Goal: Task Accomplishment & Management: Use online tool/utility

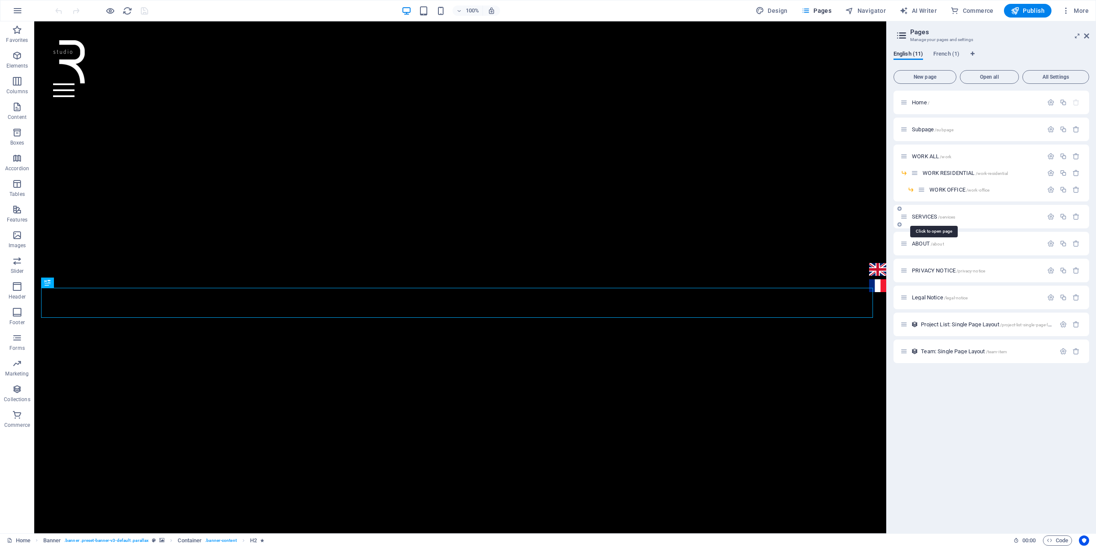
click at [930, 216] on span "SERVICES /services" at bounding box center [933, 217] width 43 height 6
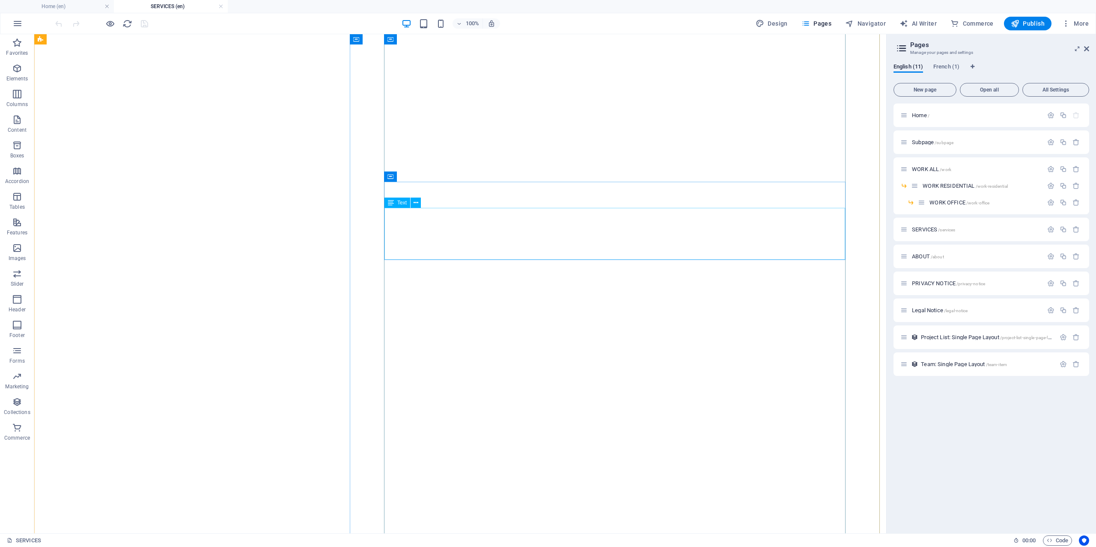
scroll to position [1669, 0]
click at [153, 4] on h4 "SERVICES (en)" at bounding box center [171, 6] width 114 height 9
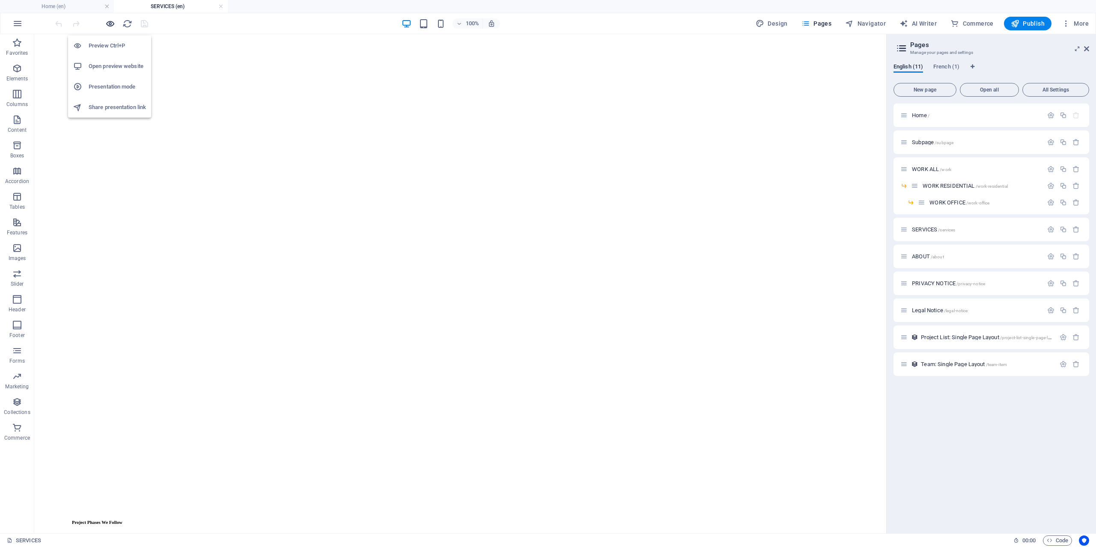
click at [114, 22] on icon "button" at bounding box center [110, 24] width 10 height 10
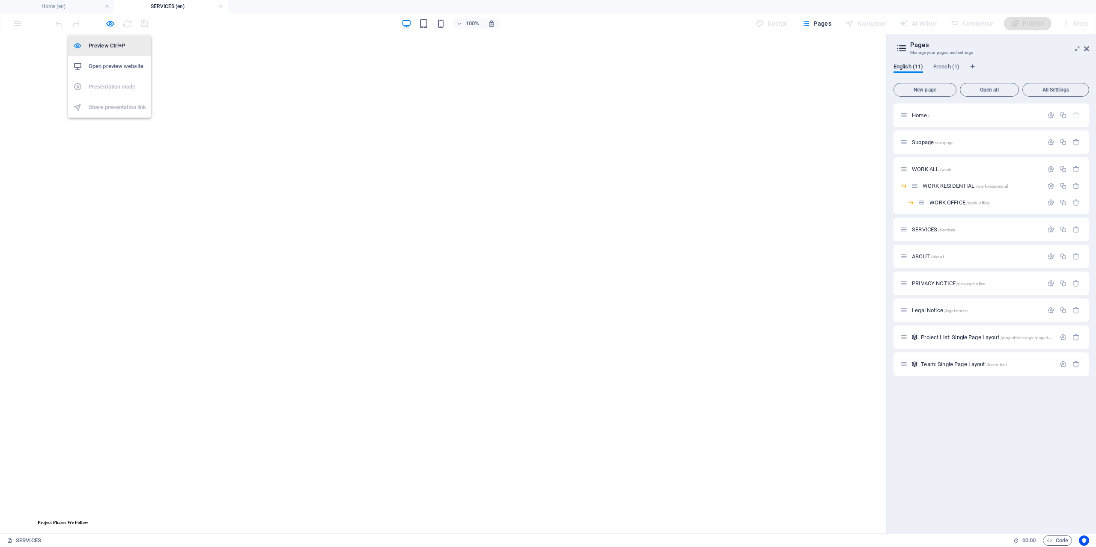
scroll to position [1712, 0]
click at [117, 64] on h6 "Open preview website" at bounding box center [117, 66] width 57 height 10
click at [105, 21] on icon "button" at bounding box center [110, 24] width 10 height 10
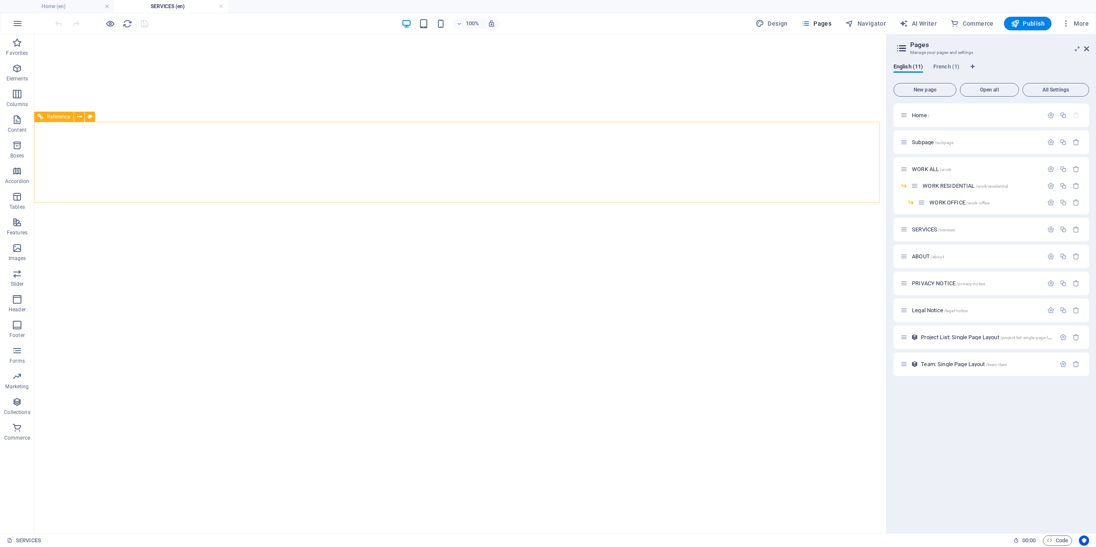
scroll to position [899, 0]
click at [71, 3] on h4 "Home (en)" at bounding box center [57, 6] width 114 height 9
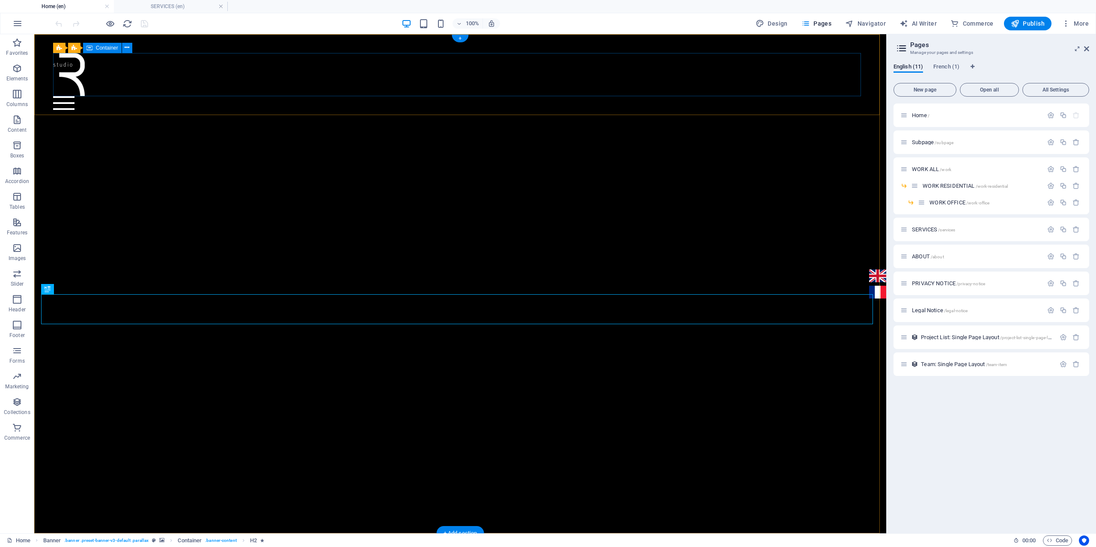
scroll to position [0, 0]
click at [848, 96] on div at bounding box center [460, 103] width 814 height 14
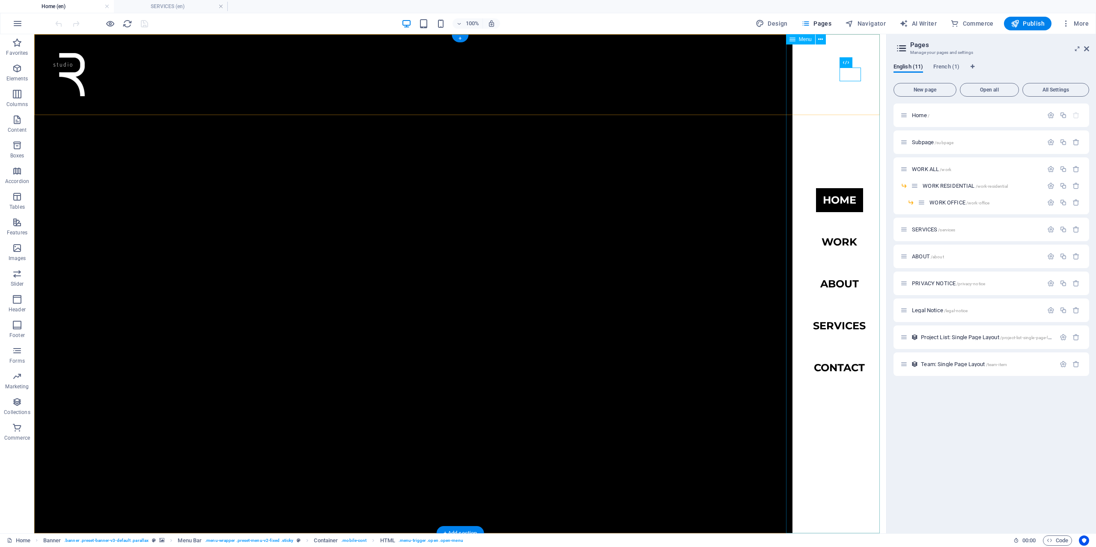
click at [833, 325] on nav "Home work about services Contact" at bounding box center [839, 283] width 94 height 499
select select
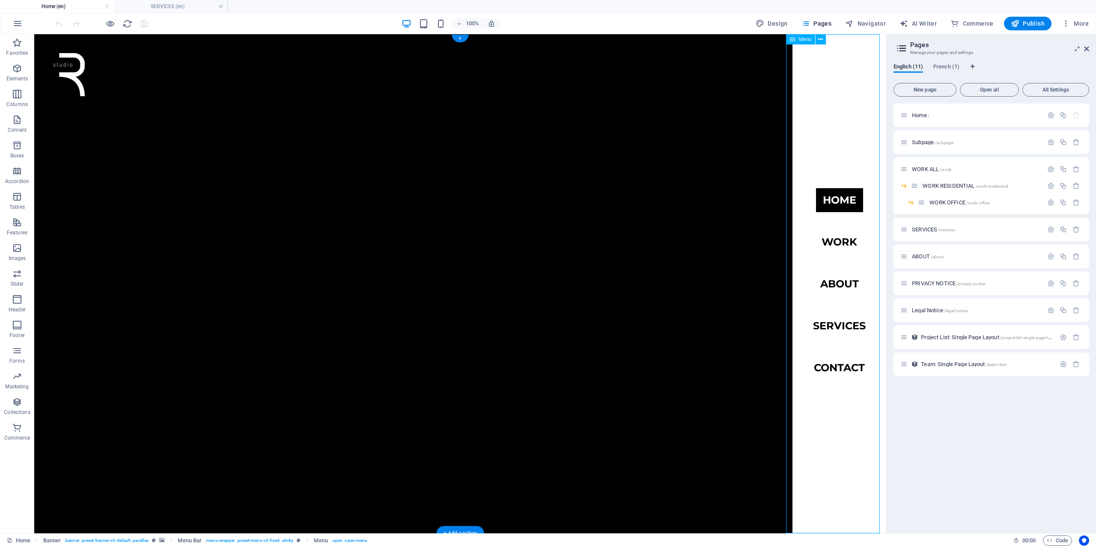
select select
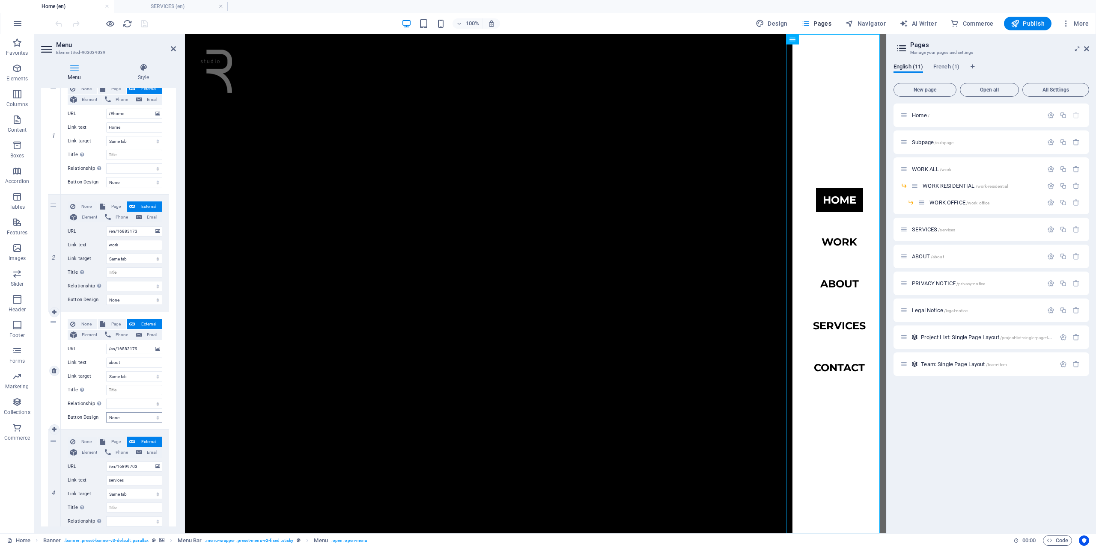
scroll to position [128, 0]
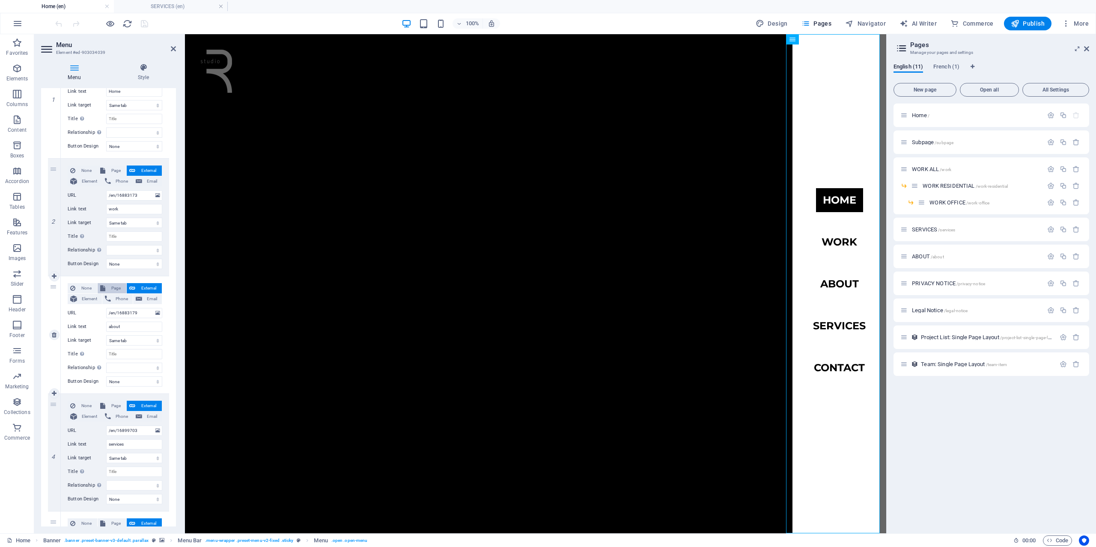
click at [110, 285] on span "Page" at bounding box center [116, 288] width 16 height 10
select select
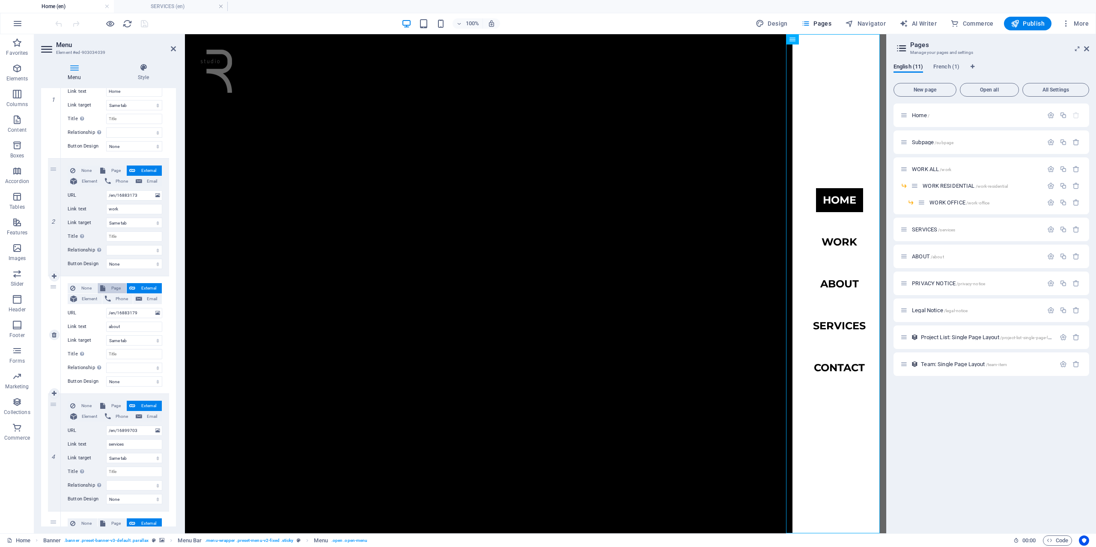
select select
click at [127, 318] on select "Home Subpage WORK ALL -- WORK RESIDENTIAL ---- WORK OFFICE SERVICES ABOUT PRIVA…" at bounding box center [134, 313] width 56 height 10
select select "6"
click at [106, 308] on select "Home Subpage WORK ALL -- WORK RESIDENTIAL ---- WORK OFFICE SERVICES ABOUT PRIVA…" at bounding box center [134, 313] width 56 height 10
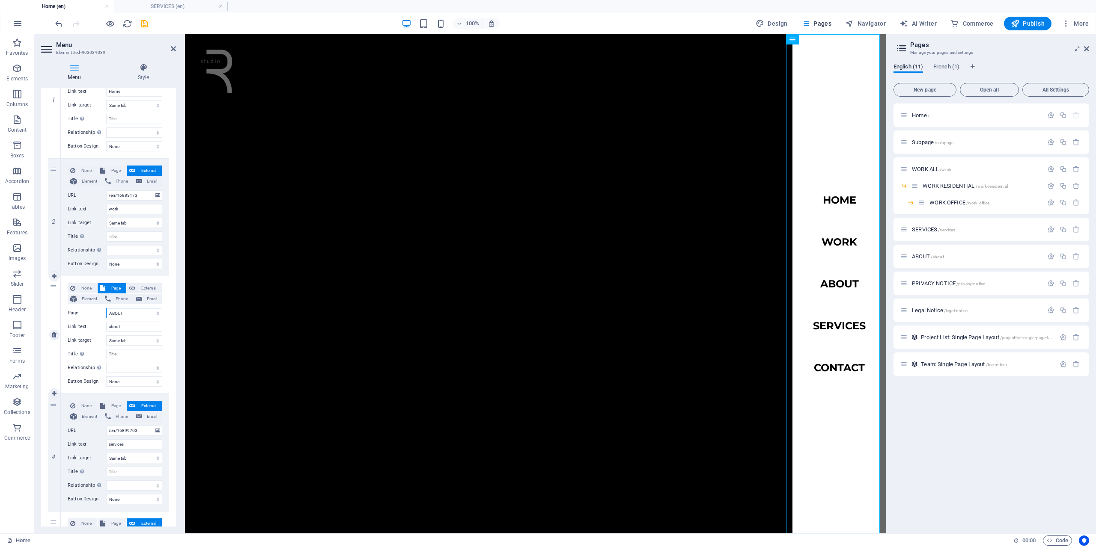
select select
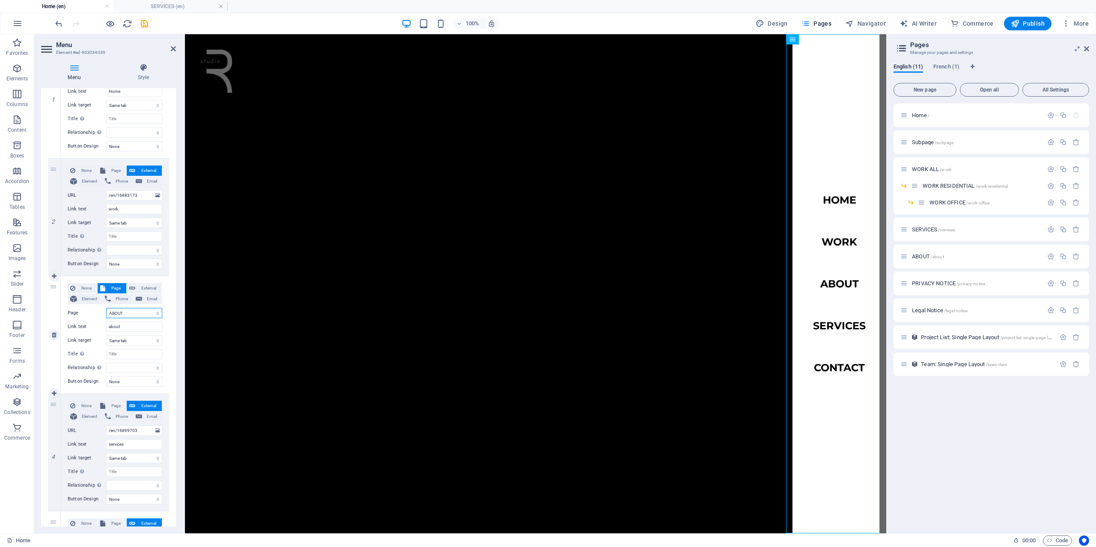
select select
click at [113, 408] on span "Page" at bounding box center [116, 406] width 16 height 10
select select
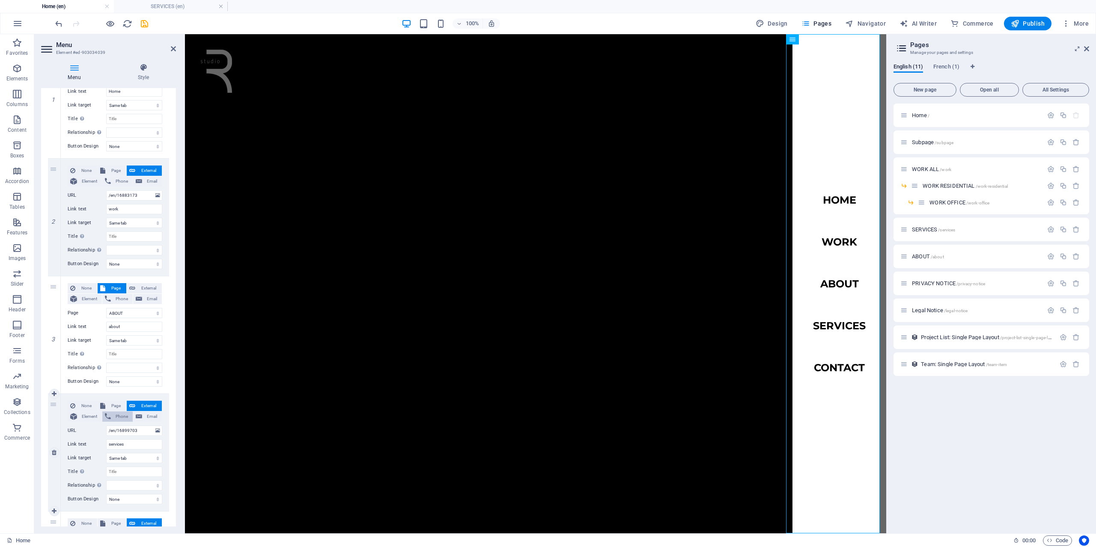
select select
click at [122, 433] on select "Home Subpage WORK ALL -- WORK RESIDENTIAL ---- WORK OFFICE SERVICES ABOUT PRIVA…" at bounding box center [134, 431] width 56 height 10
select select "5"
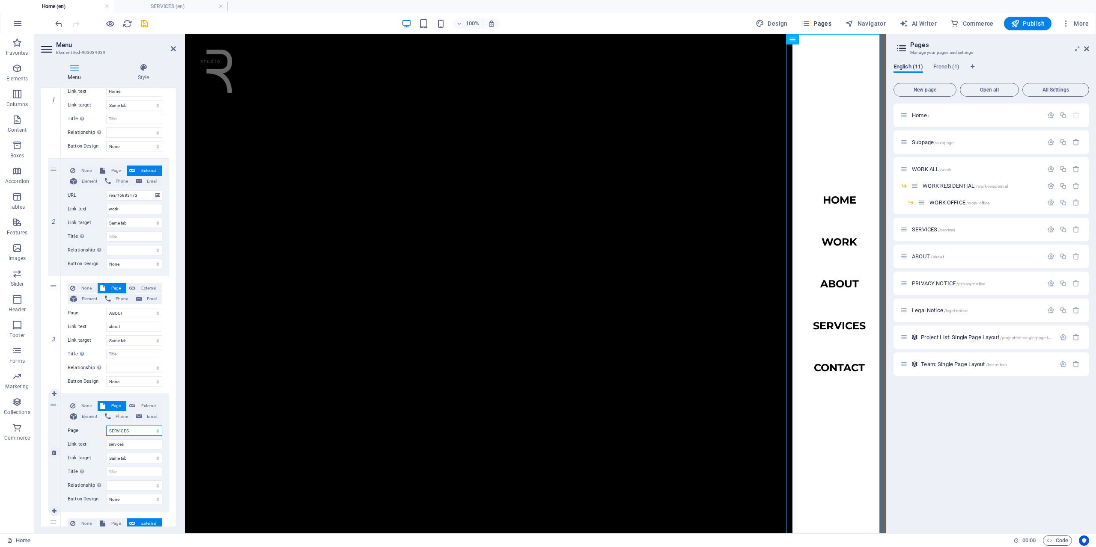
click at [106, 426] on select "Home Subpage WORK ALL -- WORK RESIDENTIAL ---- WORK OFFICE SERVICES ABOUT PRIVA…" at bounding box center [134, 431] width 56 height 10
select select
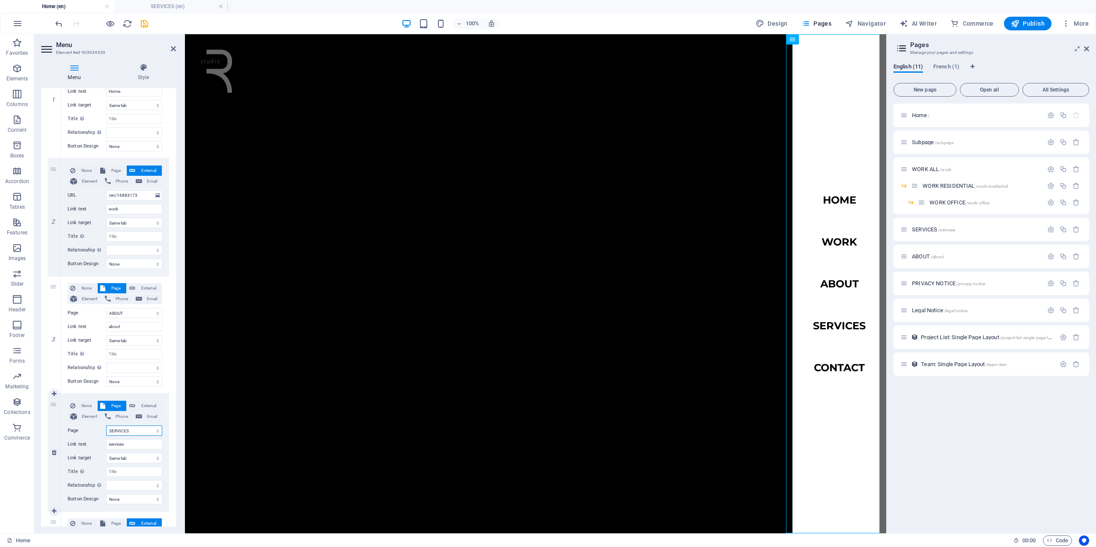
select select
click at [113, 175] on span "Page" at bounding box center [116, 171] width 16 height 10
select select
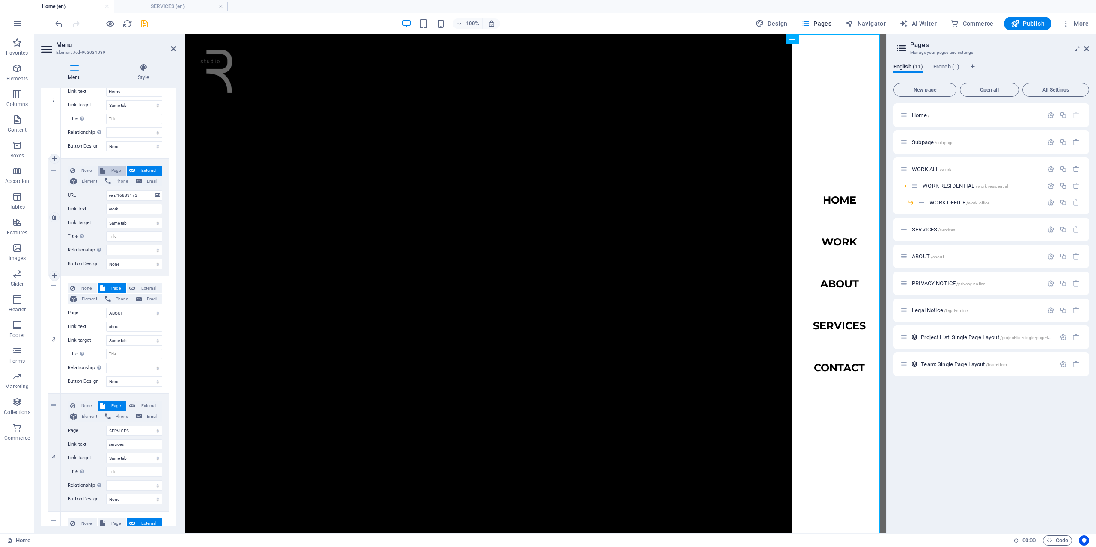
select select
click at [118, 196] on select "Home Subpage WORK ALL -- WORK RESIDENTIAL ---- WORK OFFICE SERVICES ABOUT PRIVA…" at bounding box center [134, 195] width 56 height 10
select select "2"
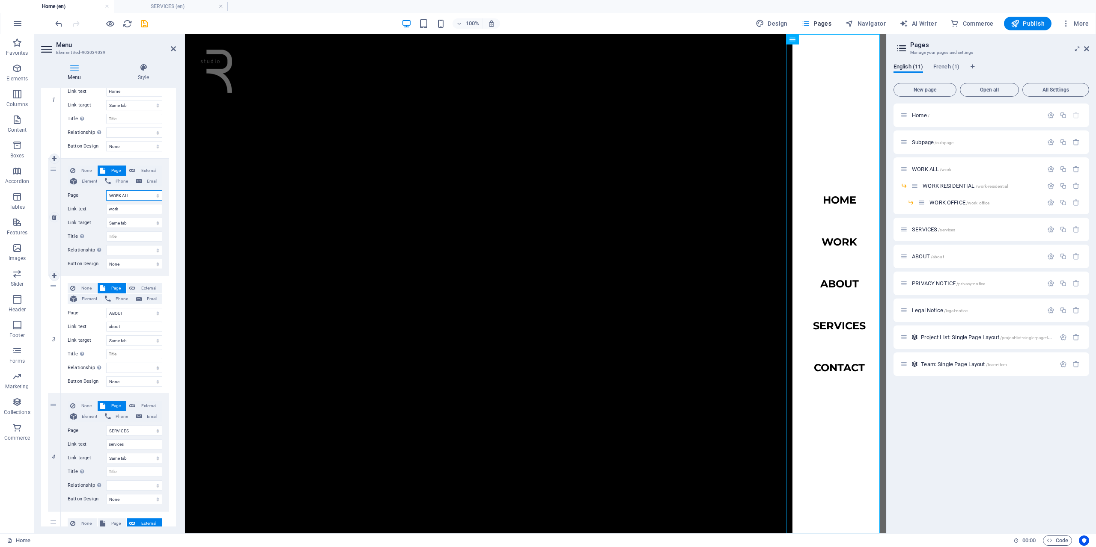
click at [106, 190] on select "Home Subpage WORK ALL -- WORK RESIDENTIAL ---- WORK OFFICE SERVICES ABOUT PRIVA…" at bounding box center [134, 195] width 56 height 10
select select
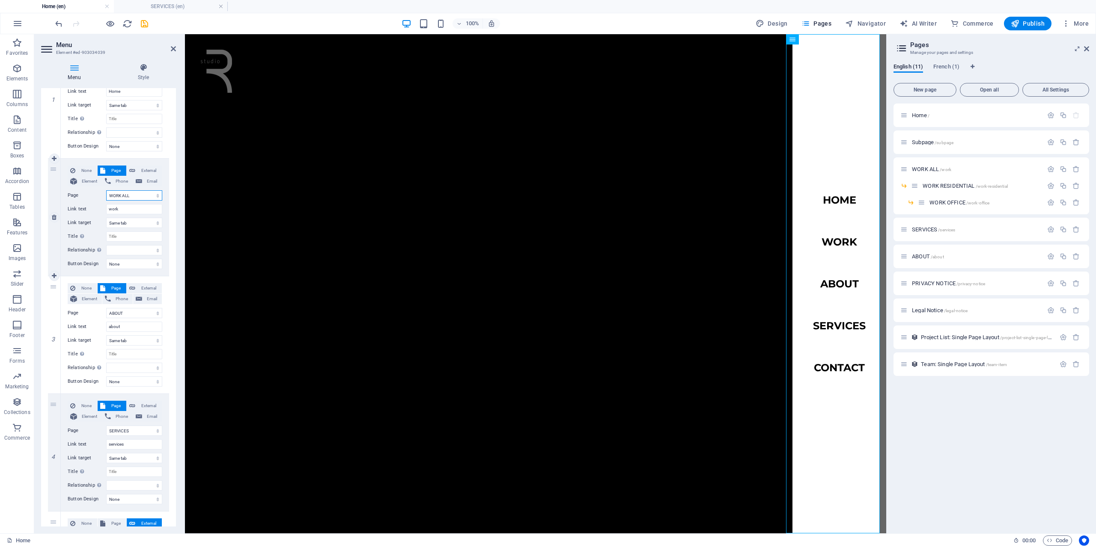
select select
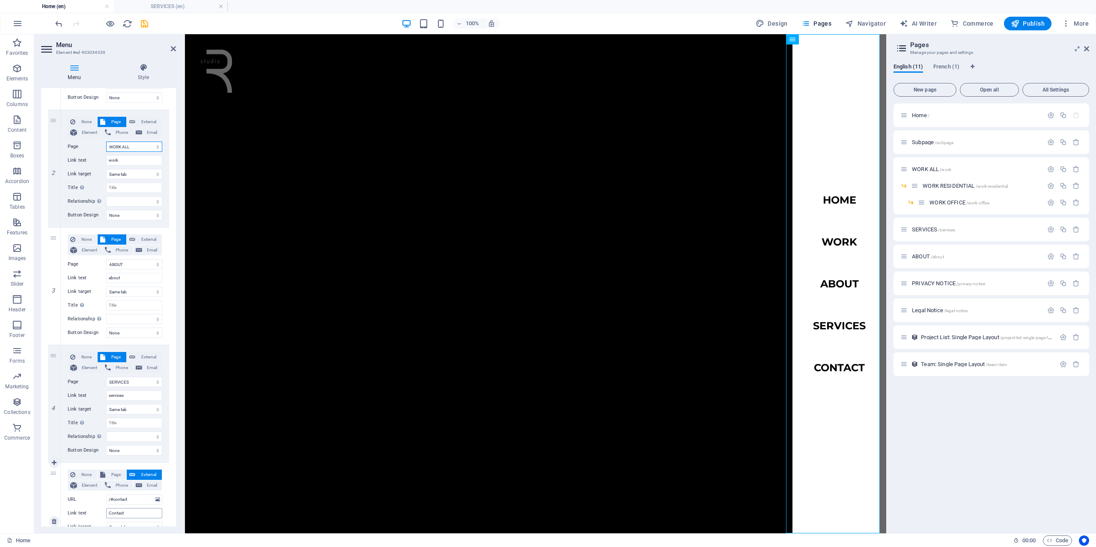
scroll to position [255, 0]
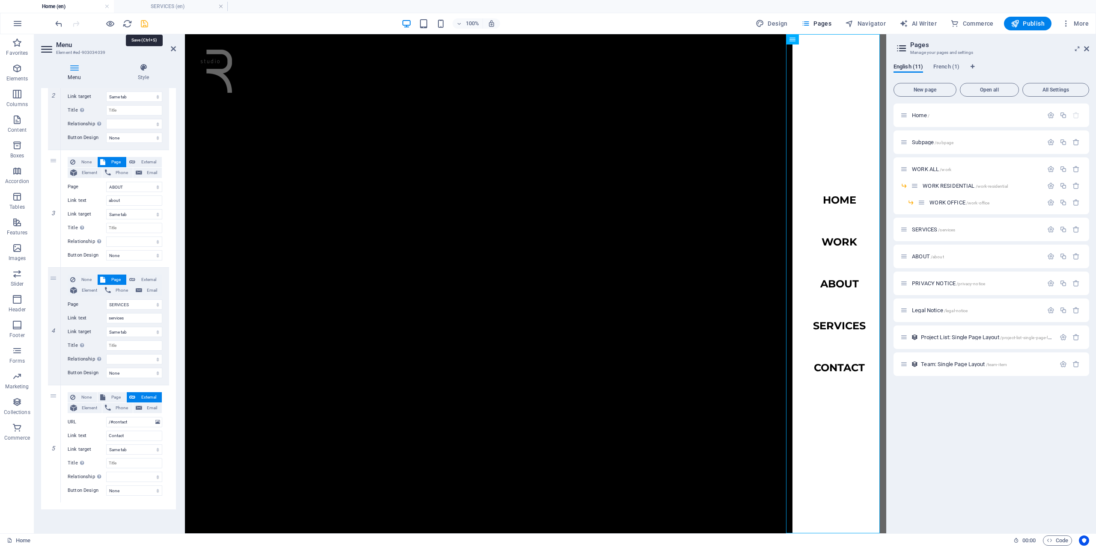
click at [145, 28] on icon "save" at bounding box center [145, 24] width 10 height 10
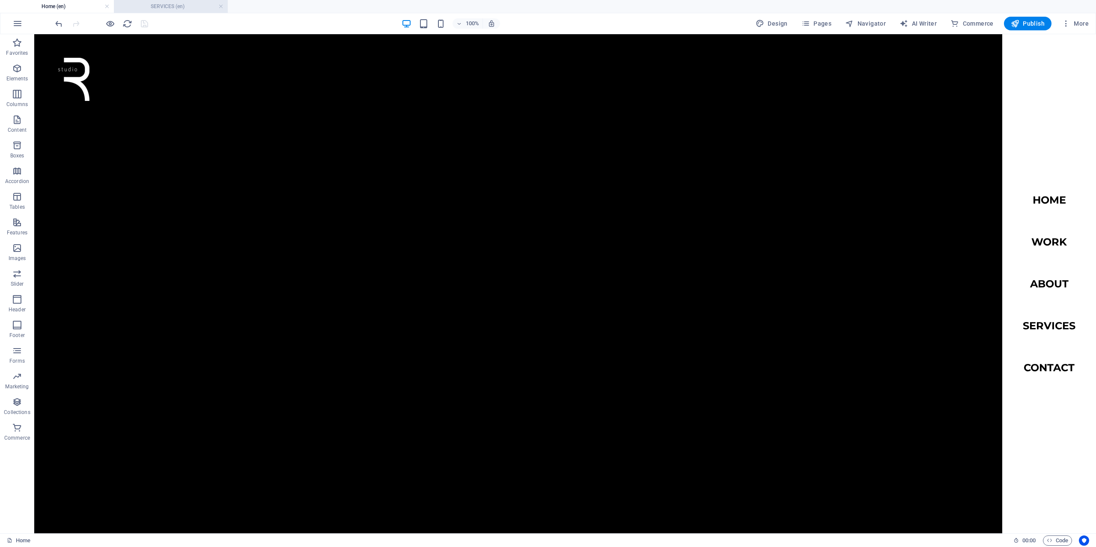
click at [168, 6] on h4 "SERVICES (en)" at bounding box center [171, 6] width 114 height 9
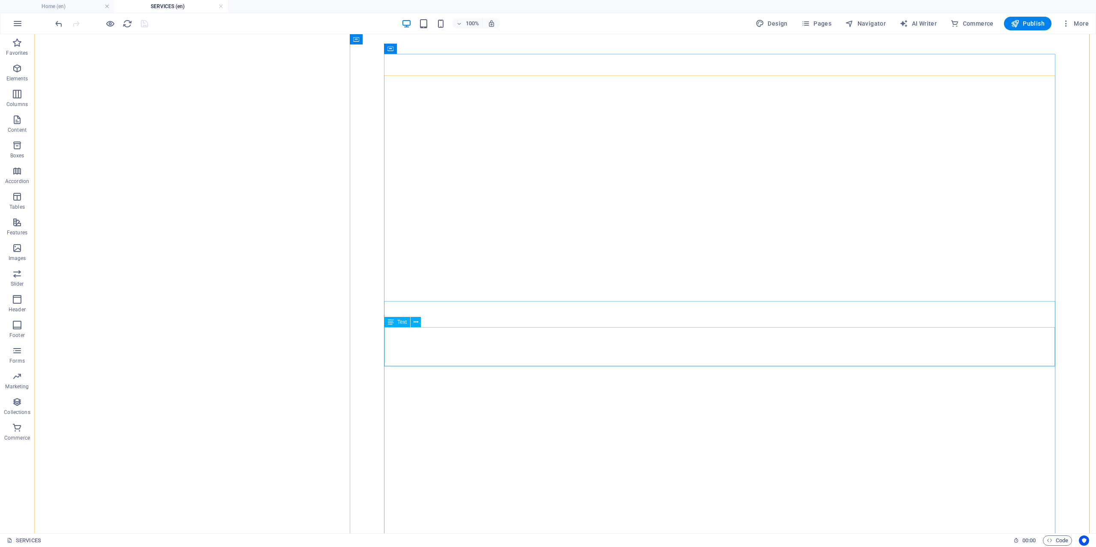
scroll to position [1412, 0]
click at [300, 329] on div "From the very first sketch to the final handover, we are with you every step of…" at bounding box center [195, 29] width 315 height 1406
select select "px"
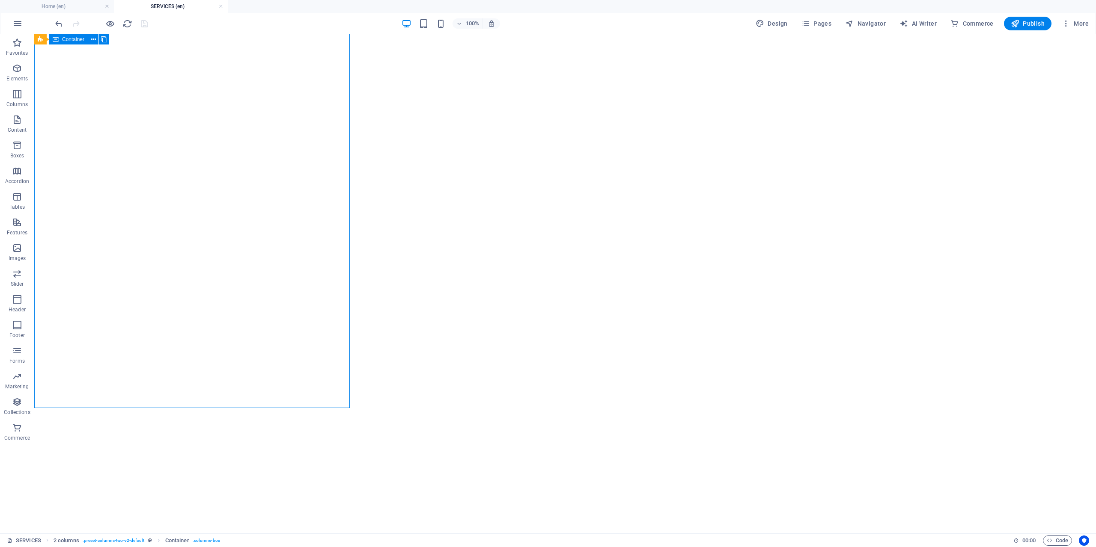
select select "px"
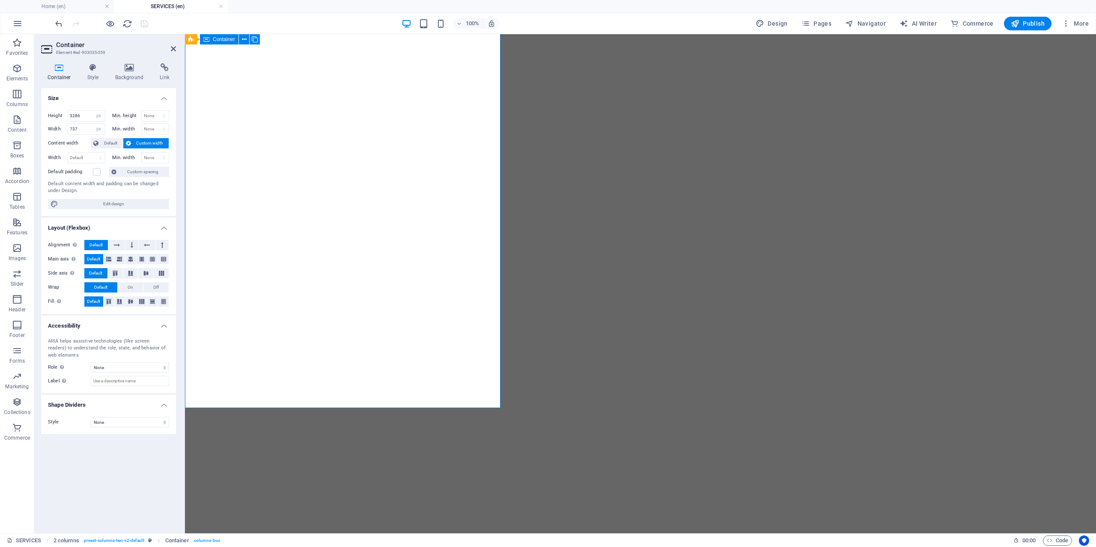
scroll to position [1524, 0]
drag, startPoint x: 85, startPoint y: 117, endPoint x: 67, endPoint y: 117, distance: 18.4
click at [67, 117] on div "Height 3286 Default px rem % vh vw" at bounding box center [76, 115] width 57 height 11
type input "2000"
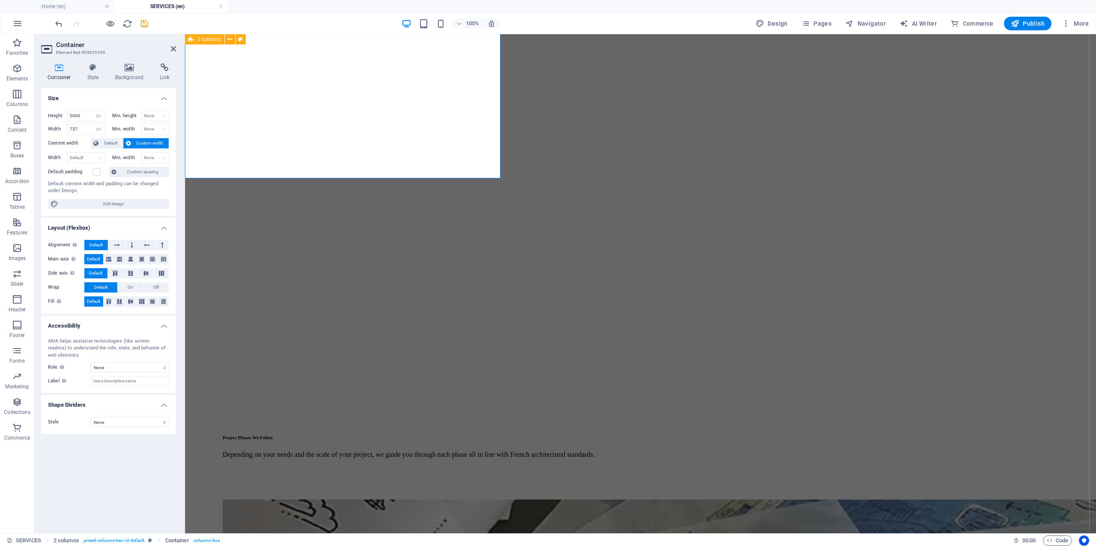
scroll to position [1184, 0]
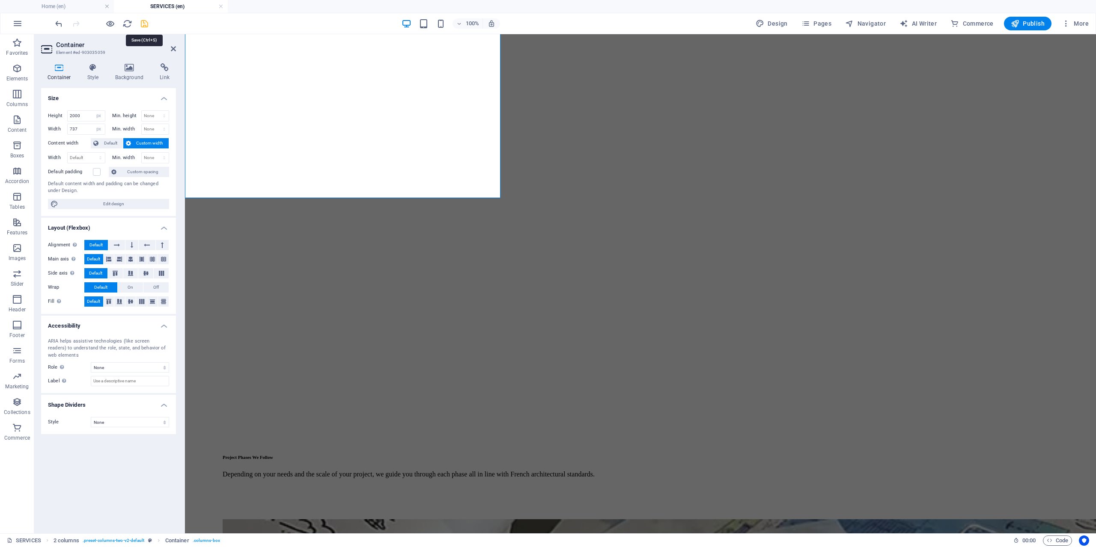
click at [145, 24] on icon "save" at bounding box center [145, 24] width 10 height 10
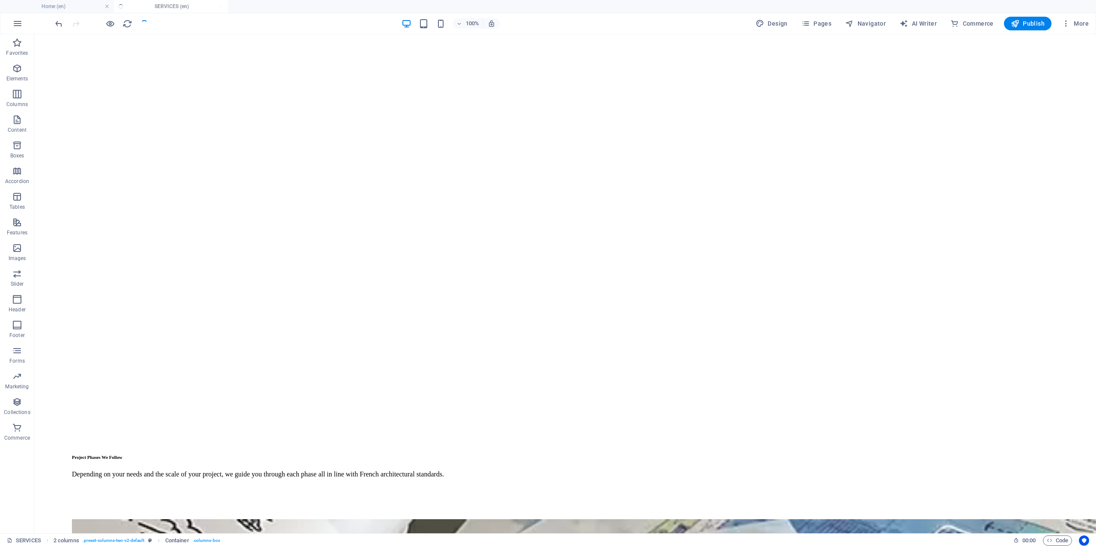
scroll to position [1072, 0]
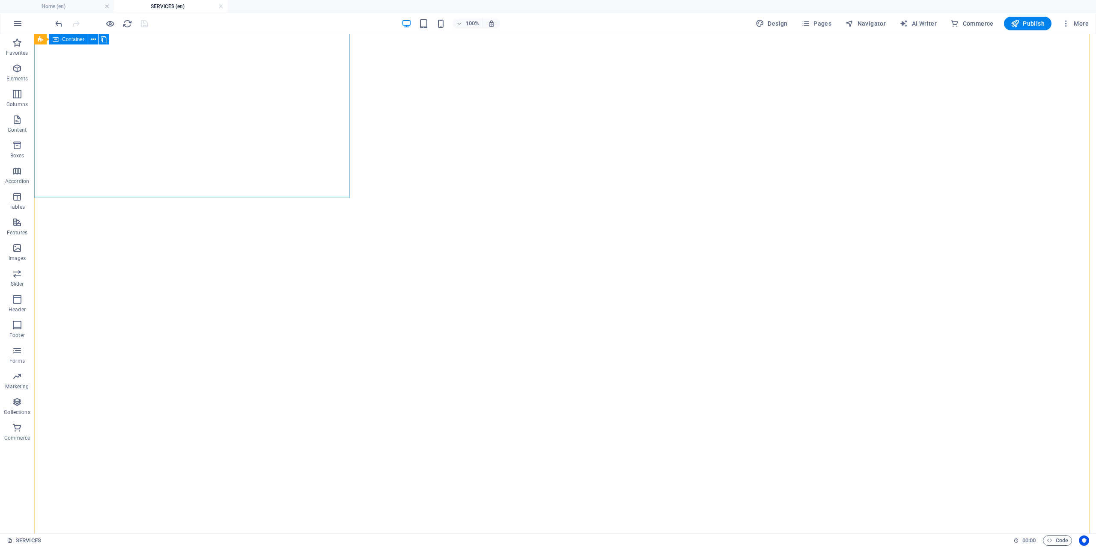
click at [179, 168] on div "From the very first sketch to the final handover, we are with you every step of…" at bounding box center [195, 94] width 315 height 856
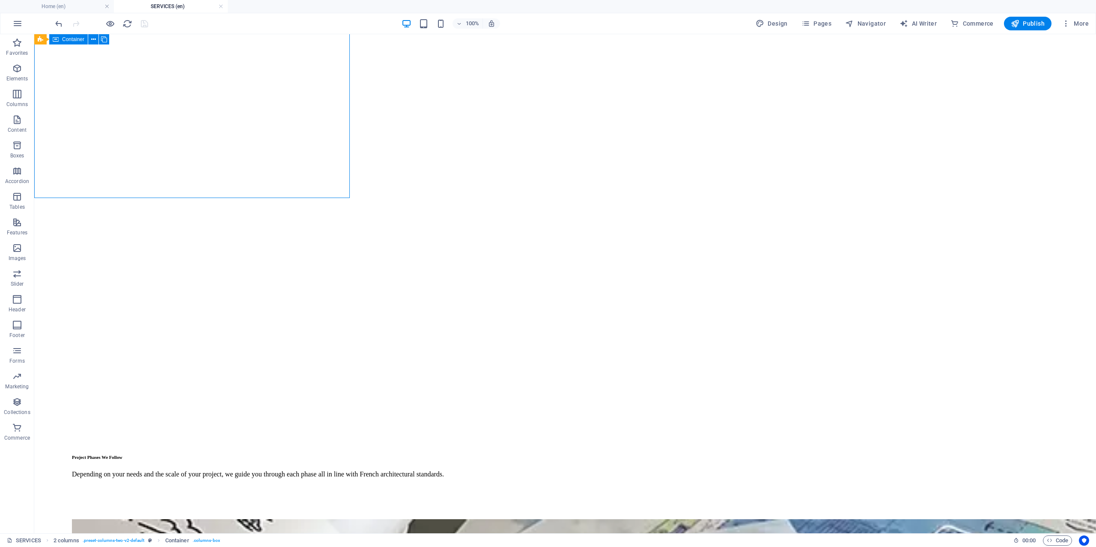
select select "px"
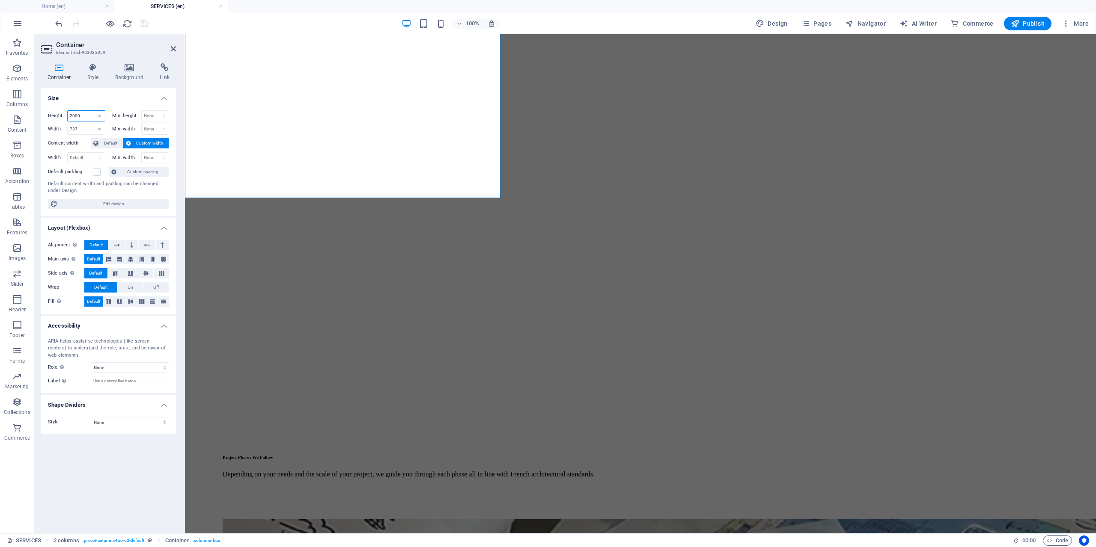
drag, startPoint x: 86, startPoint y: 115, endPoint x: 71, endPoint y: 114, distance: 15.0
click at [71, 114] on input "2000" at bounding box center [86, 116] width 37 height 10
type input "2"
type input "1200"
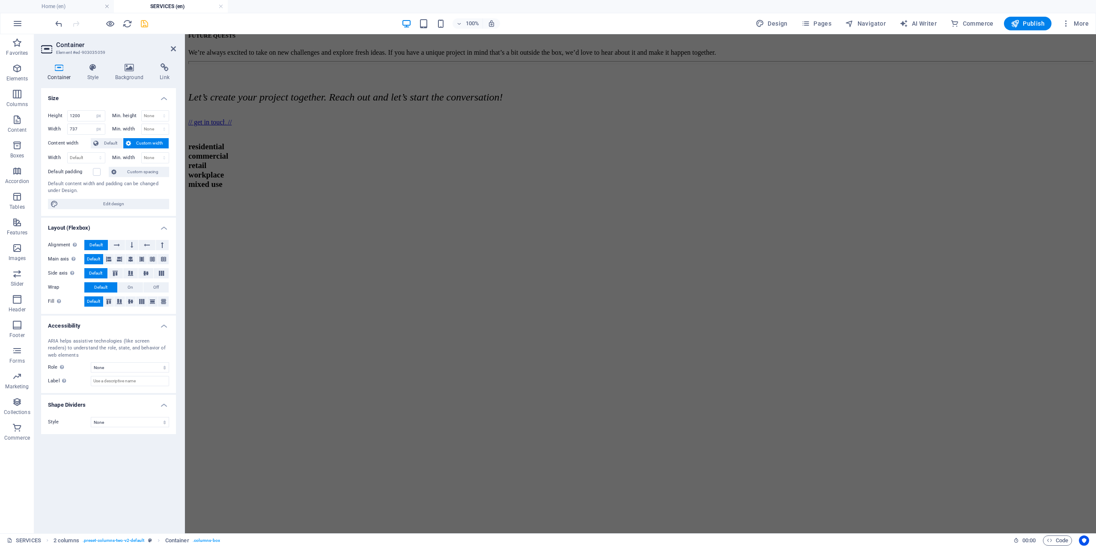
scroll to position [499, 0]
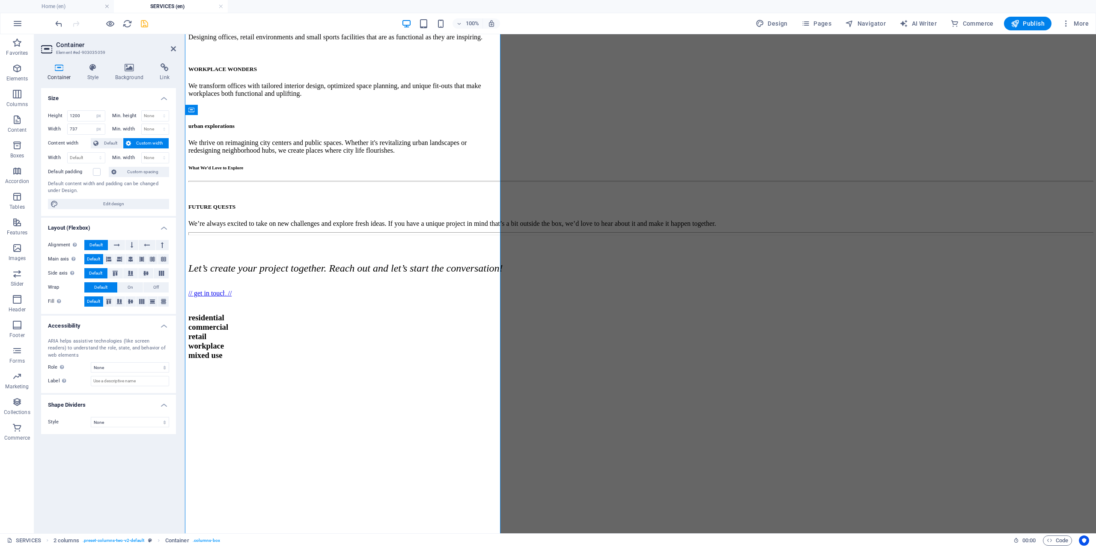
click at [139, 24] on div at bounding box center [101, 24] width 96 height 14
click at [142, 25] on icon "save" at bounding box center [145, 24] width 10 height 10
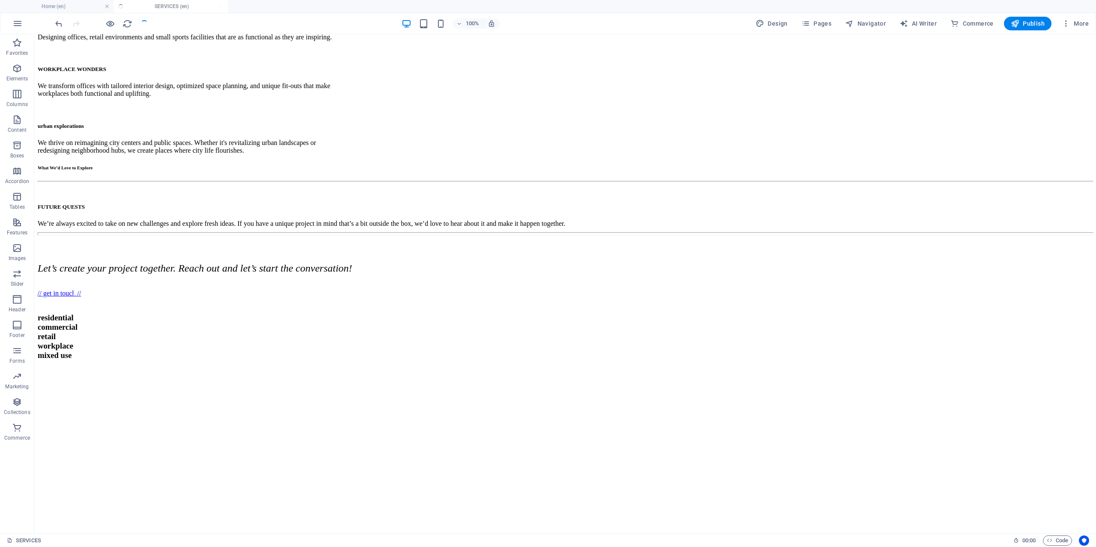
scroll to position [505, 0]
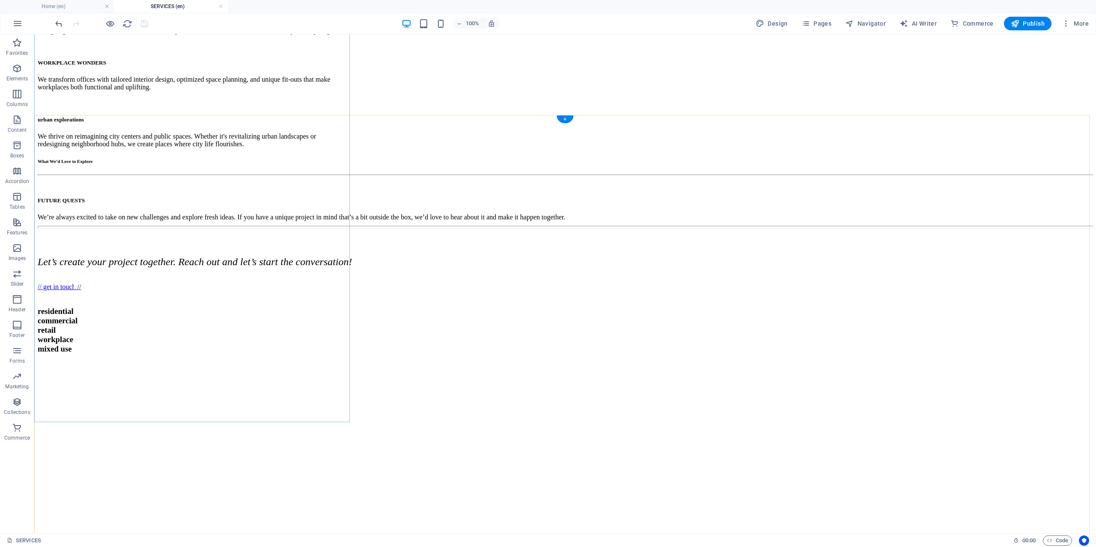
click at [198, 282] on div "From the very first sketch to the final handover, we are with you every step of…" at bounding box center [195, 489] width 315 height 514
drag, startPoint x: 198, startPoint y: 282, endPoint x: 48, endPoint y: 282, distance: 150.2
click at [198, 282] on div "From the very first sketch to the final handover, we are with you every step of…" at bounding box center [195, 489] width 315 height 514
select select "px"
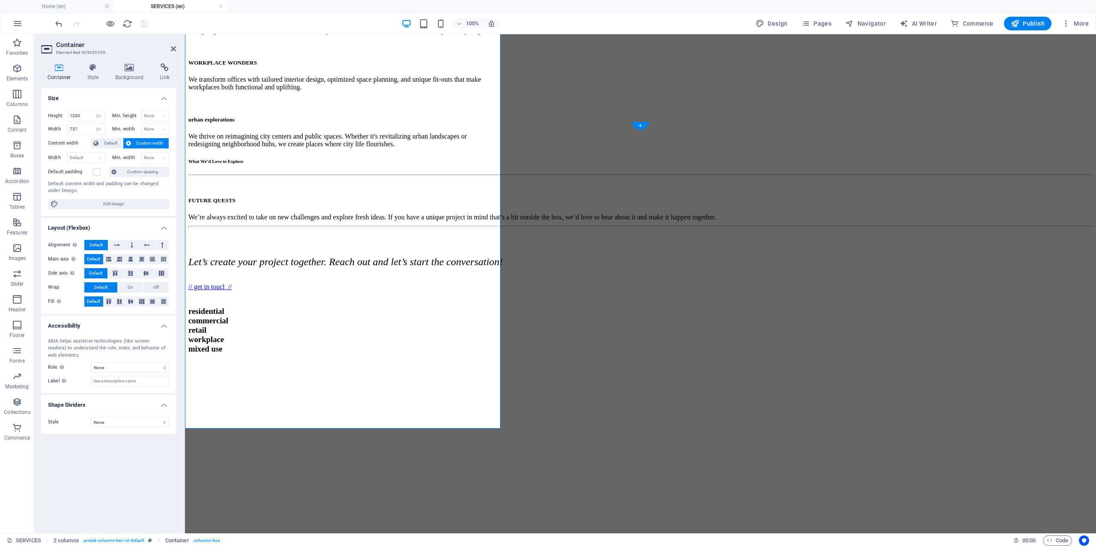
scroll to position [499, 0]
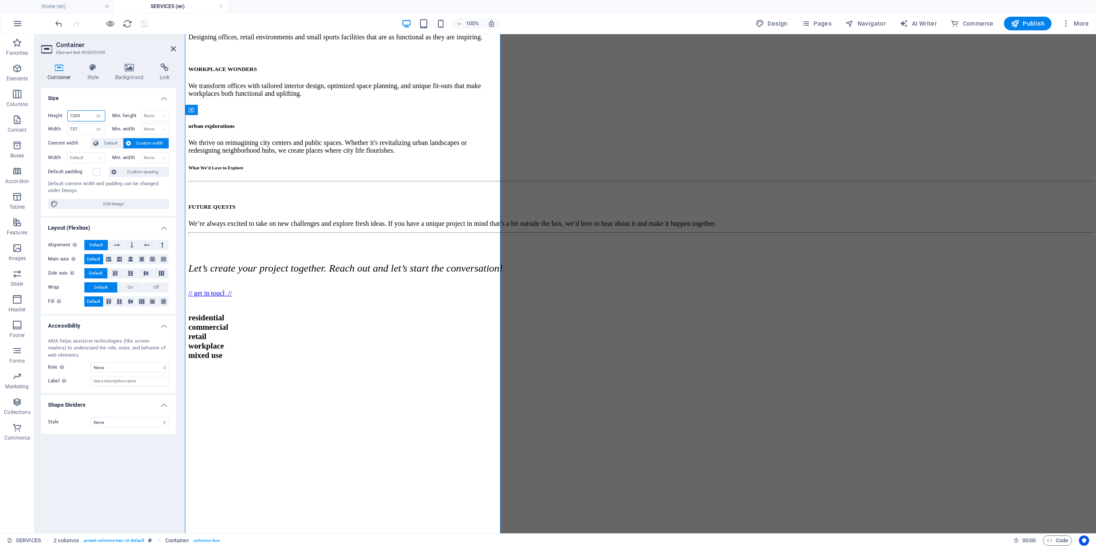
drag, startPoint x: 86, startPoint y: 118, endPoint x: 73, endPoint y: 117, distance: 12.8
click at [73, 117] on input "1200" at bounding box center [86, 116] width 37 height 10
type input "1000"
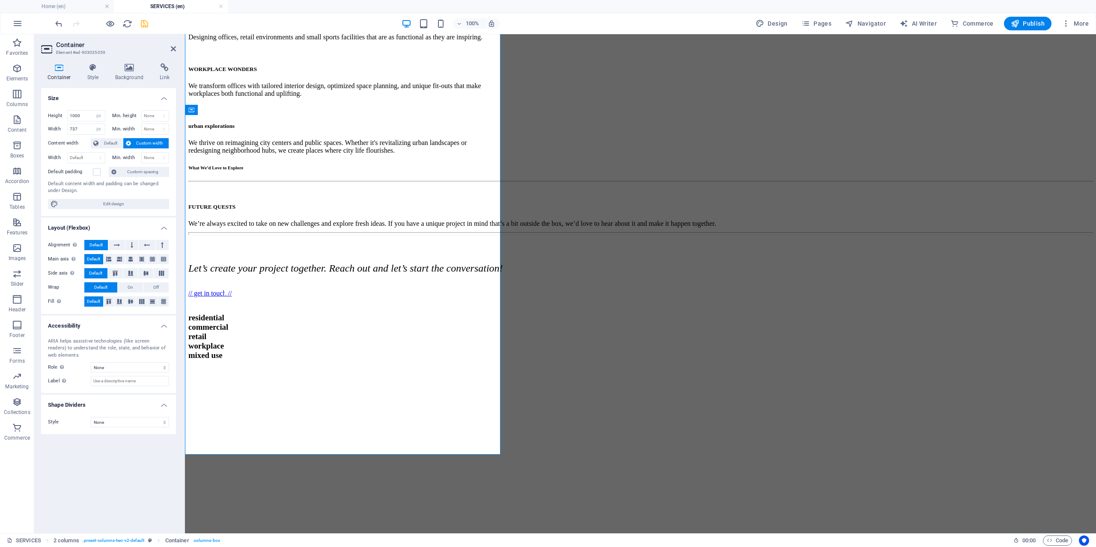
click at [144, 21] on icon "save" at bounding box center [145, 24] width 10 height 10
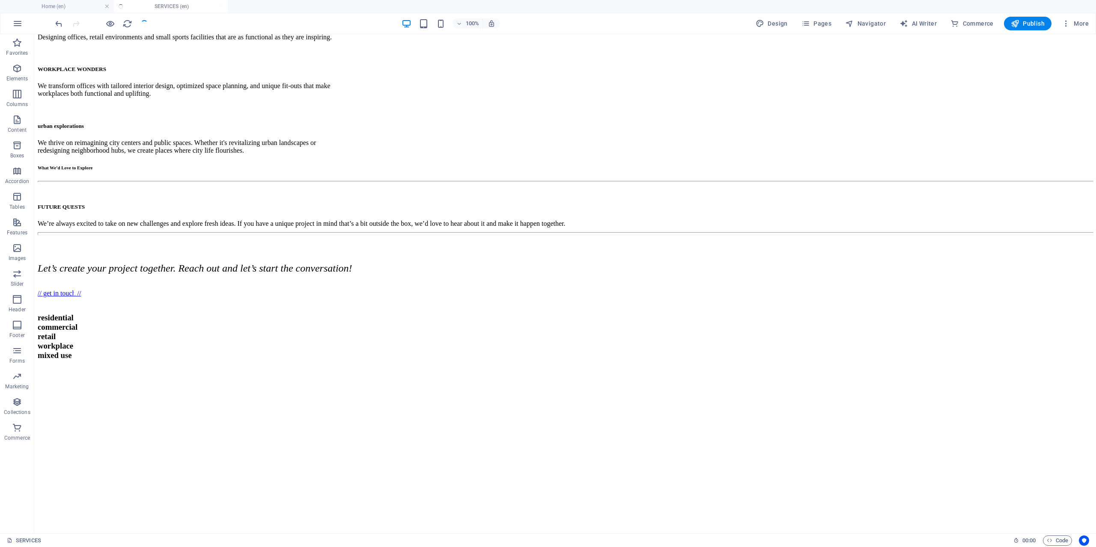
scroll to position [505, 0]
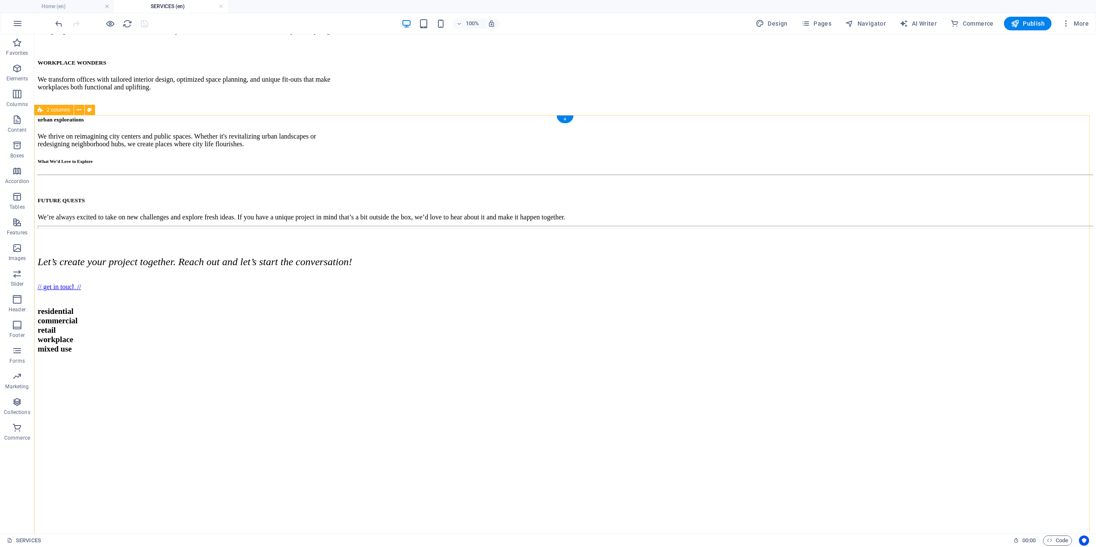
select select "px"
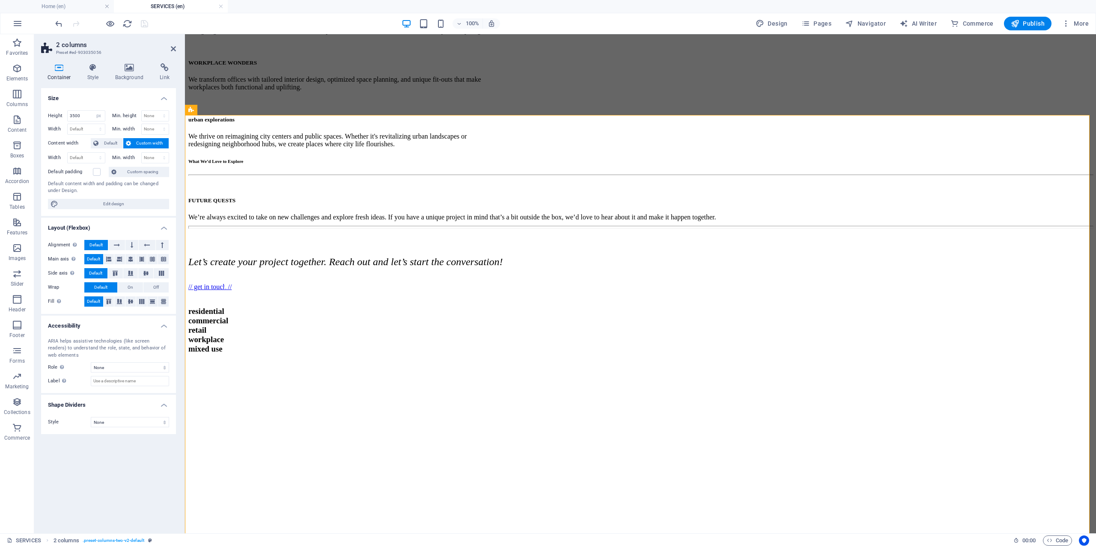
scroll to position [499, 0]
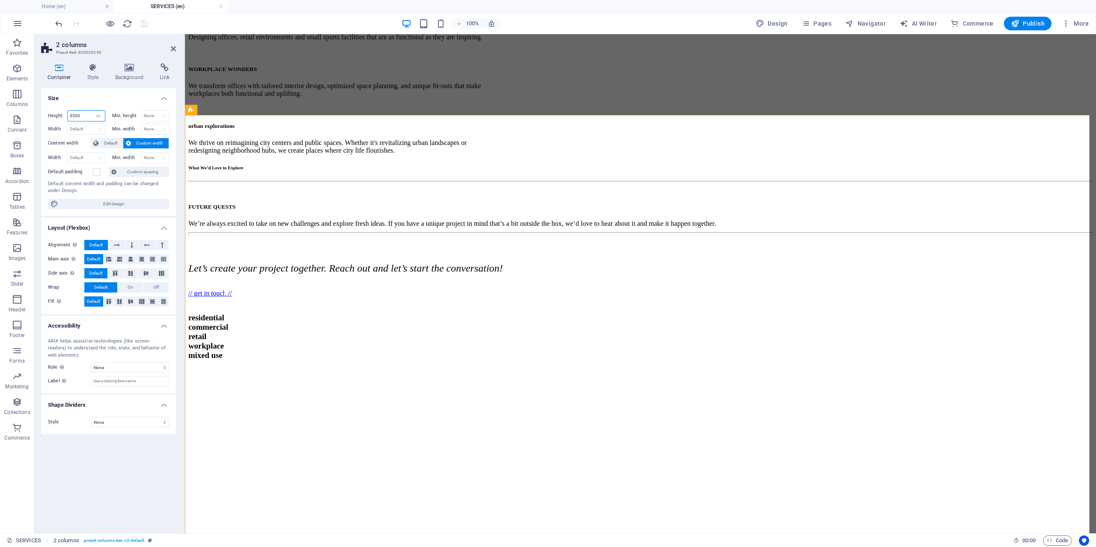
drag, startPoint x: 84, startPoint y: 117, endPoint x: 67, endPoint y: 117, distance: 17.5
click at [67, 117] on div "Height 3500 Default px rem % vh vw" at bounding box center [76, 115] width 57 height 11
drag, startPoint x: 83, startPoint y: 115, endPoint x: 71, endPoint y: 115, distance: 12.0
click at [71, 115] on input "3500" at bounding box center [86, 116] width 37 height 10
type input "3"
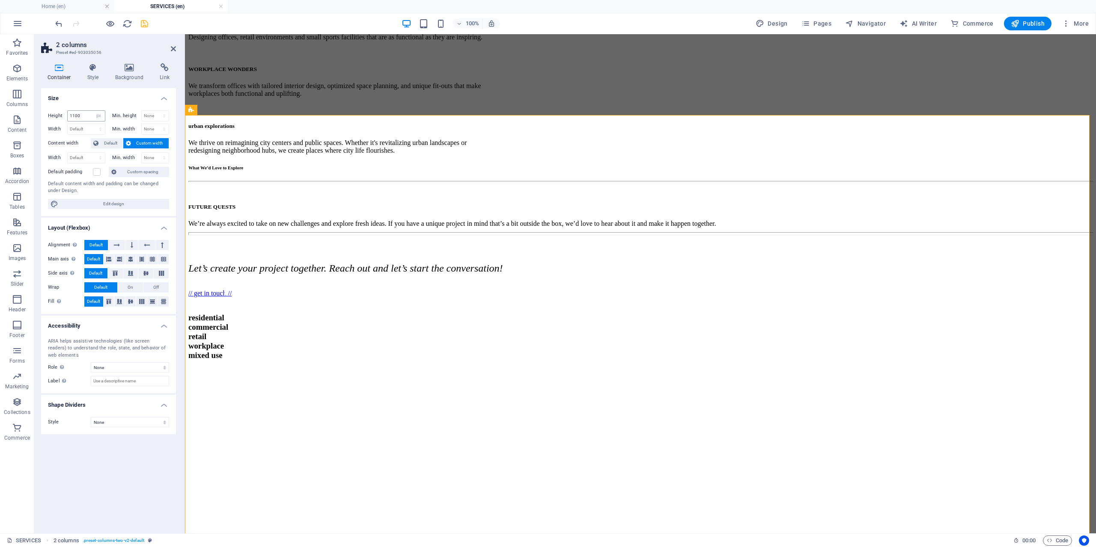
type input "3500"
click at [484, 239] on div "From the very first sketch to the final handover, we are with you every step of…" at bounding box center [345, 453] width 315 height 428
select select "px"
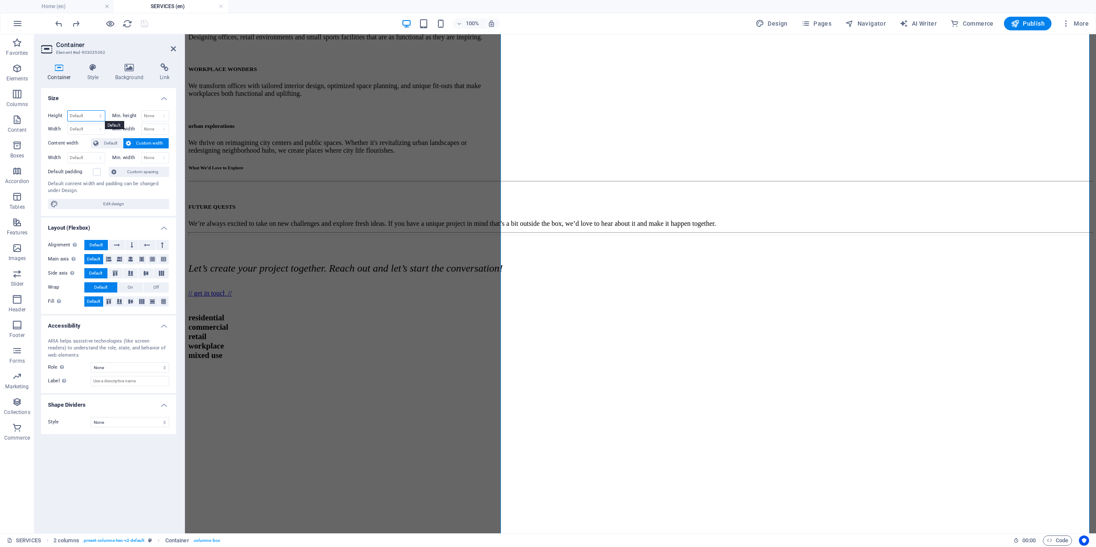
click at [102, 118] on select "Default px rem % vh vw" at bounding box center [86, 116] width 37 height 10
click at [68, 111] on select "Default px rem % vh vw" at bounding box center [86, 116] width 37 height 10
click at [98, 116] on select "Default px rem % vh vw" at bounding box center [86, 116] width 37 height 10
select select "px"
click at [92, 111] on select "Default px rem % vh vw" at bounding box center [86, 116] width 37 height 10
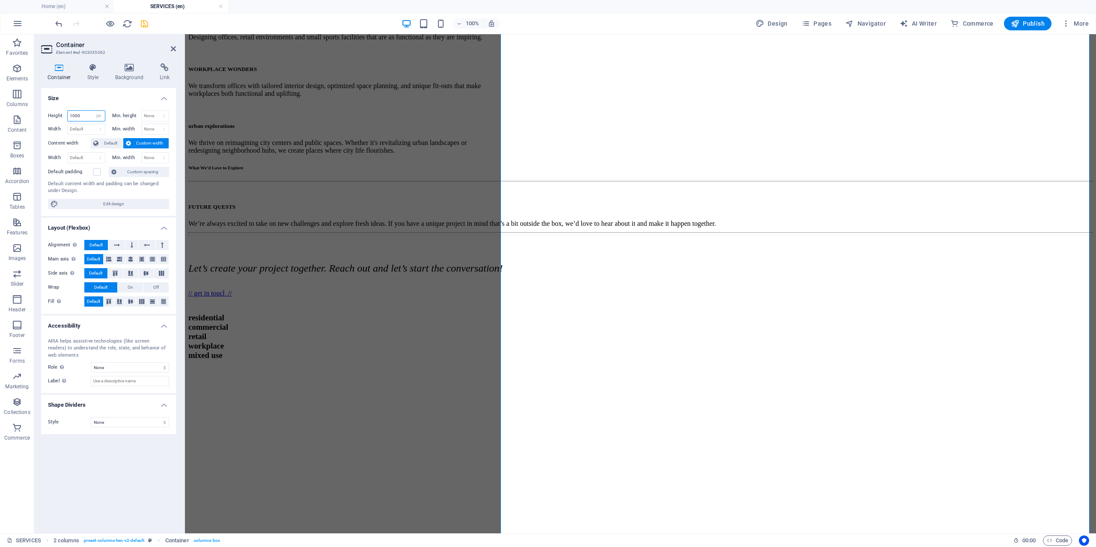
type input "1000"
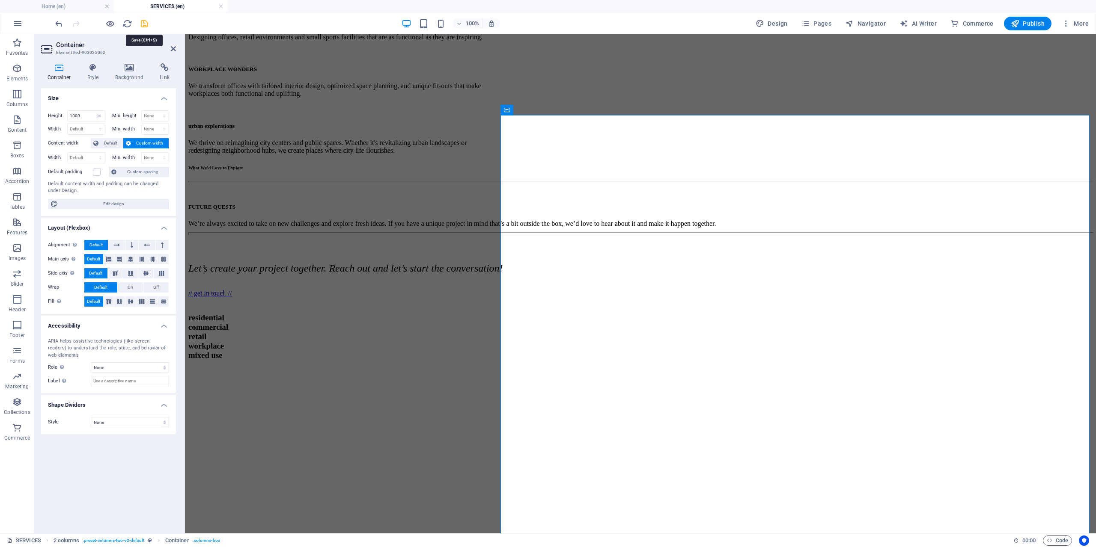
click at [145, 26] on icon "save" at bounding box center [145, 24] width 10 height 10
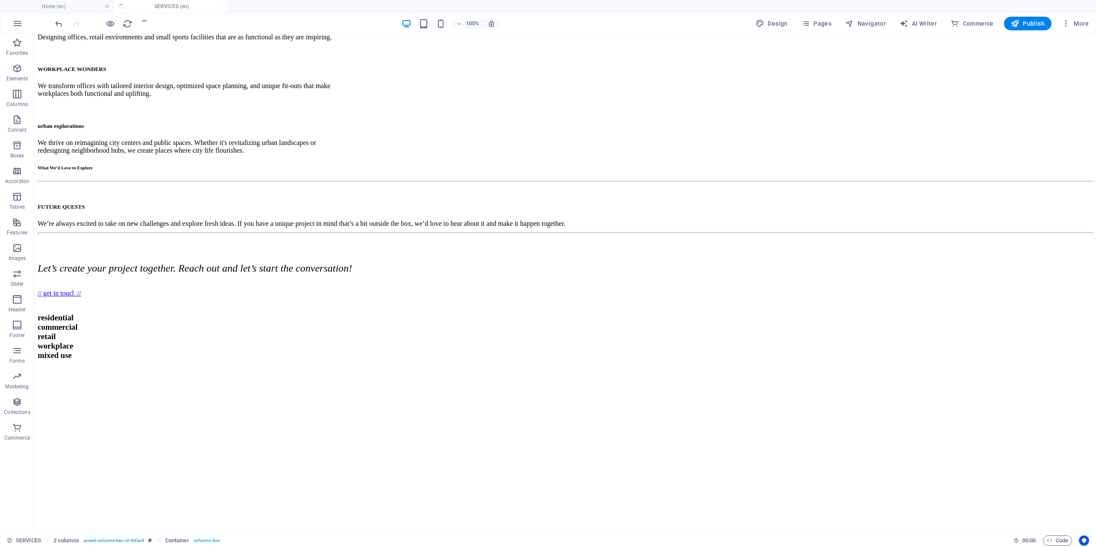
scroll to position [505, 0]
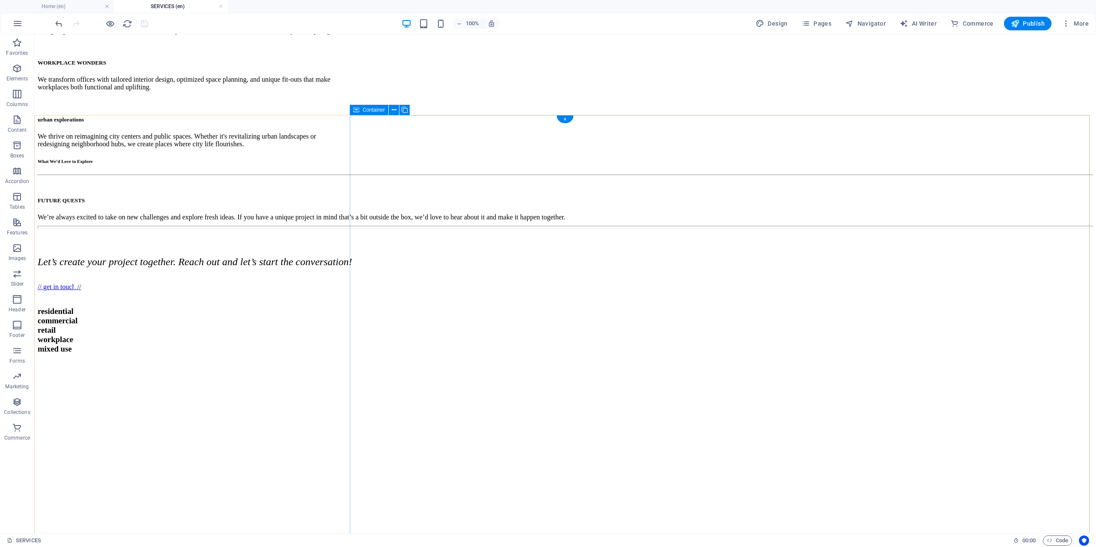
select select "px"
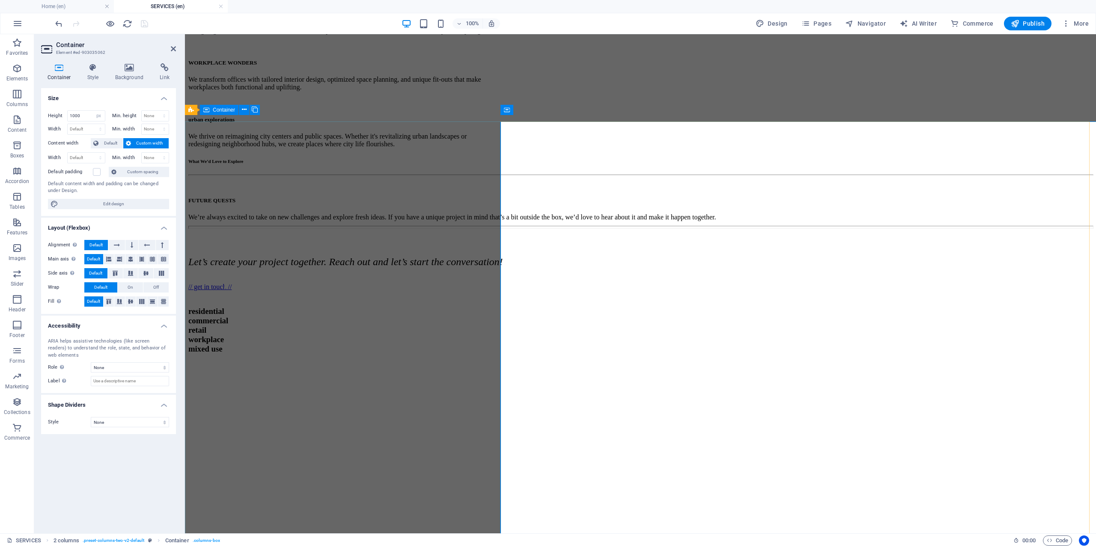
scroll to position [499, 0]
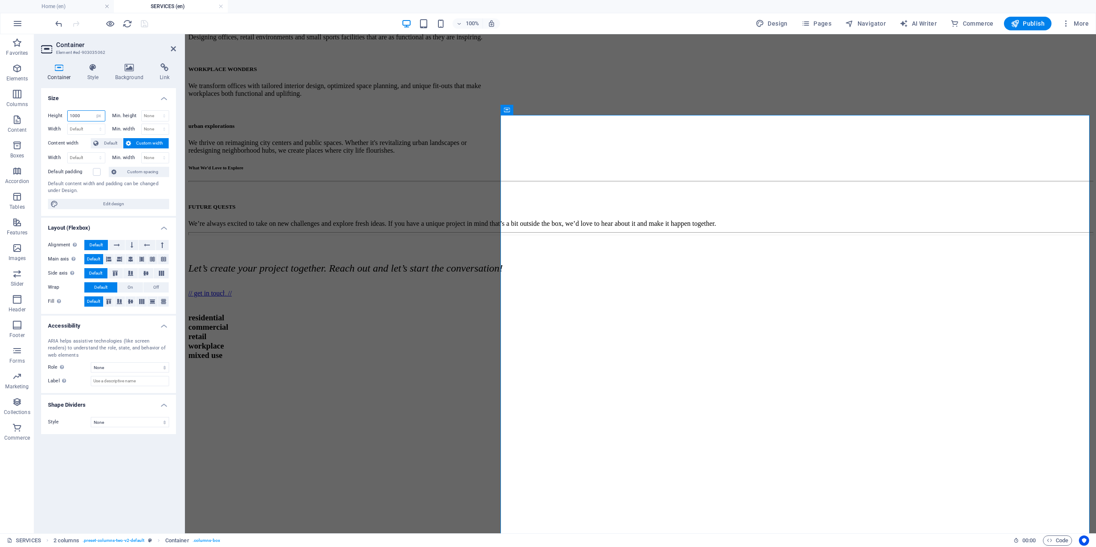
drag, startPoint x: 85, startPoint y: 114, endPoint x: 71, endPoint y: 115, distance: 14.1
click at [71, 115] on input "1000" at bounding box center [86, 116] width 37 height 10
type input "1200"
click at [146, 22] on icon "save" at bounding box center [145, 24] width 10 height 10
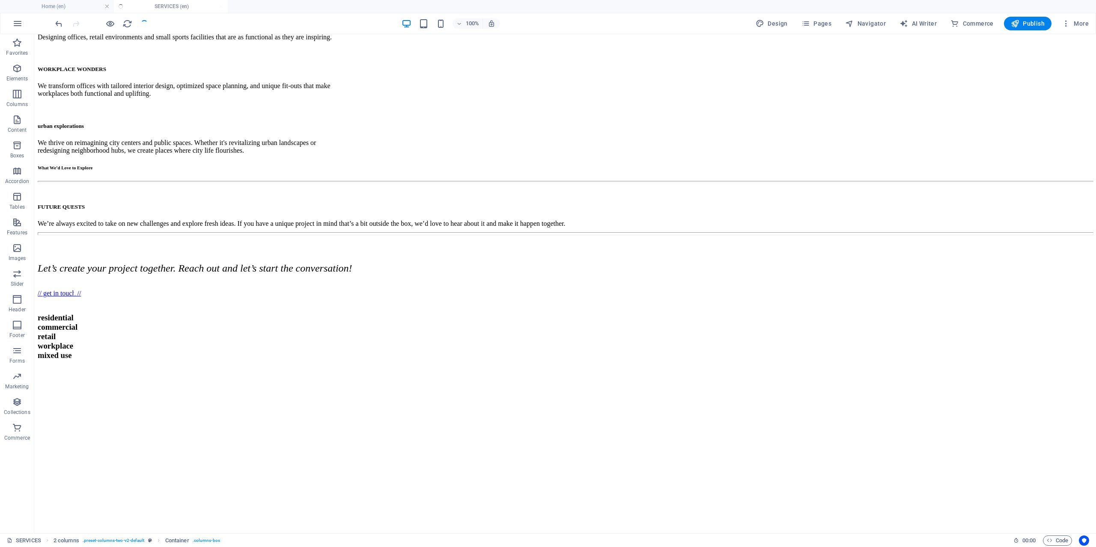
scroll to position [505, 0]
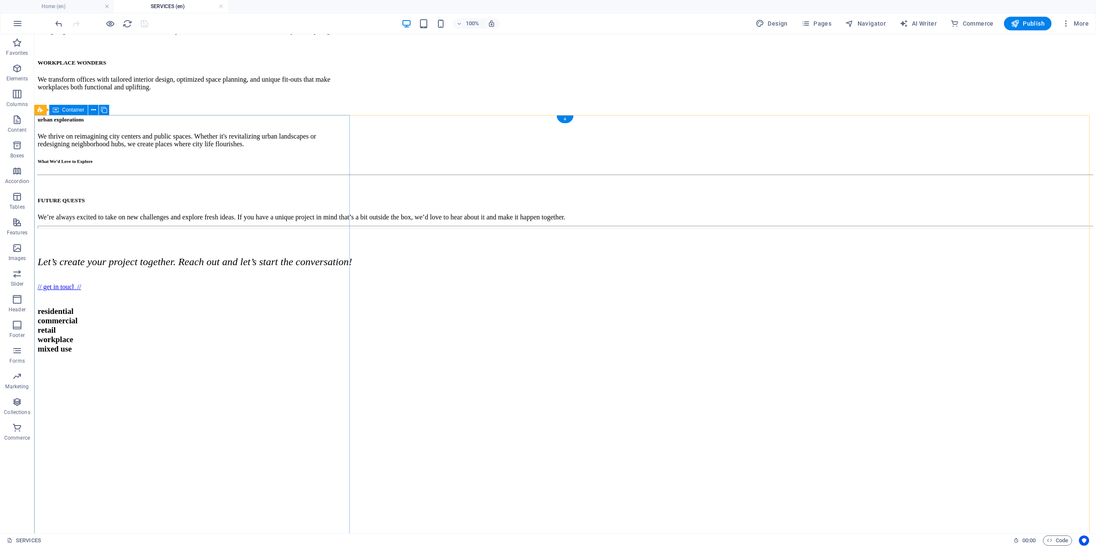
click at [328, 280] on div "From the very first sketch to the final handover, we are with you every step of…" at bounding box center [195, 446] width 315 height 428
select select "px"
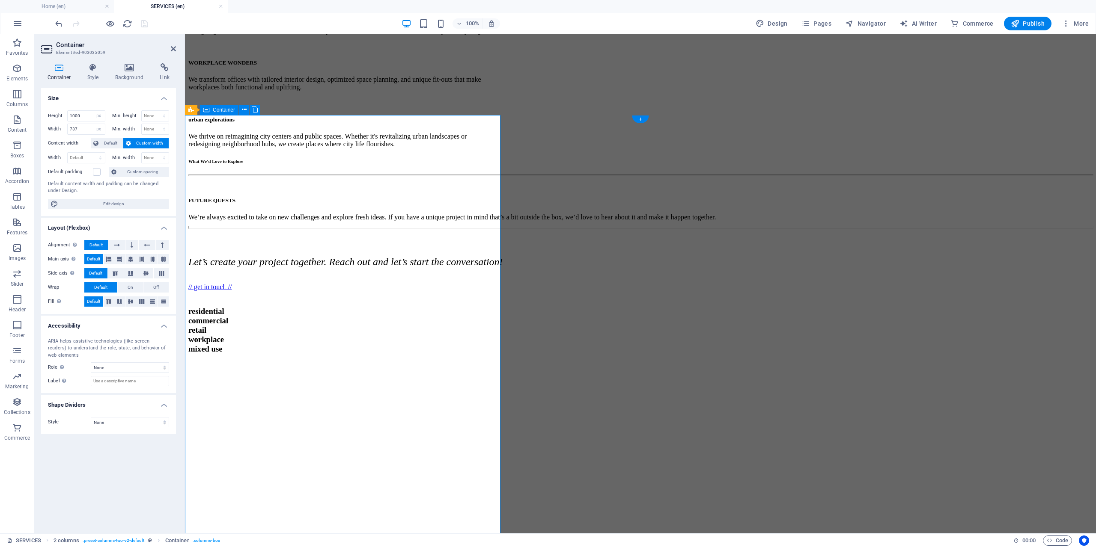
scroll to position [499, 0]
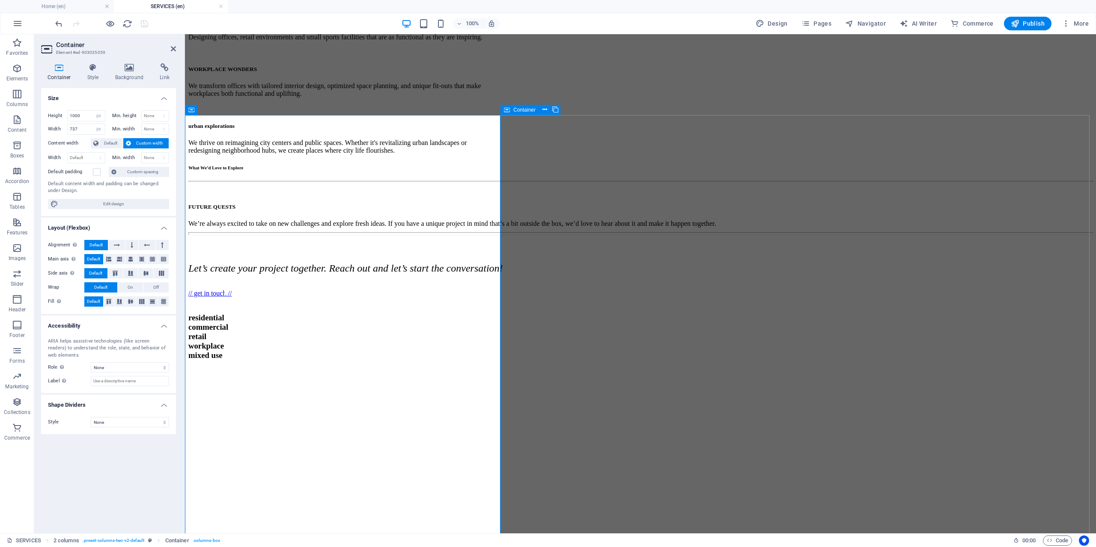
select select "px"
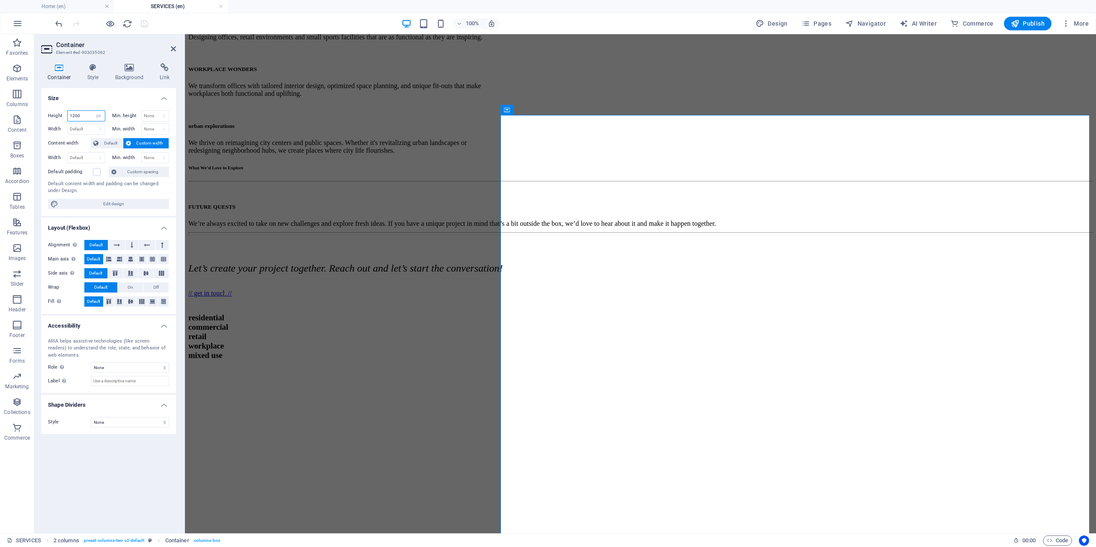
click at [84, 118] on input "1200" at bounding box center [86, 116] width 37 height 10
drag, startPoint x: 86, startPoint y: 117, endPoint x: 72, endPoint y: 117, distance: 13.7
click at [72, 117] on input "1200" at bounding box center [86, 116] width 37 height 10
type input "1500"
click at [148, 27] on icon "save" at bounding box center [145, 24] width 10 height 10
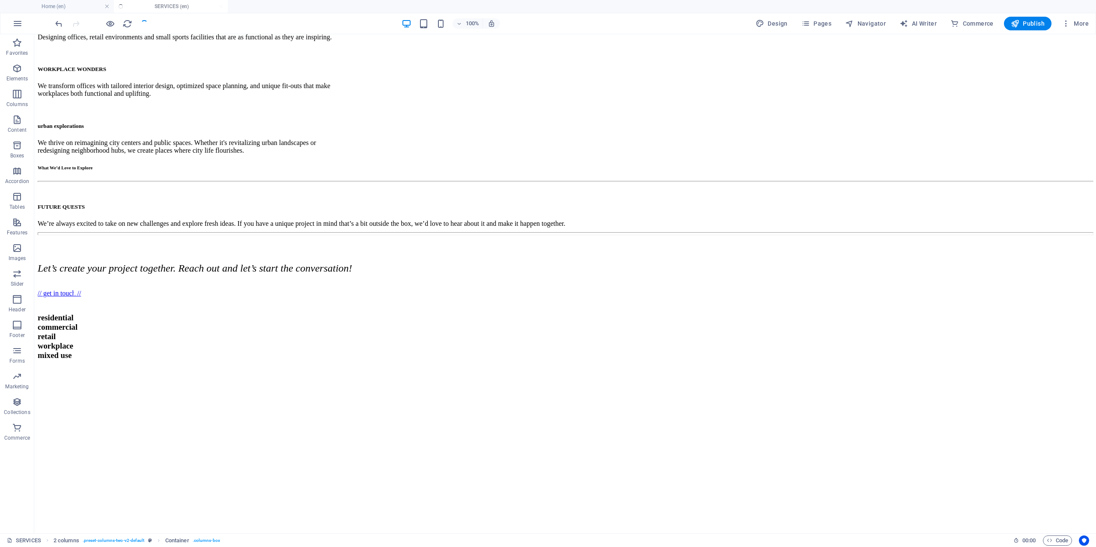
scroll to position [505, 0]
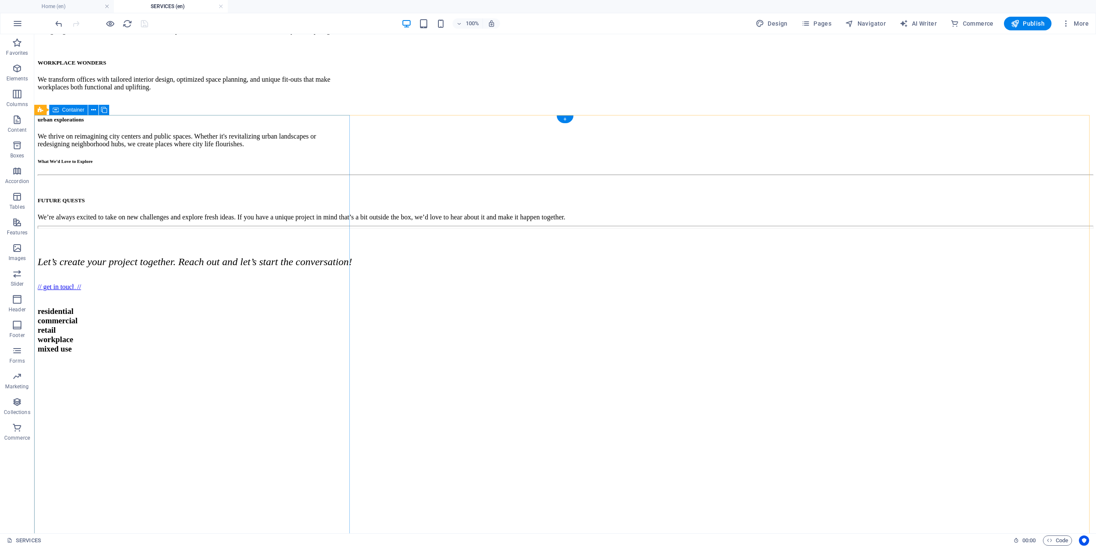
click at [65, 232] on div "From the very first sketch to the final handover, we are with you every step of…" at bounding box center [195, 446] width 315 height 428
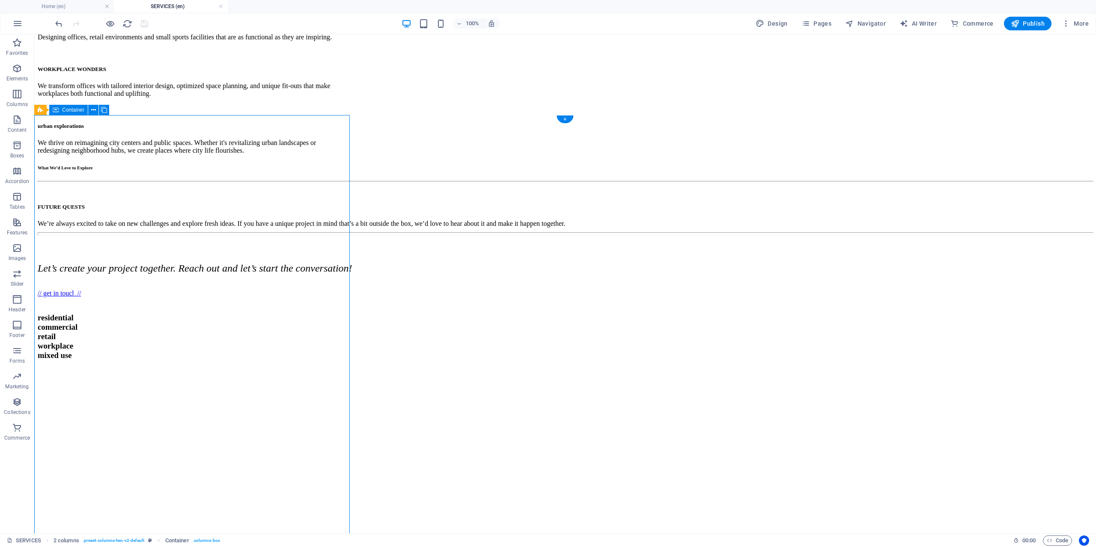
select select "px"
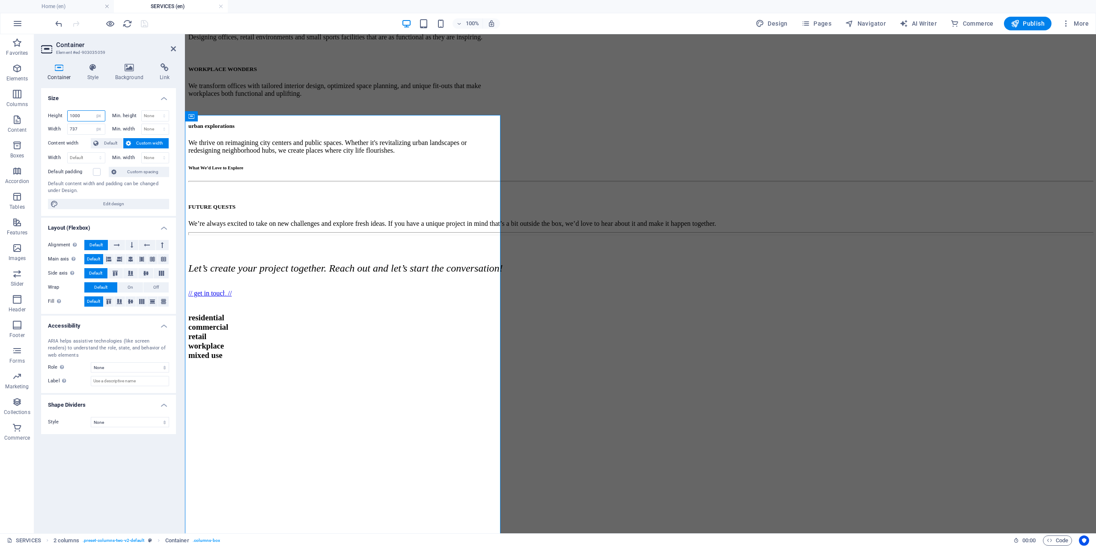
drag, startPoint x: 80, startPoint y: 118, endPoint x: 71, endPoint y: 117, distance: 9.5
click at [71, 117] on input "1000" at bounding box center [86, 116] width 37 height 10
type input "1500"
click at [196, 111] on div "2 columns" at bounding box center [204, 110] width 39 height 10
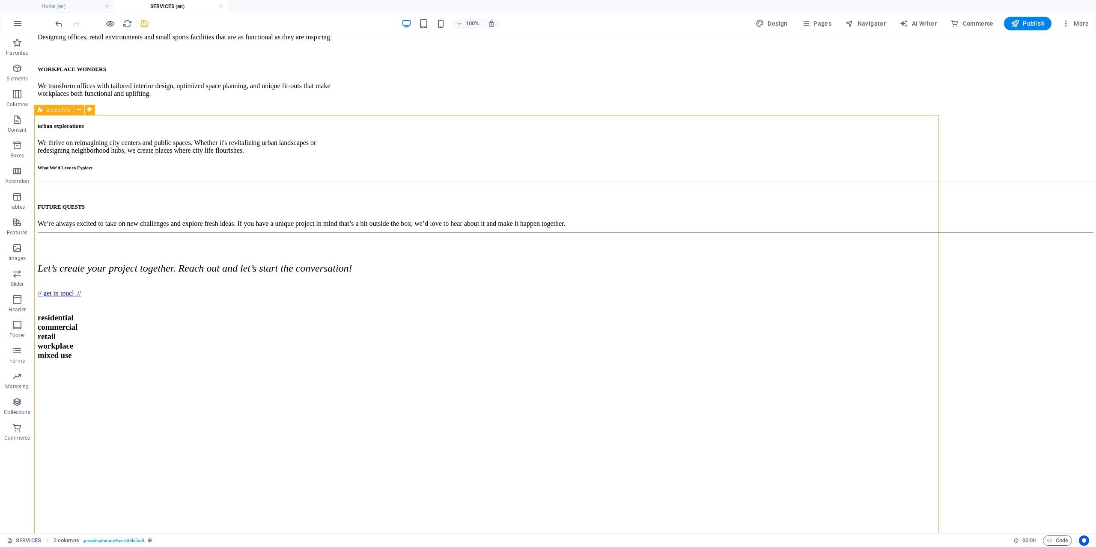
scroll to position [505, 0]
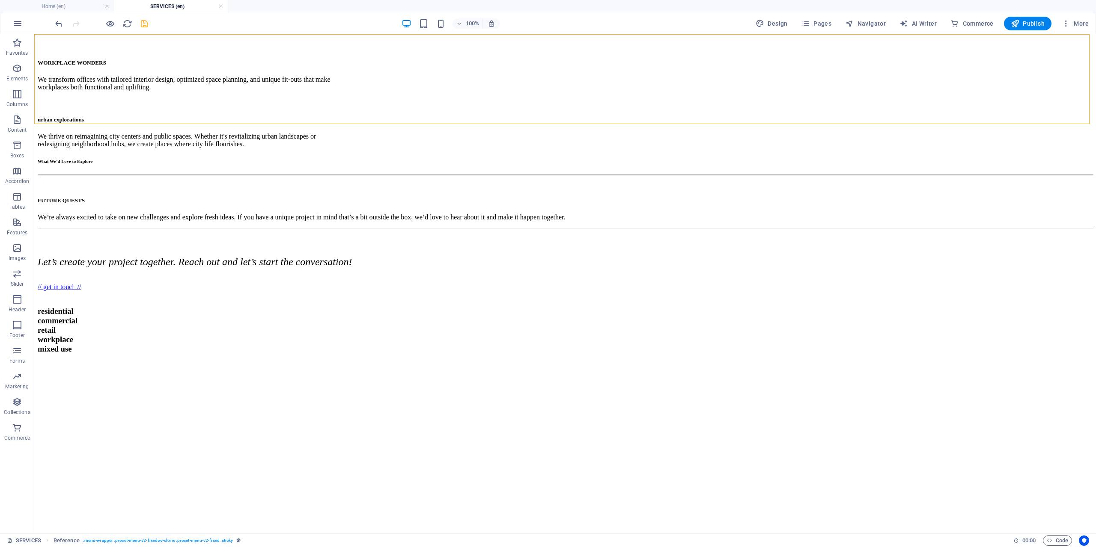
drag, startPoint x: 230, startPoint y: 146, endPoint x: 135, endPoint y: 87, distance: 111.4
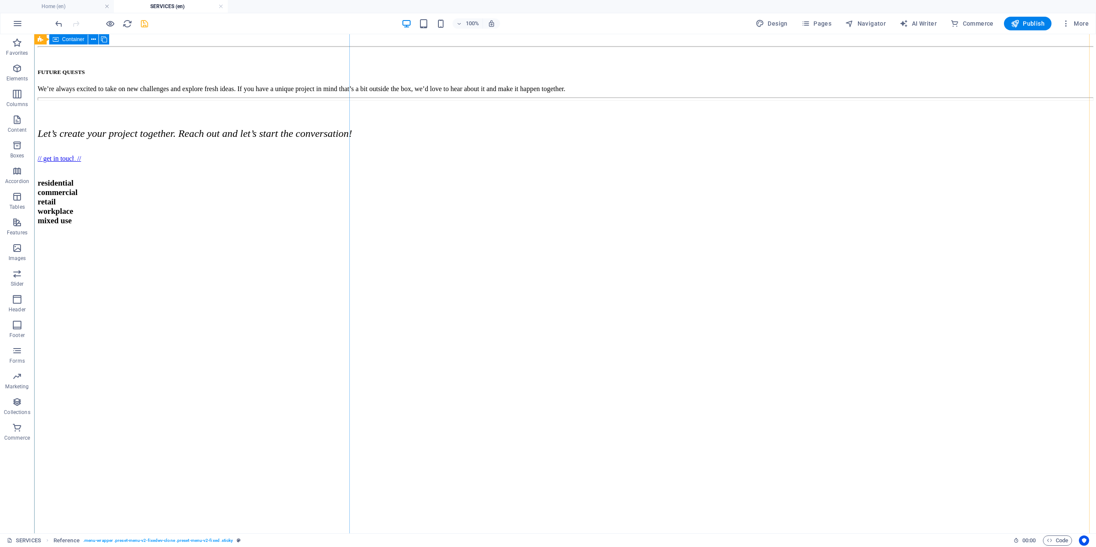
scroll to position [762, 0]
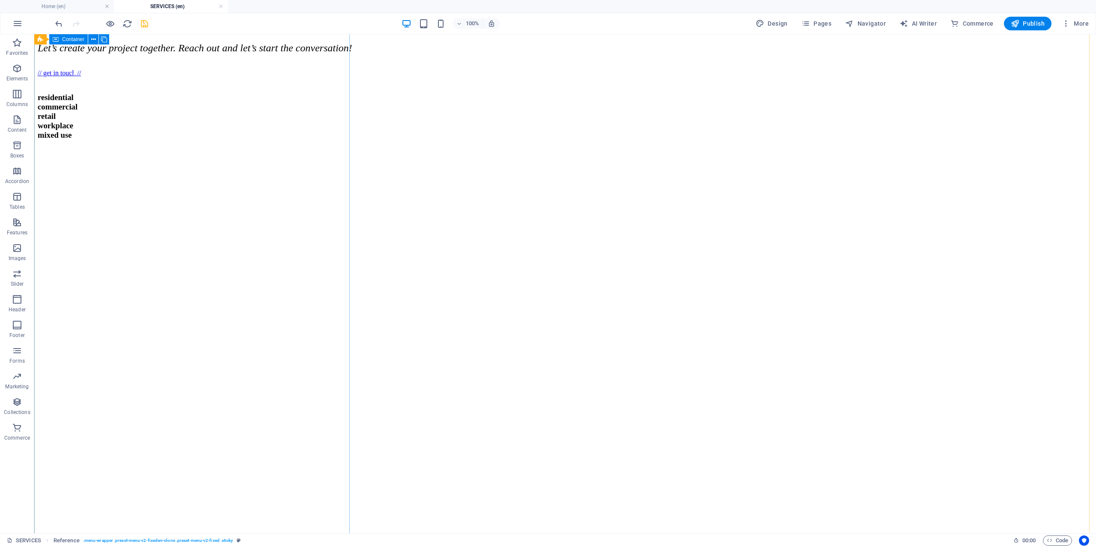
click at [244, 252] on div "From the very first sketch to the final handover, we are with you every step of…" at bounding box center [195, 339] width 315 height 642
select select "px"
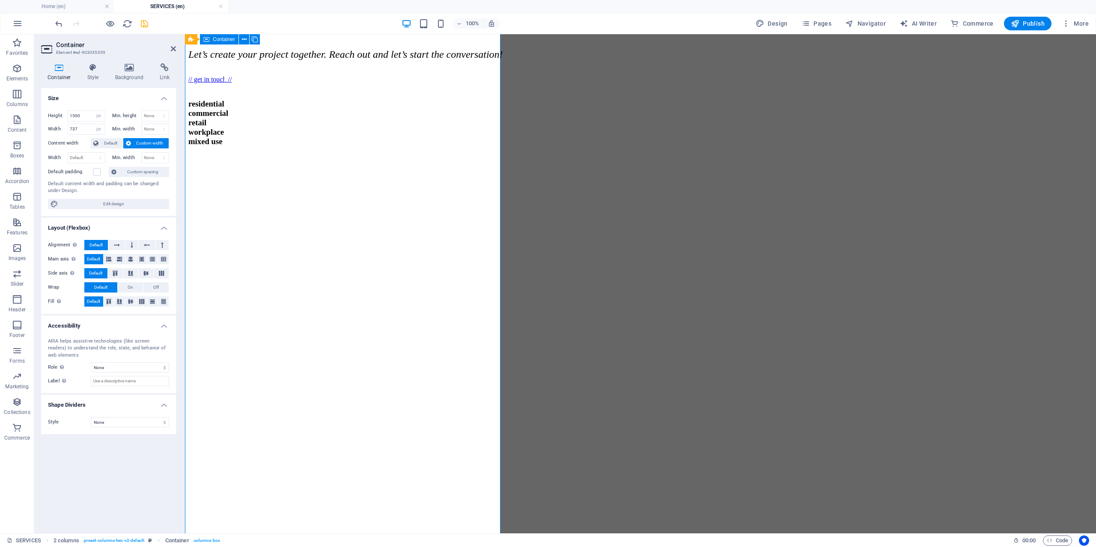
click at [244, 252] on div "From the very first sketch to the final handover, we are with you every step of…" at bounding box center [345, 346] width 315 height 642
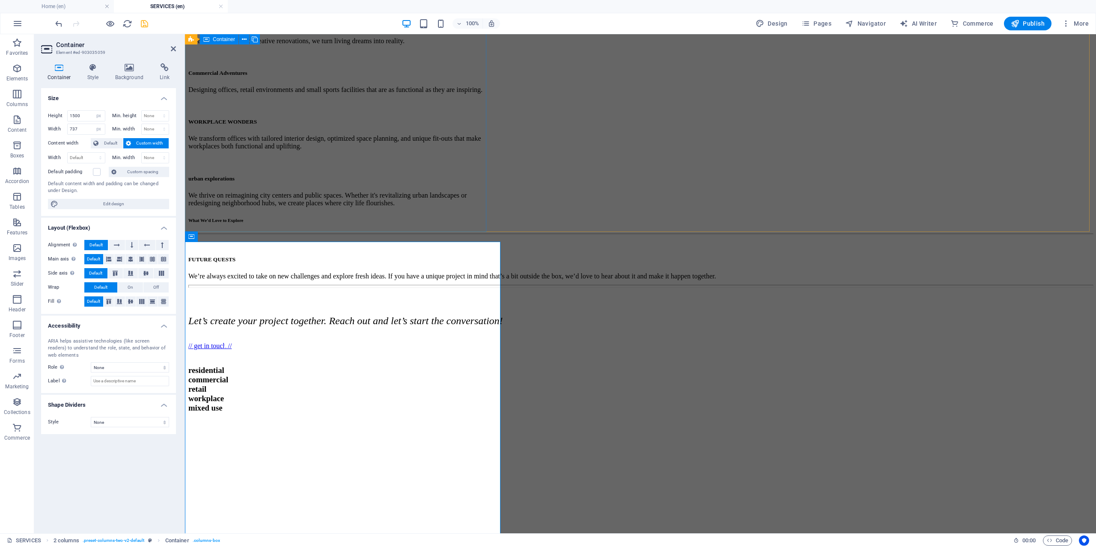
scroll to position [371, 0]
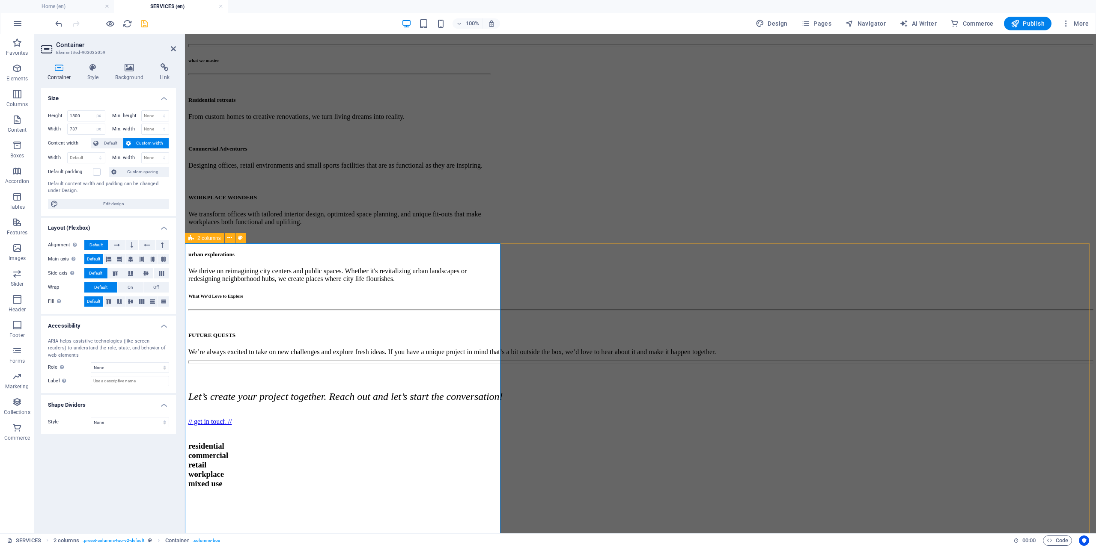
click at [193, 238] on icon at bounding box center [191, 238] width 6 height 10
select select "px"
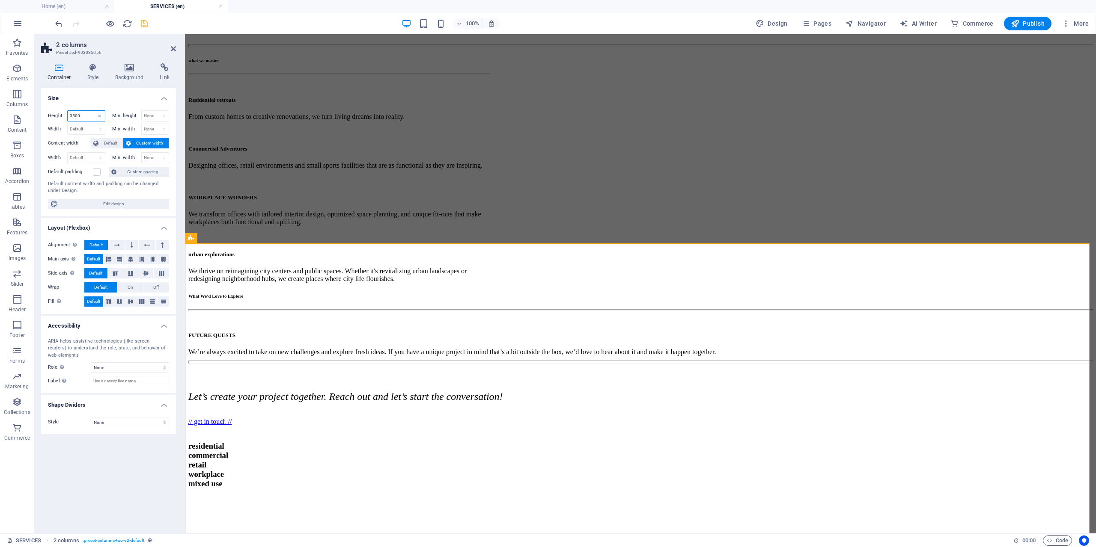
drag, startPoint x: 83, startPoint y: 117, endPoint x: 66, endPoint y: 117, distance: 17.1
click at [66, 117] on div "Height 3500 Default px rem % vh vw" at bounding box center [76, 115] width 57 height 11
type input "1500"
click at [140, 23] on icon "save" at bounding box center [145, 24] width 10 height 10
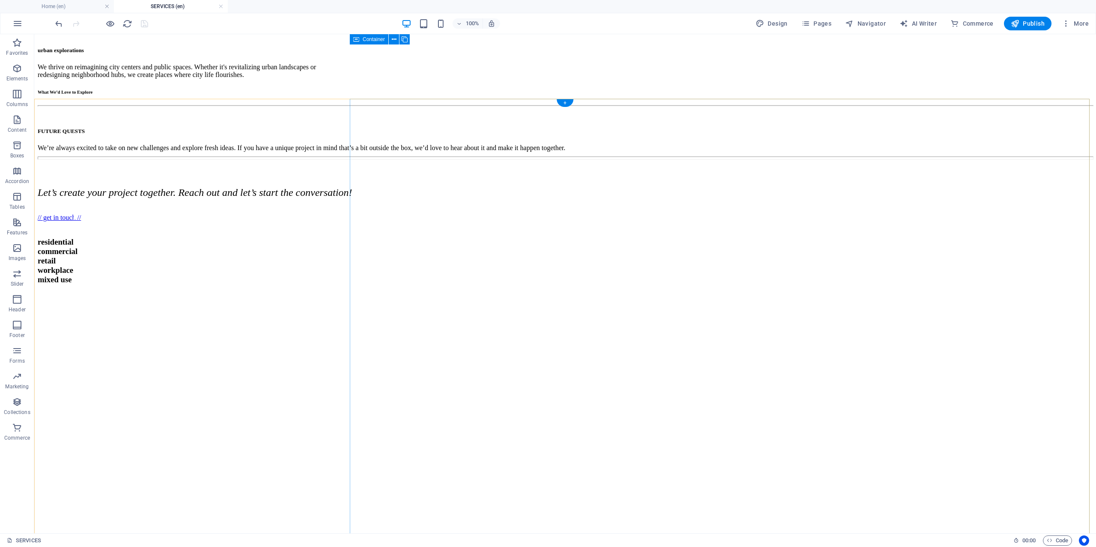
scroll to position [461, 0]
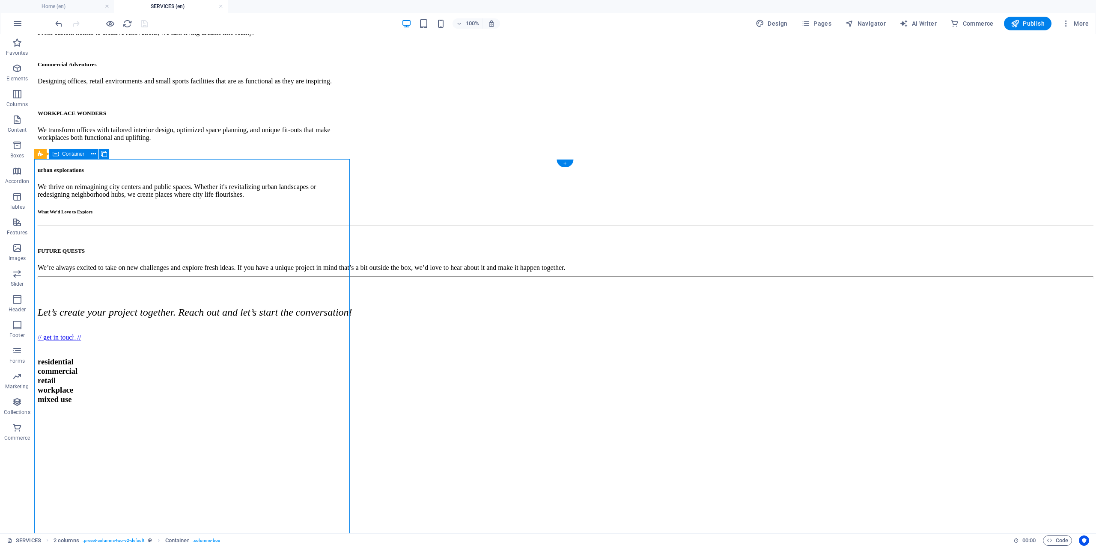
select select "px"
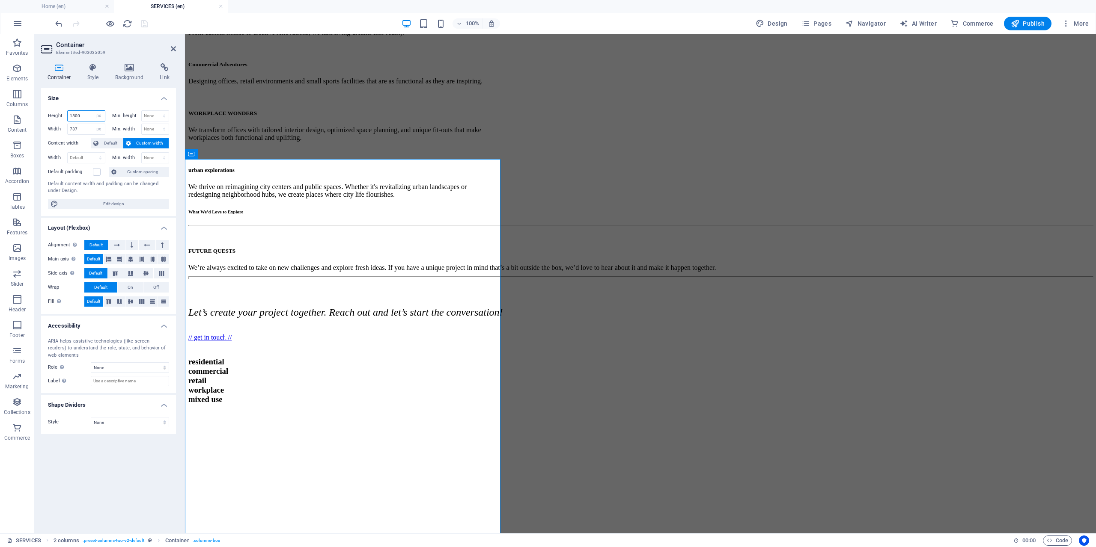
drag, startPoint x: 84, startPoint y: 117, endPoint x: 73, endPoint y: 116, distance: 11.1
click at [73, 116] on input "1500" at bounding box center [86, 116] width 37 height 10
type input "1300"
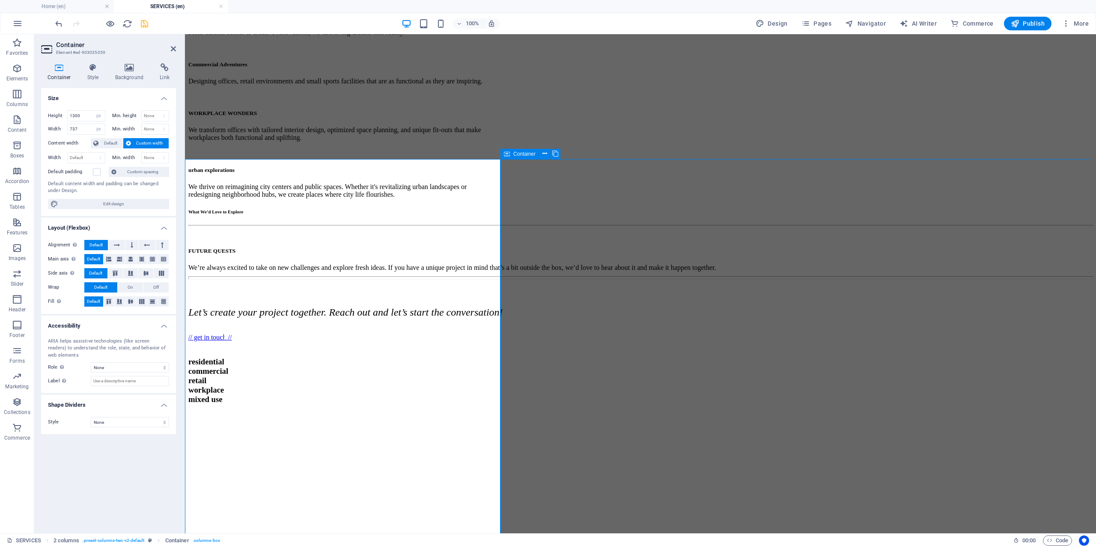
select select "px"
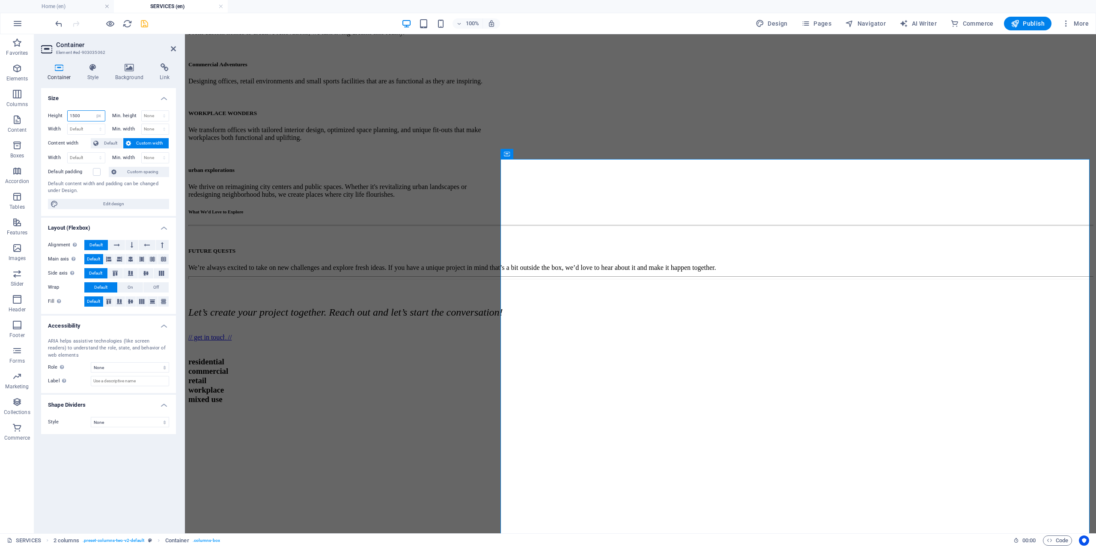
drag, startPoint x: 83, startPoint y: 117, endPoint x: 73, endPoint y: 117, distance: 10.7
click at [73, 117] on input "1500" at bounding box center [86, 116] width 37 height 10
type input "1300"
click at [142, 23] on icon "save" at bounding box center [145, 24] width 10 height 10
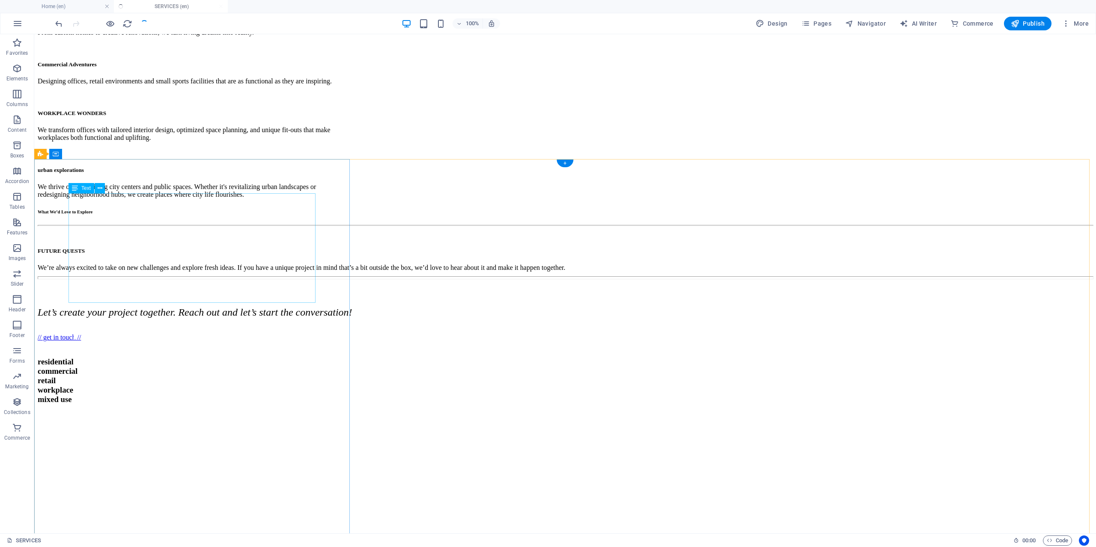
scroll to position [461, 0]
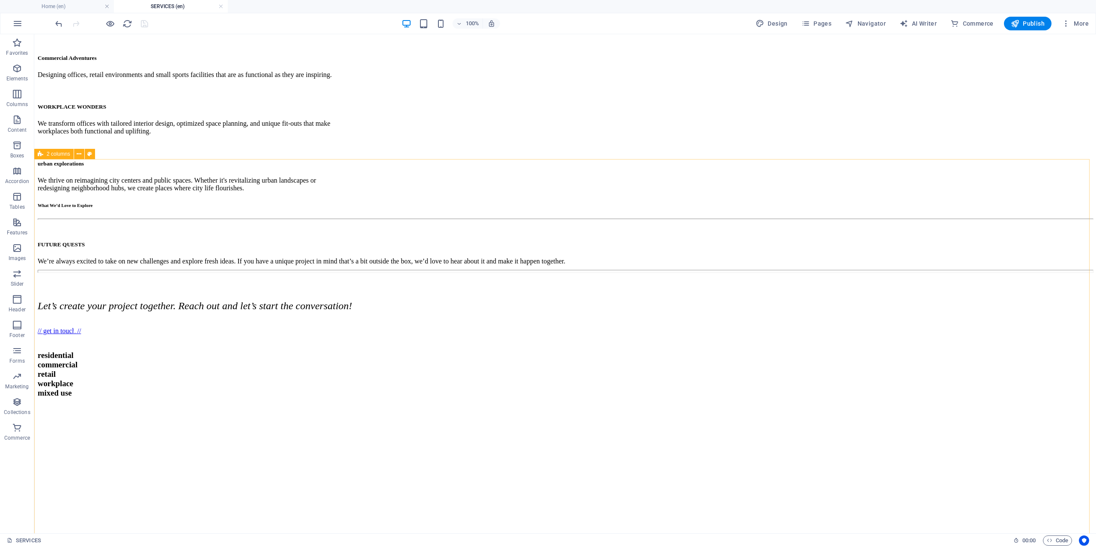
click at [45, 153] on div "2 columns" at bounding box center [53, 154] width 39 height 10
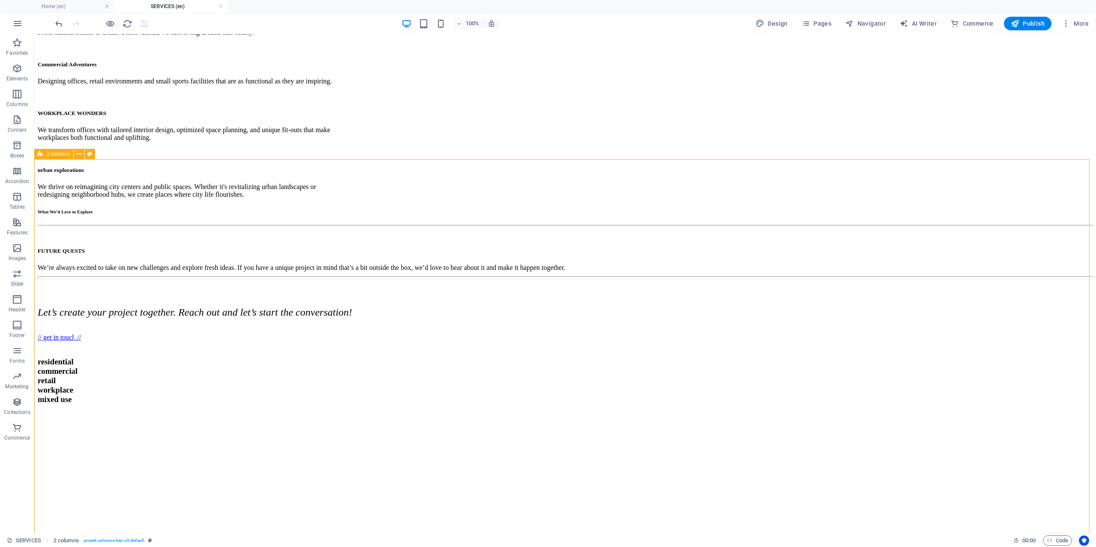
select select "px"
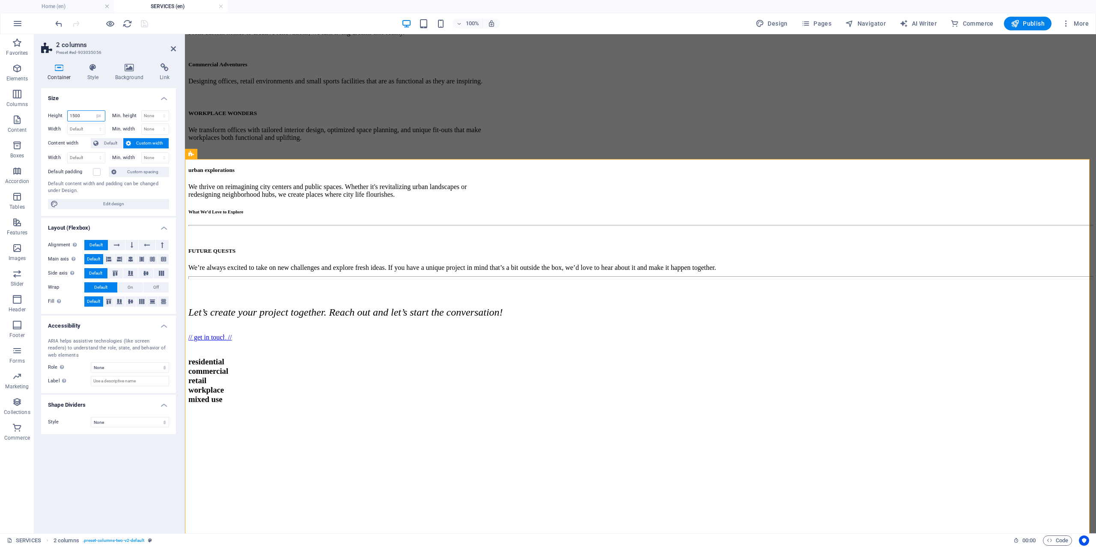
drag, startPoint x: 86, startPoint y: 116, endPoint x: 73, endPoint y: 116, distance: 12.4
click at [73, 116] on input "1500" at bounding box center [86, 116] width 37 height 10
type input "1300"
click at [141, 24] on icon "save" at bounding box center [145, 24] width 10 height 10
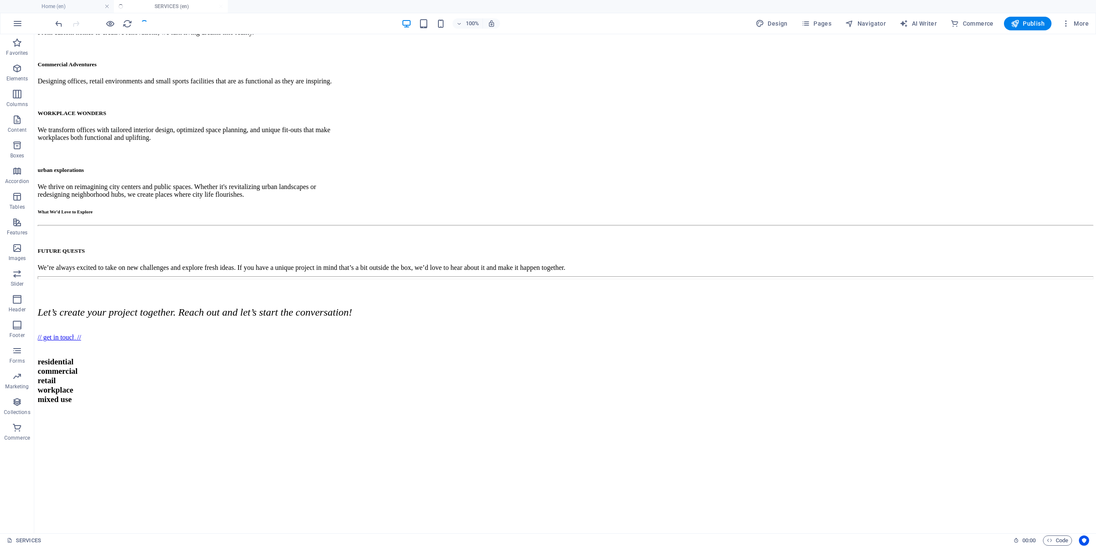
scroll to position [461, 0]
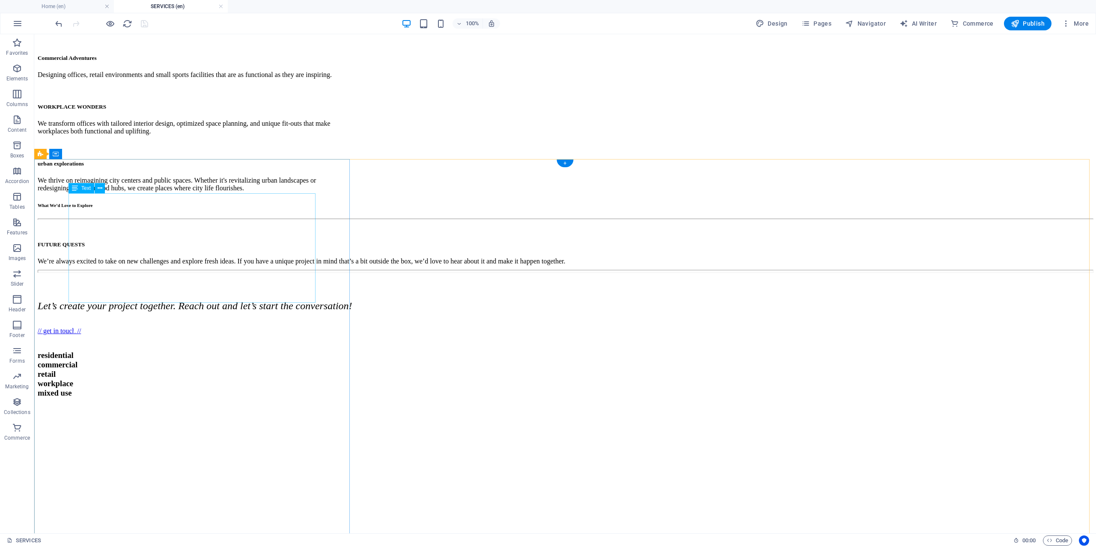
click at [293, 318] on em "From the very first sketch to the final handover, we are with you every step of…" at bounding box center [189, 369] width 235 height 103
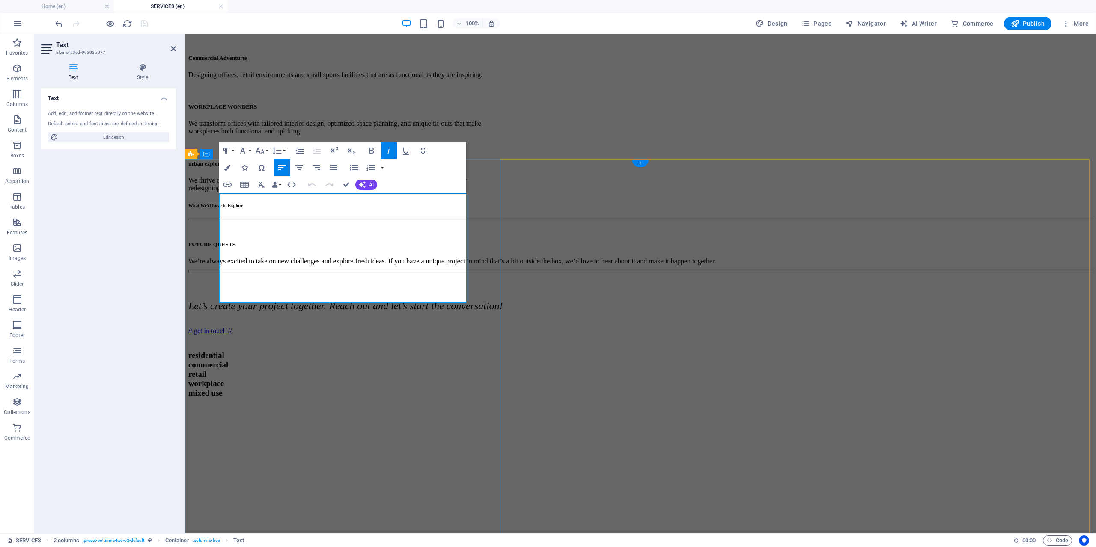
scroll to position [455, 0]
click at [139, 76] on h4 "Style" at bounding box center [142, 72] width 67 height 18
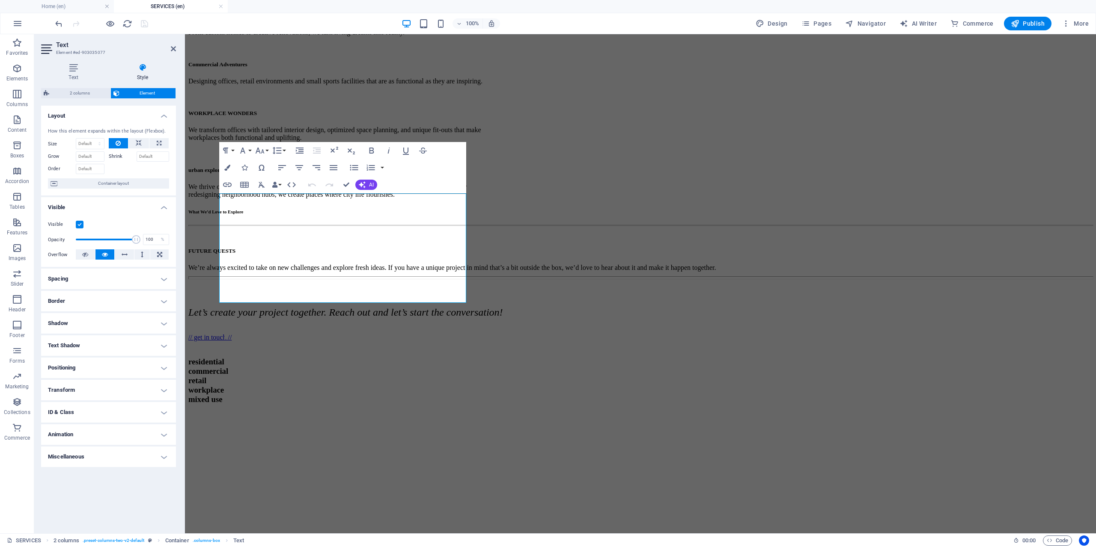
click at [86, 298] on h4 "Border" at bounding box center [108, 301] width 135 height 21
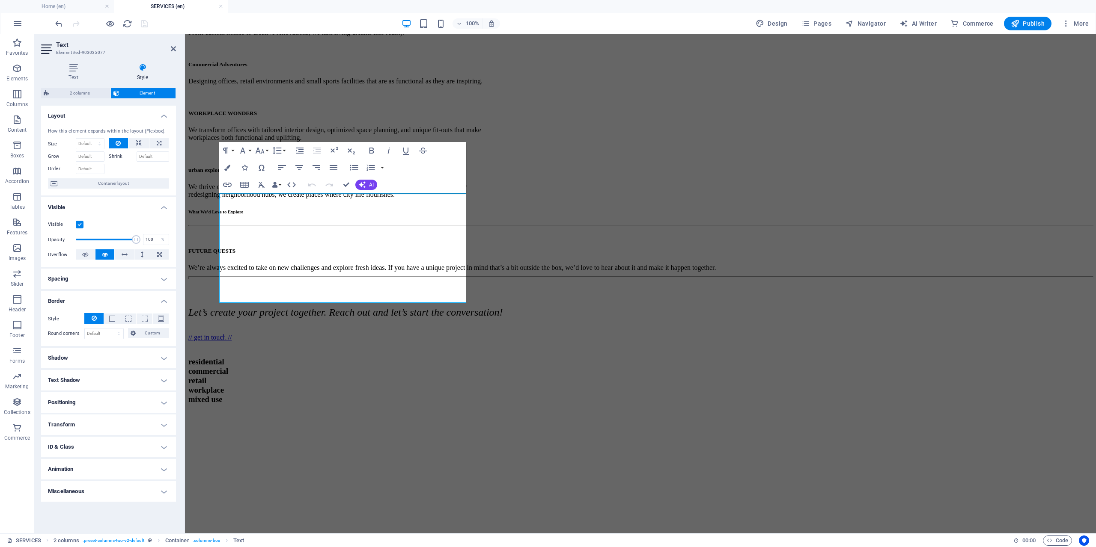
click at [101, 403] on h4 "Positioning" at bounding box center [108, 402] width 135 height 21
click at [101, 403] on h4 "Positioning" at bounding box center [108, 399] width 135 height 15
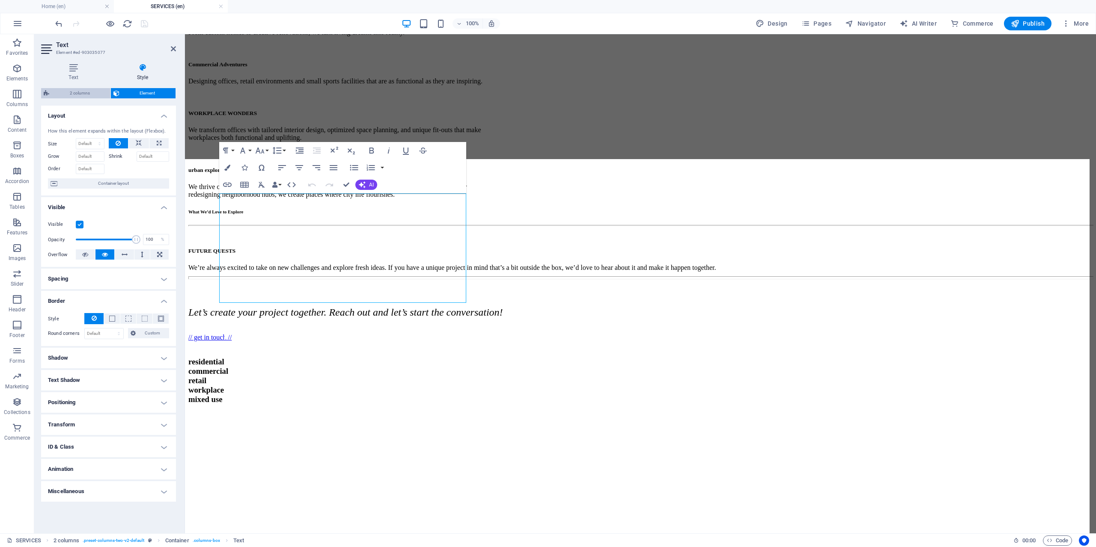
click at [83, 95] on span "2 columns" at bounding box center [80, 93] width 56 height 10
select select "rem"
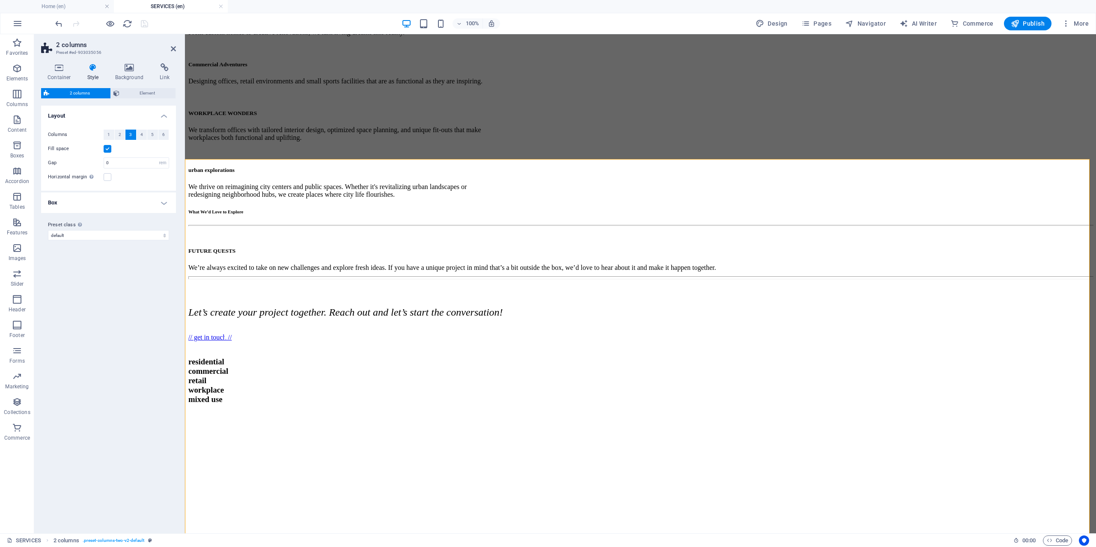
click at [165, 198] on h4 "Box" at bounding box center [108, 203] width 135 height 21
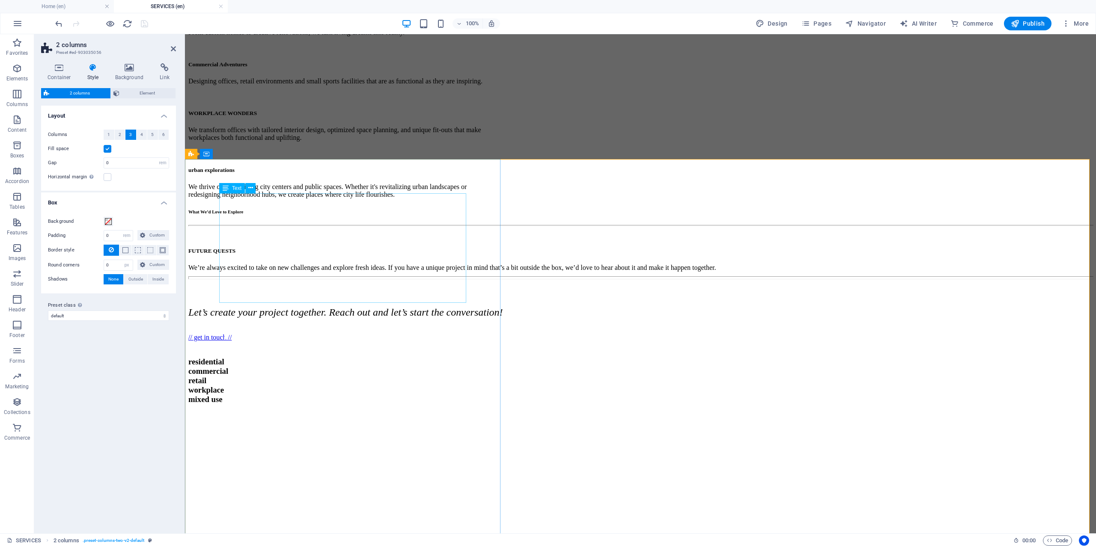
click at [295, 324] on em "From the very first sketch to the final handover, we are with you every step of…" at bounding box center [340, 375] width 235 height 103
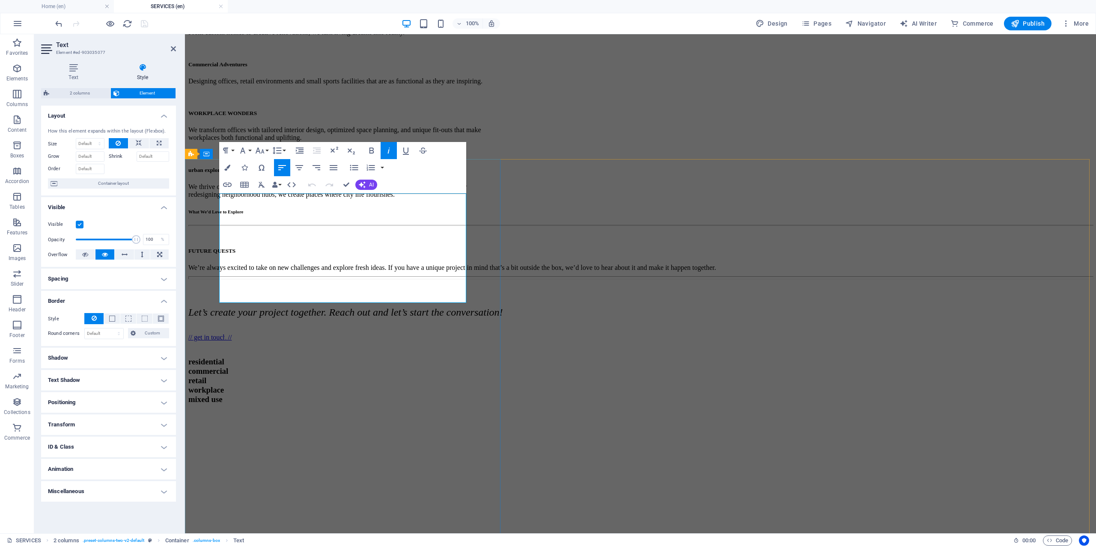
click at [226, 312] on span "From the very first sketch to the final handover, we are with you every step of…" at bounding box center [340, 372] width 235 height 120
click at [112, 419] on h4 "Transform" at bounding box center [108, 425] width 135 height 21
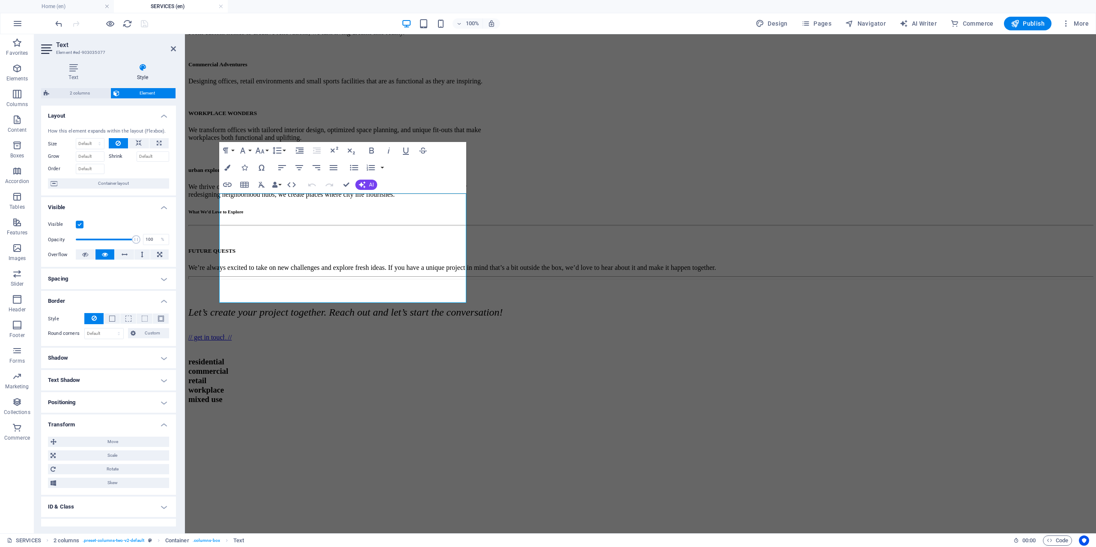
click at [113, 419] on h4 "Transform" at bounding box center [108, 422] width 135 height 15
click at [102, 403] on h4 "Positioning" at bounding box center [108, 402] width 135 height 21
click at [102, 403] on h4 "Positioning" at bounding box center [108, 399] width 135 height 15
click at [100, 380] on h4 "Text Shadow" at bounding box center [108, 380] width 135 height 21
click at [101, 380] on h4 "Text Shadow" at bounding box center [108, 377] width 135 height 15
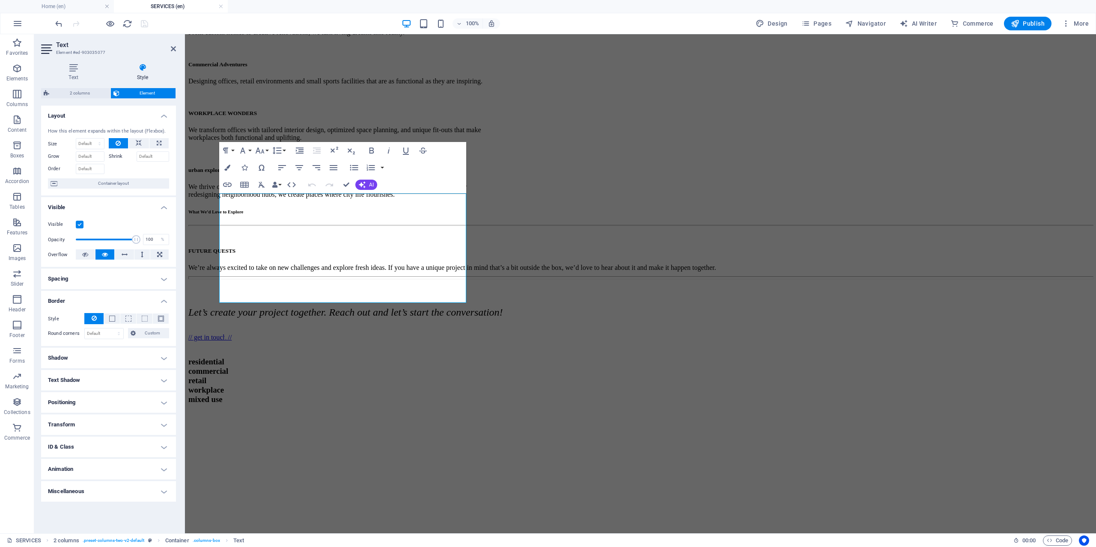
click at [104, 359] on h4 "Shadow" at bounding box center [108, 358] width 135 height 21
click at [104, 359] on h4 "Shadow" at bounding box center [108, 355] width 135 height 15
click at [101, 206] on h4 "Visible" at bounding box center [108, 204] width 135 height 15
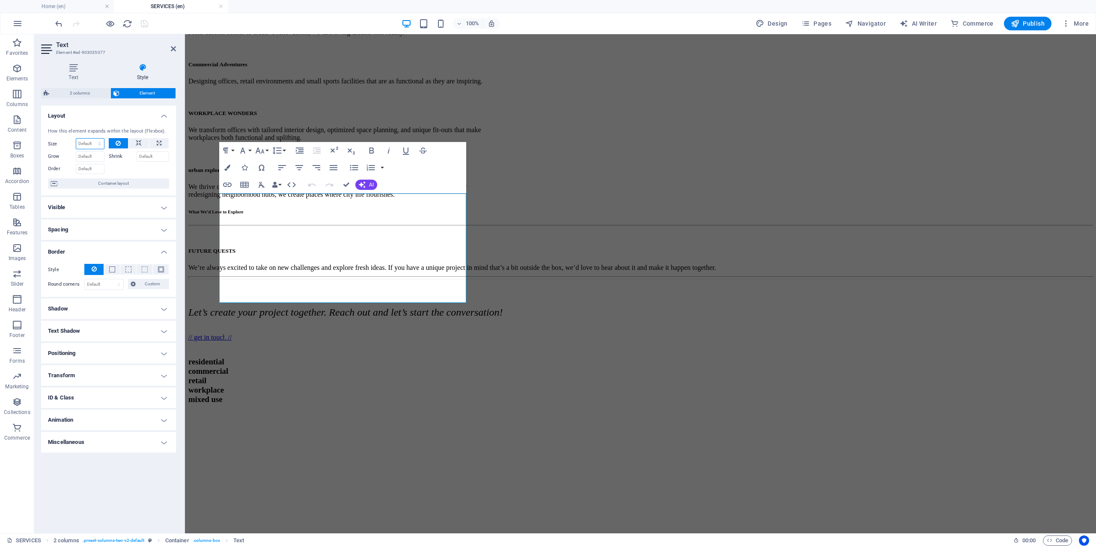
click at [98, 148] on select "Default auto px % 1/1 1/2 1/3 1/4 1/5 1/6 1/7 1/8 1/9 1/10" at bounding box center [90, 144] width 28 height 10
click at [134, 146] on button at bounding box center [138, 143] width 21 height 10
click at [122, 145] on button at bounding box center [119, 143] width 20 height 10
click at [117, 184] on span "Container layout" at bounding box center [113, 183] width 107 height 10
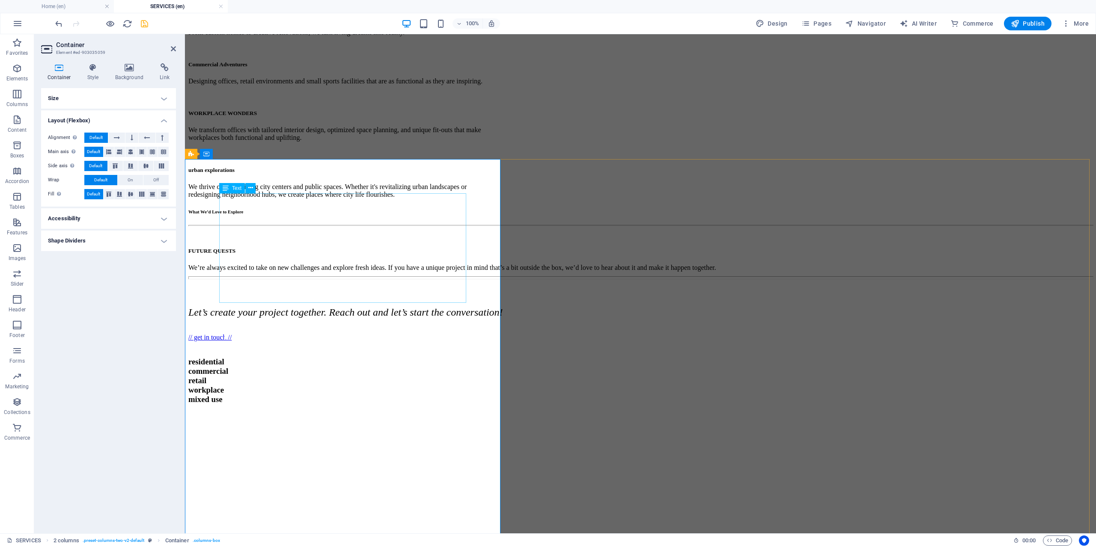
click at [253, 312] on span "From the very first sketch to the final handover, we are with you every step of…" at bounding box center [340, 372] width 235 height 120
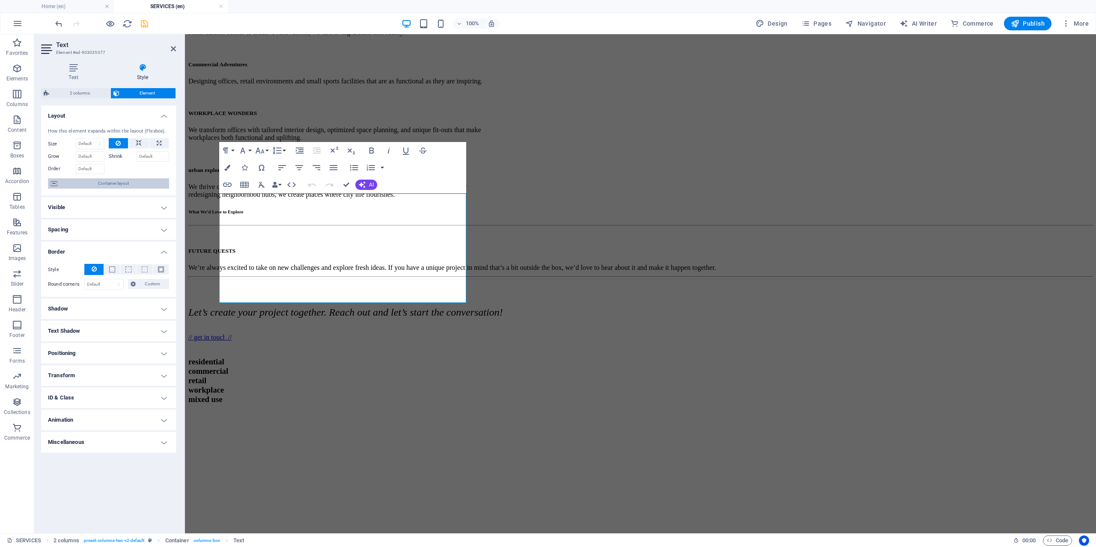
click at [110, 181] on span "Container layout" at bounding box center [113, 183] width 107 height 10
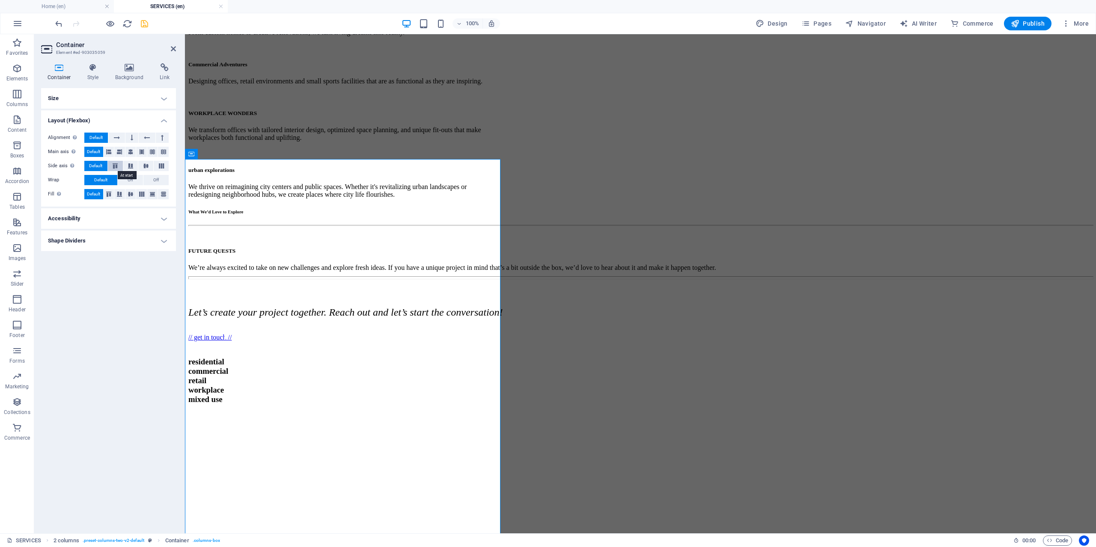
click at [117, 165] on icon at bounding box center [115, 165] width 10 height 5
click at [104, 165] on button "Default" at bounding box center [95, 166] width 23 height 10
click at [131, 136] on icon at bounding box center [132, 138] width 3 height 10
click at [113, 137] on button at bounding box center [116, 138] width 16 height 10
drag, startPoint x: 164, startPoint y: 137, endPoint x: 158, endPoint y: 139, distance: 5.7
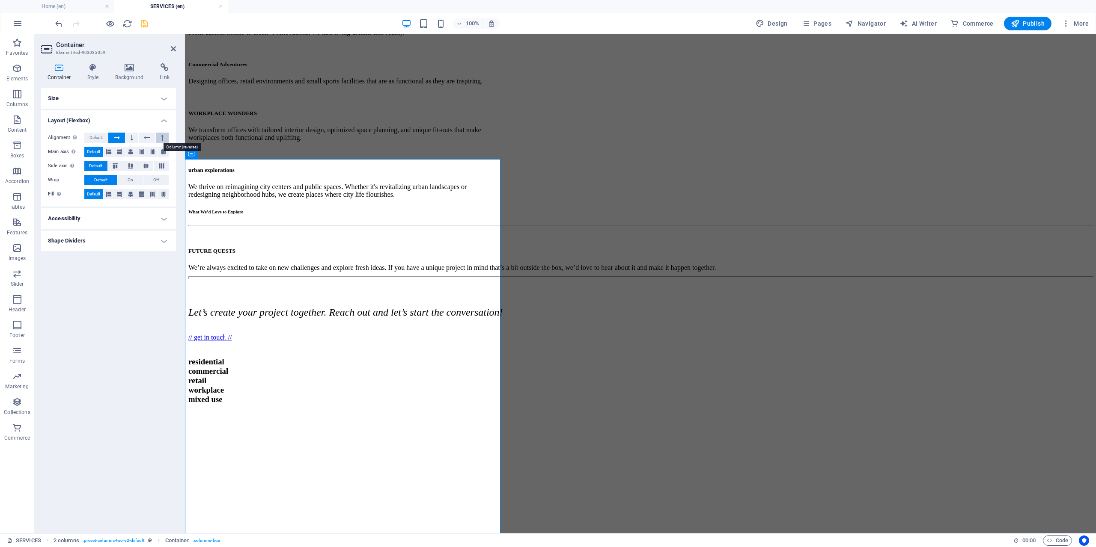
click at [163, 138] on button at bounding box center [162, 138] width 13 height 10
click at [102, 137] on span "Default" at bounding box center [95, 138] width 13 height 10
click at [113, 165] on icon at bounding box center [115, 165] width 10 height 5
click at [104, 166] on button "Default" at bounding box center [95, 166] width 23 height 10
click at [116, 220] on h4 "Accessibility" at bounding box center [108, 218] width 135 height 21
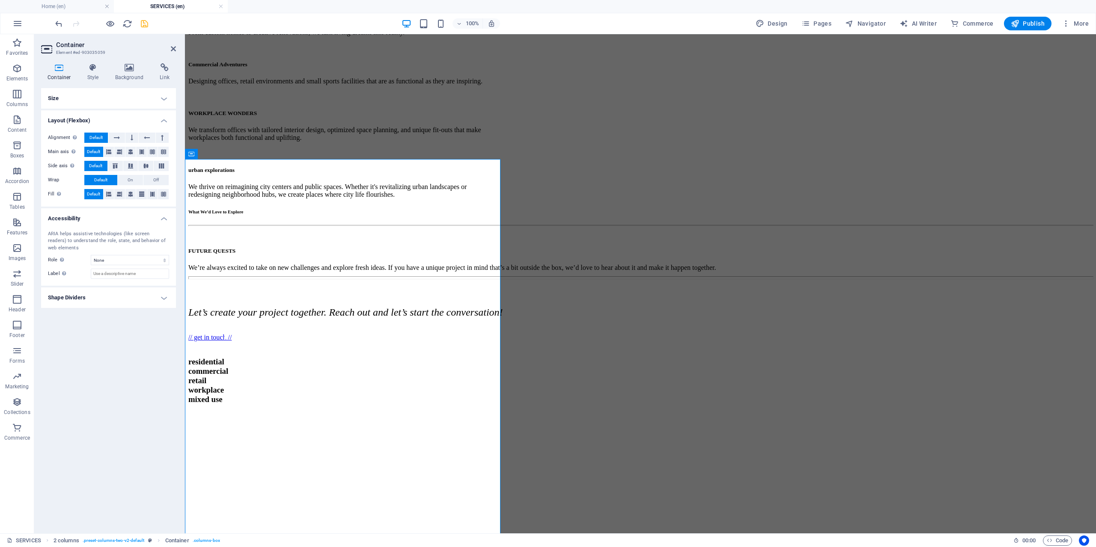
click at [116, 217] on h4 "Accessibility" at bounding box center [108, 215] width 135 height 15
click at [118, 239] on h4 "Shape Dividers" at bounding box center [108, 241] width 135 height 21
click at [118, 239] on h4 "Shape Dividers" at bounding box center [108, 238] width 135 height 15
click at [129, 194] on icon at bounding box center [130, 194] width 5 height 10
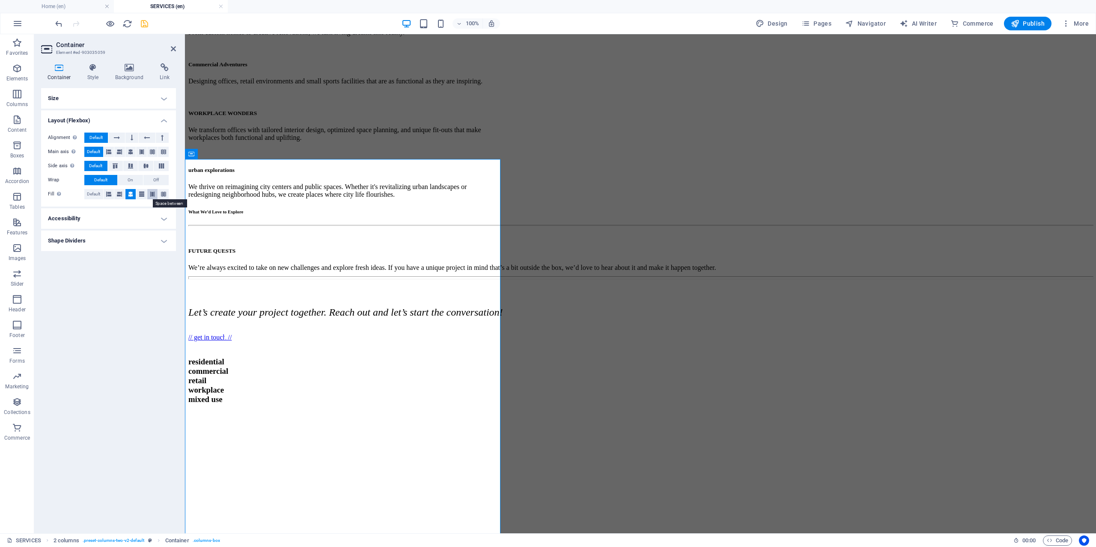
click at [156, 195] on button at bounding box center [152, 194] width 11 height 10
click at [161, 195] on icon at bounding box center [163, 194] width 5 height 10
click at [133, 195] on icon at bounding box center [130, 194] width 5 height 10
click at [125, 193] on button at bounding box center [119, 194] width 11 height 10
click at [112, 194] on button at bounding box center [109, 194] width 11 height 10
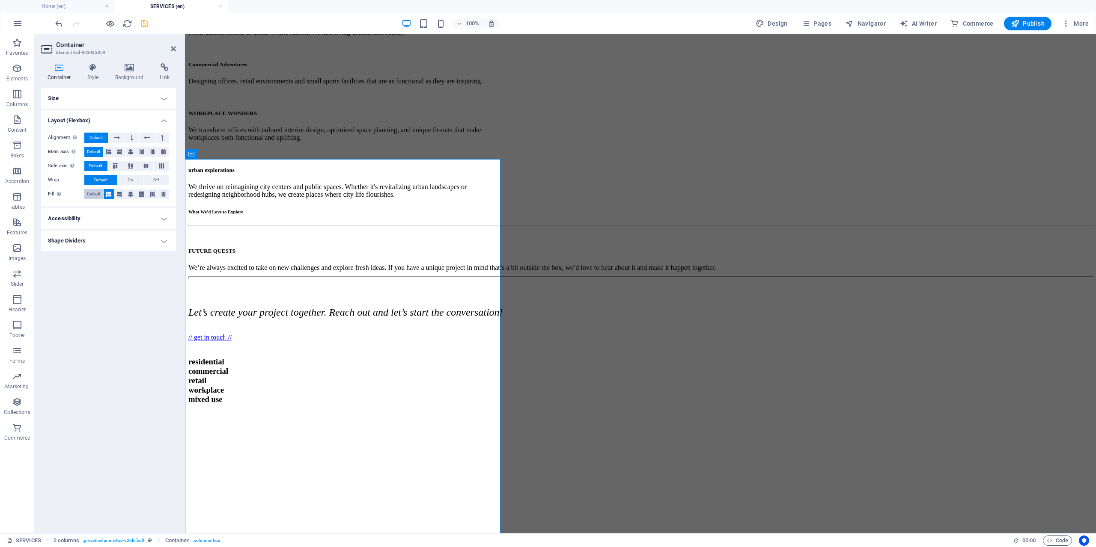
click at [92, 194] on span "Default" at bounding box center [93, 194] width 13 height 10
click at [97, 78] on h4 "Style" at bounding box center [95, 72] width 28 height 18
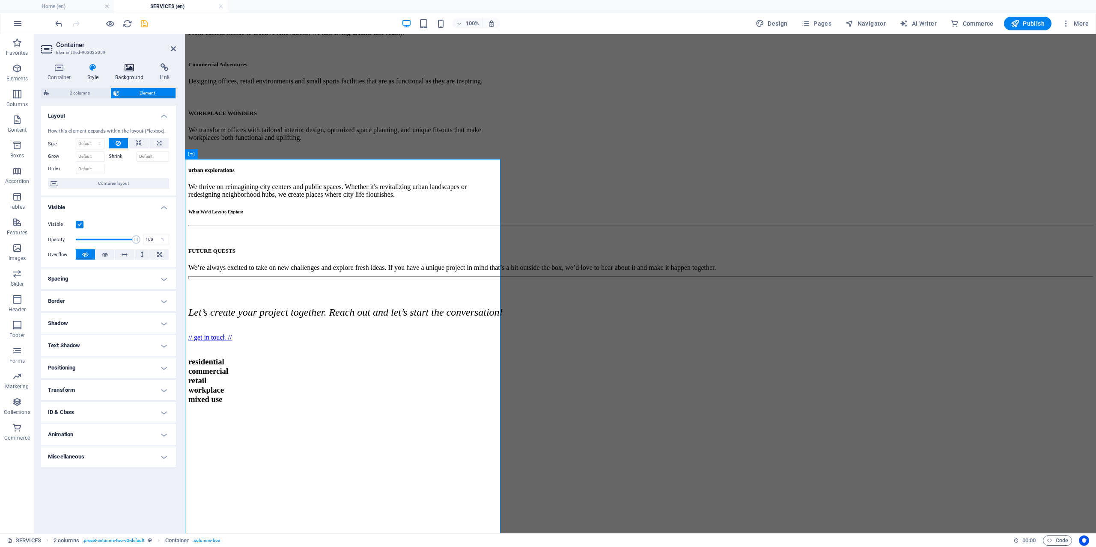
click at [137, 78] on h4 "Background" at bounding box center [131, 72] width 45 height 18
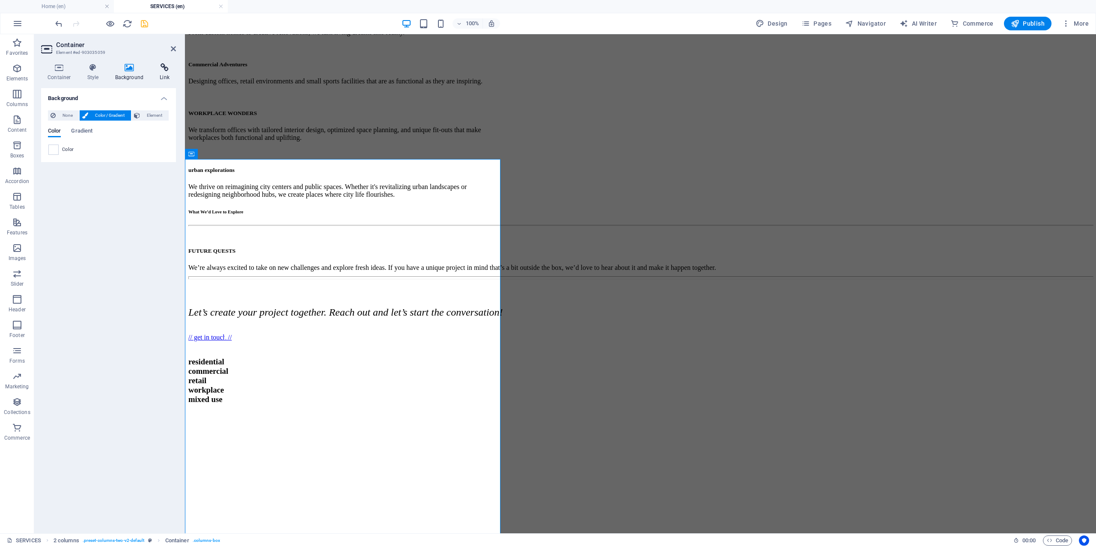
click at [160, 77] on h4 "Link" at bounding box center [164, 72] width 23 height 18
click at [98, 75] on h4 "Style" at bounding box center [95, 72] width 28 height 18
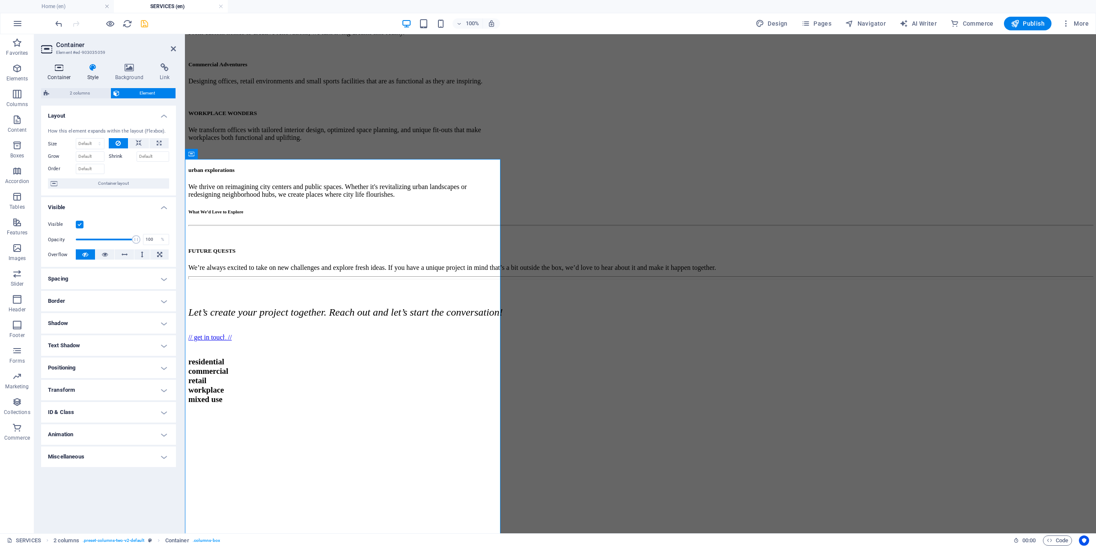
click at [68, 78] on h4 "Container" at bounding box center [61, 72] width 40 height 18
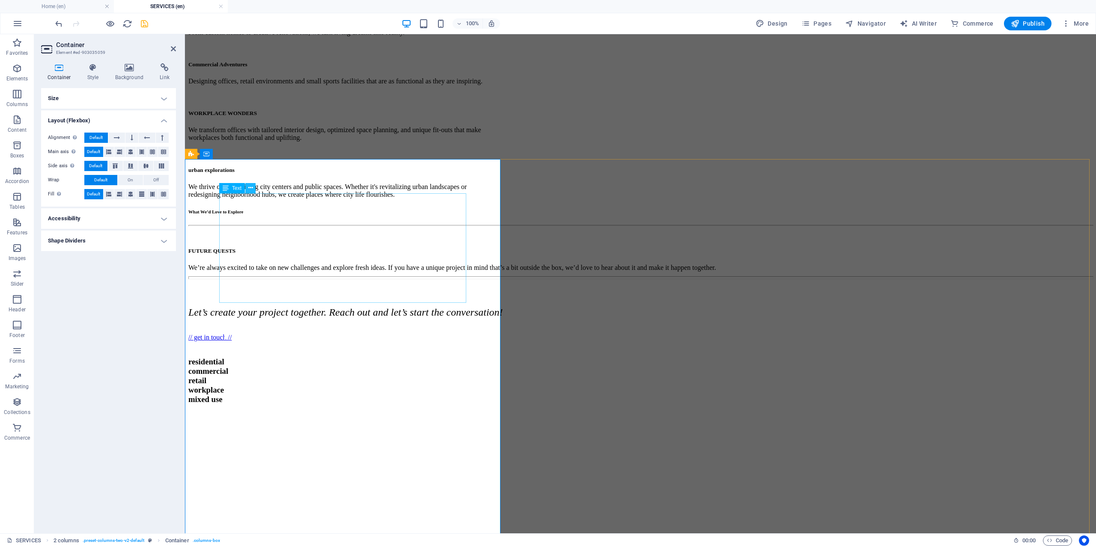
click at [249, 192] on icon at bounding box center [250, 188] width 5 height 9
click at [236, 324] on em "From the very first sketch to the final handover, we are with you every step of…" at bounding box center [340, 375] width 235 height 103
click at [160, 107] on ul "Size Height 1300 Default px rem % vh vw Min. height None px rem % vh vw Width 7…" at bounding box center [108, 169] width 135 height 163
click at [162, 104] on h4 "Size" at bounding box center [108, 98] width 135 height 21
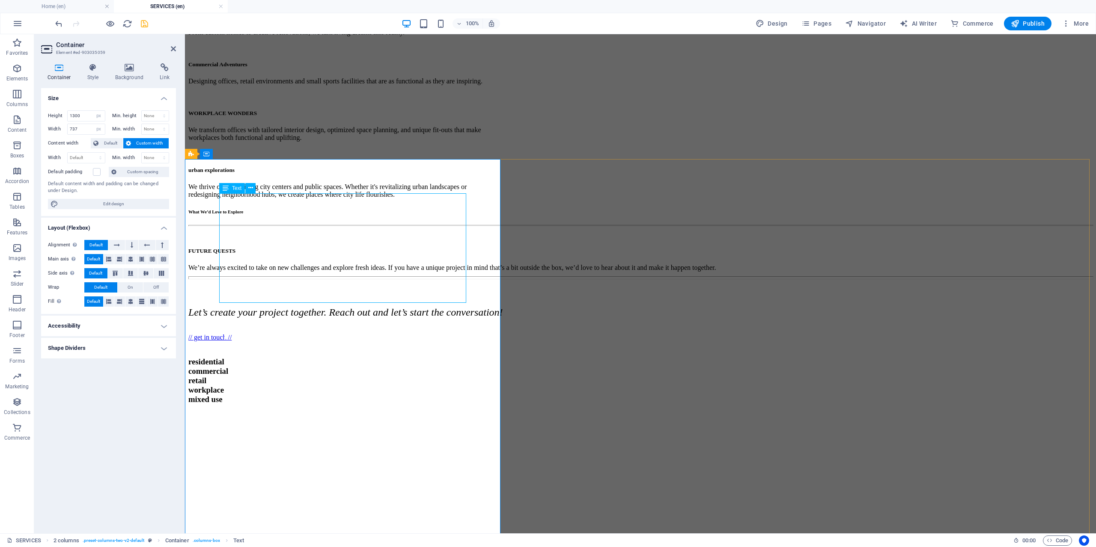
click at [243, 312] on span "From the very first sketch to the final handover, we are with you every step of…" at bounding box center [340, 372] width 235 height 120
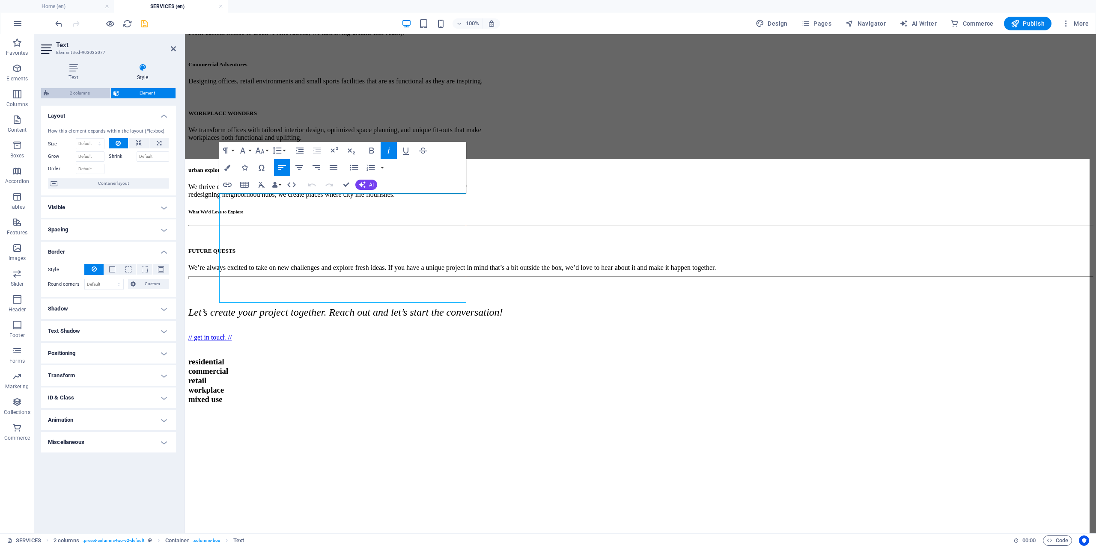
click at [92, 92] on span "2 columns" at bounding box center [80, 93] width 56 height 10
select select "rem"
select select "px"
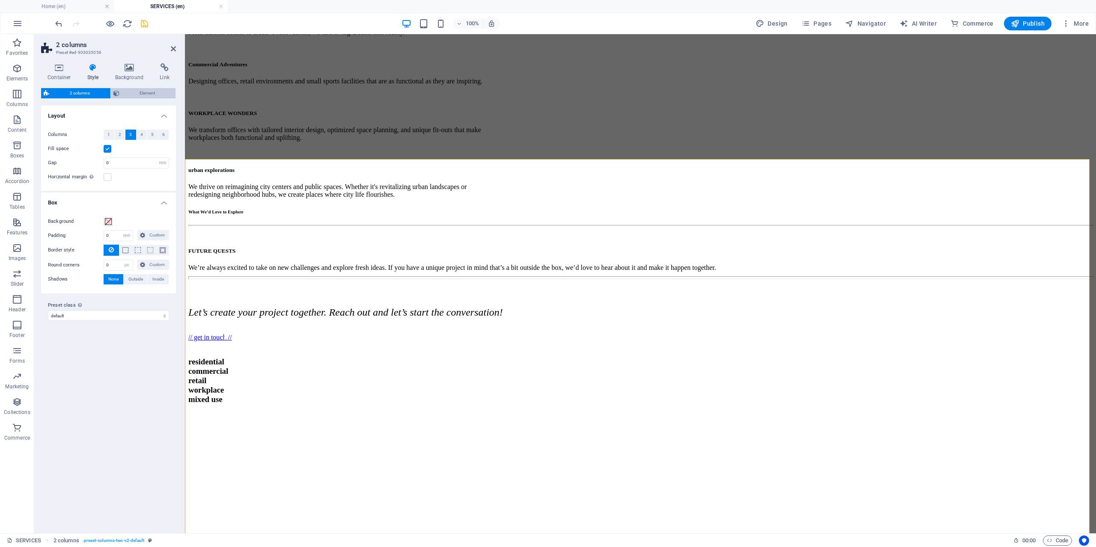
click at [131, 92] on span "Element" at bounding box center [147, 93] width 51 height 10
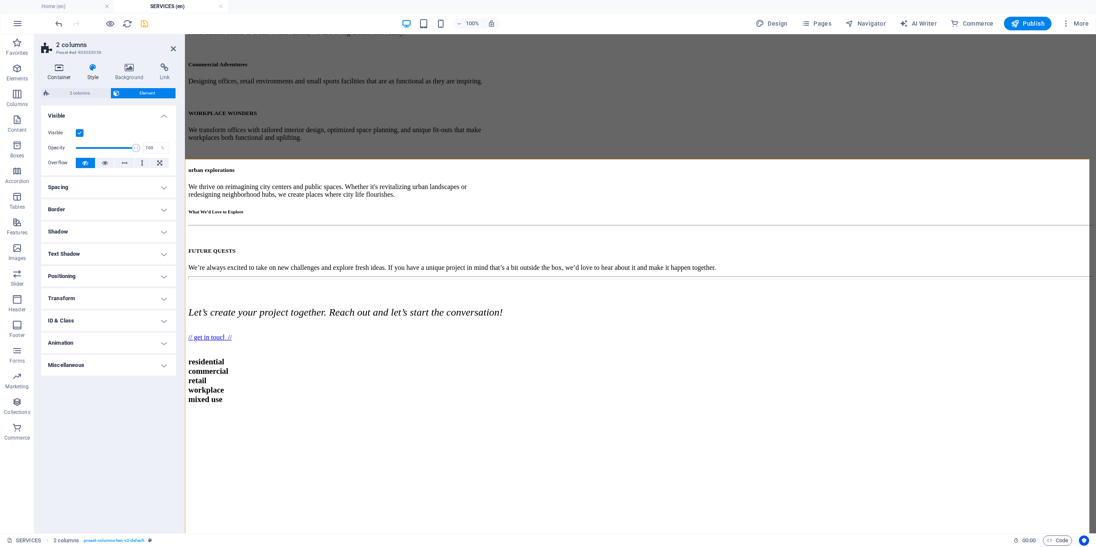
click at [63, 73] on h4 "Container" at bounding box center [61, 72] width 40 height 18
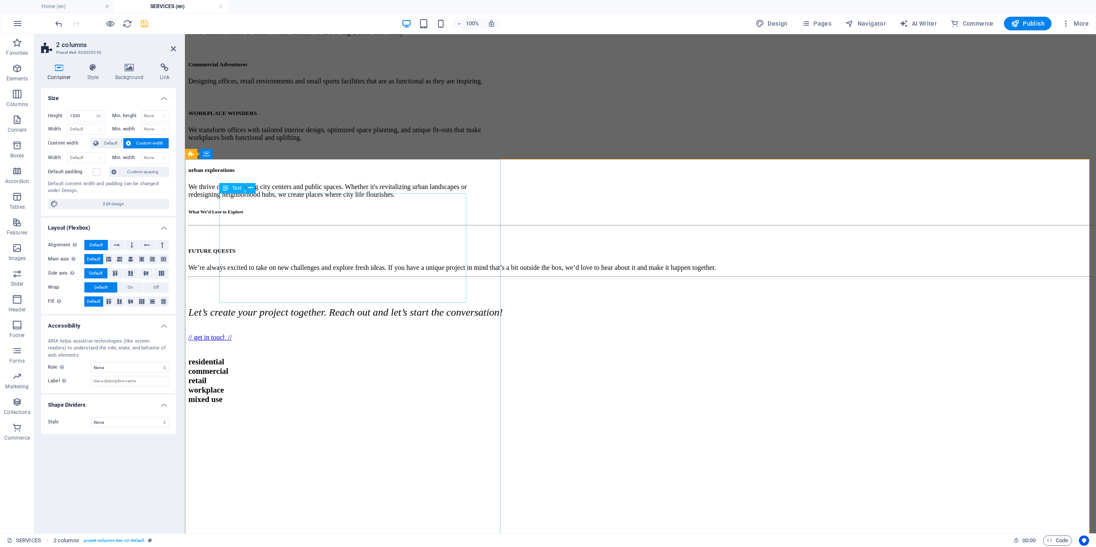
click at [278, 312] on span "From the very first sketch to the final handover, we are with you every step of…" at bounding box center [340, 372] width 235 height 120
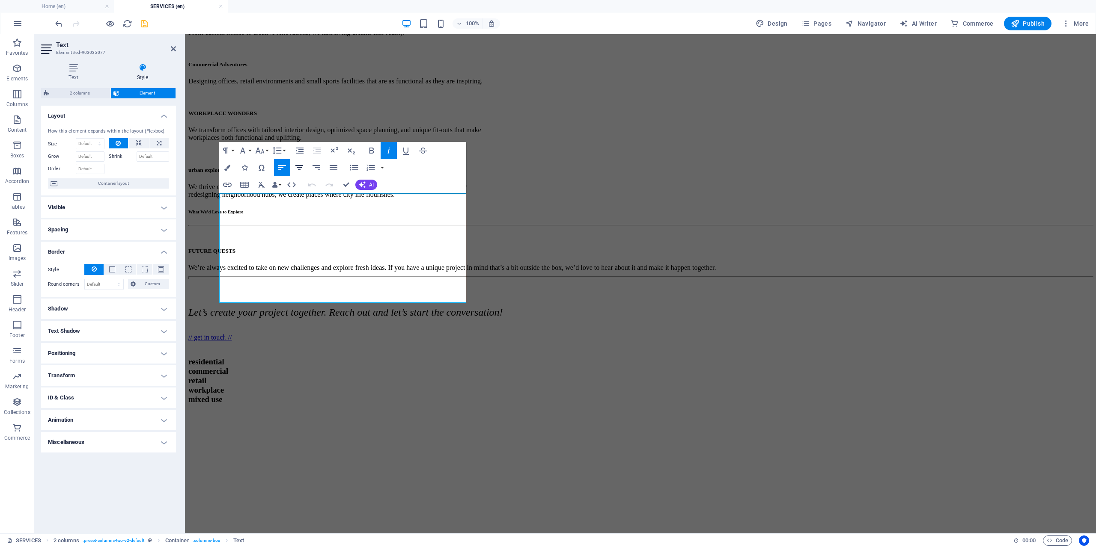
click at [295, 169] on icon "button" at bounding box center [299, 168] width 10 height 10
click at [285, 169] on icon "button" at bounding box center [282, 168] width 10 height 10
click at [76, 70] on icon at bounding box center [73, 67] width 65 height 9
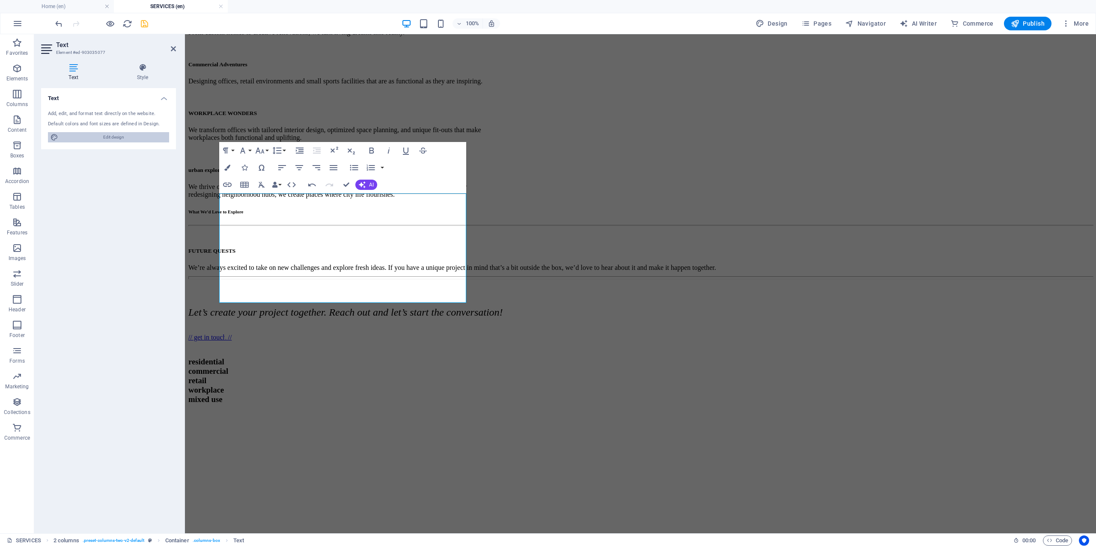
click at [122, 137] on span "Edit design" at bounding box center [114, 137] width 106 height 10
select select "rem"
select select "300"
select select "px"
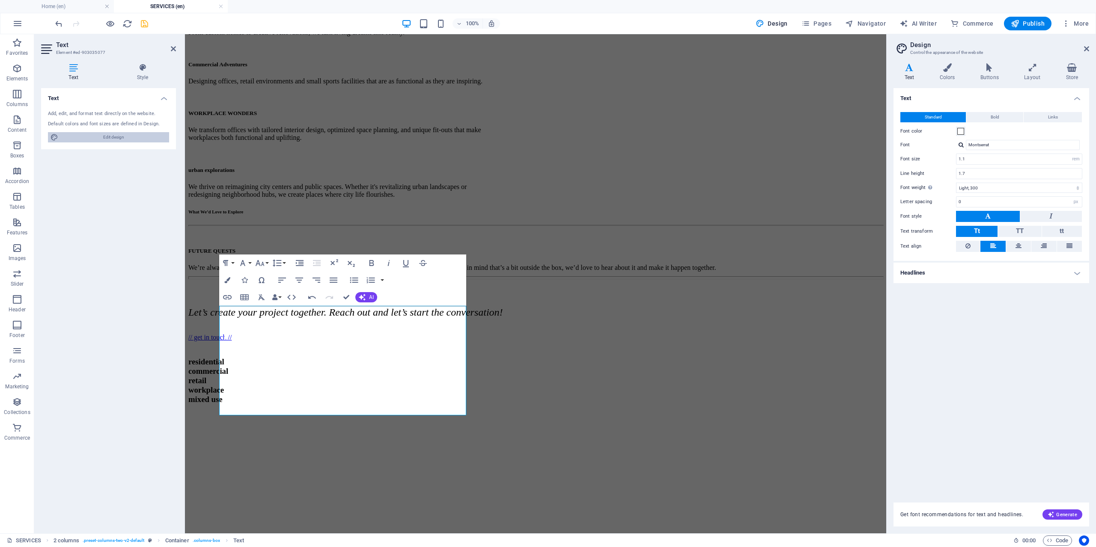
scroll to position [368, 0]
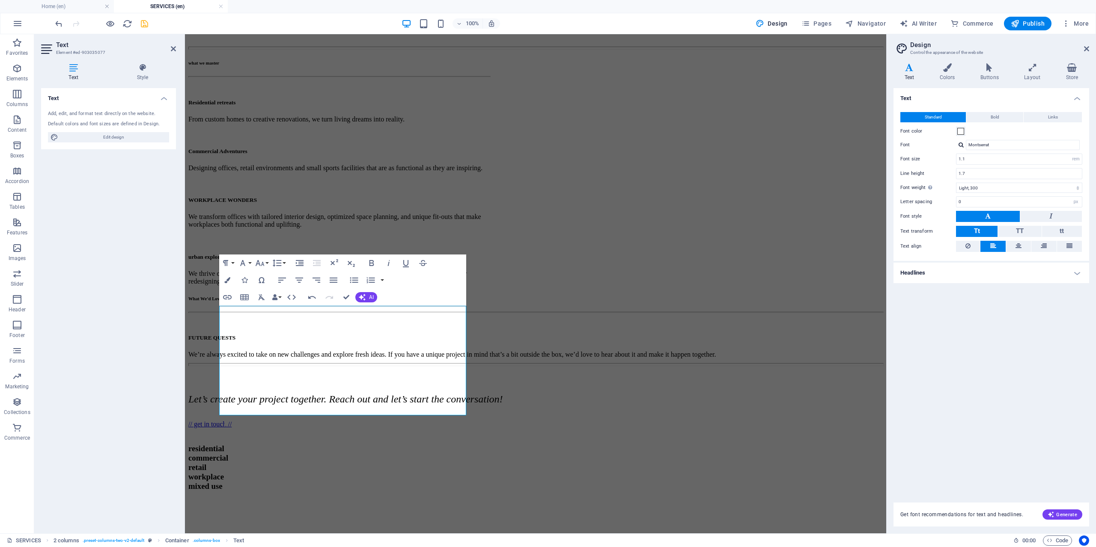
click at [959, 273] on h4 "Headlines" at bounding box center [991, 273] width 196 height 21
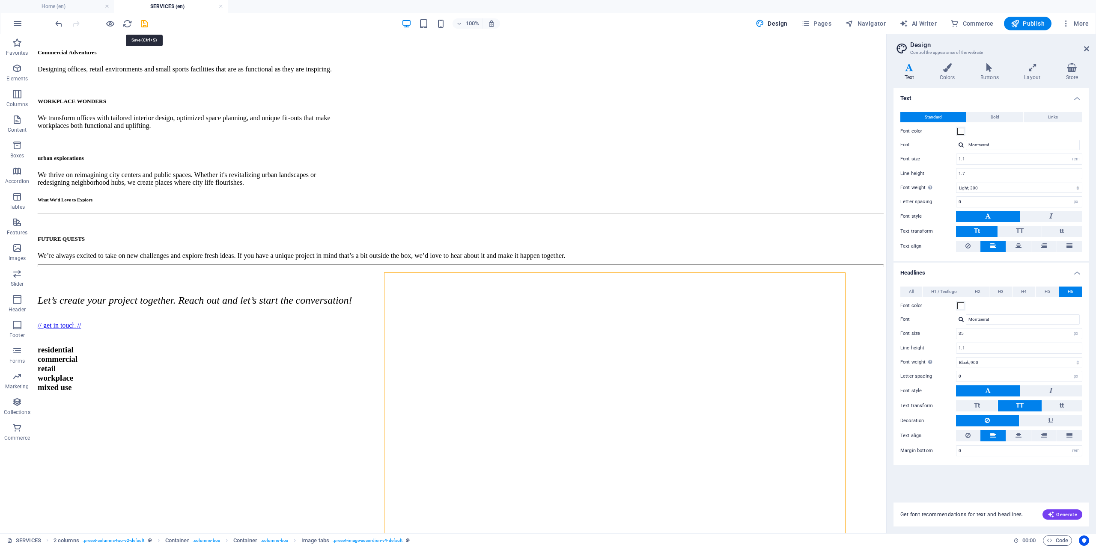
click at [146, 24] on icon "save" at bounding box center [145, 24] width 10 height 10
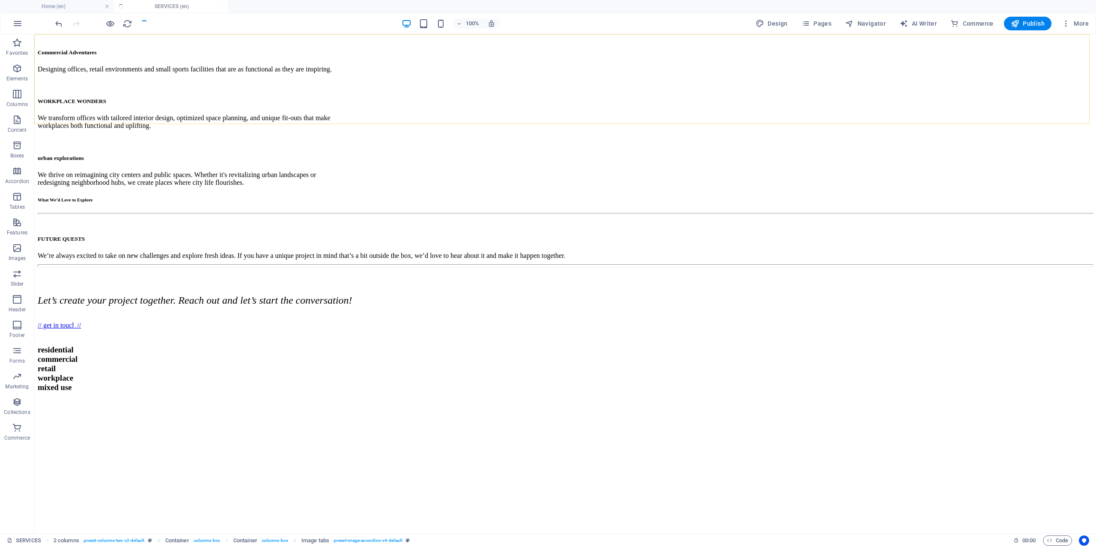
scroll to position [461, 0]
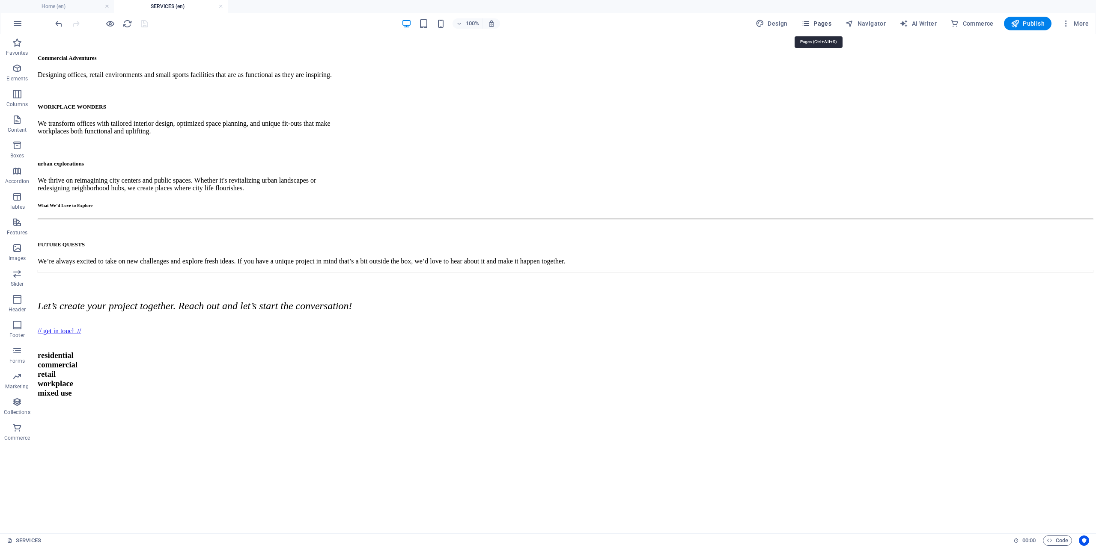
click at [819, 27] on span "Pages" at bounding box center [816, 23] width 30 height 9
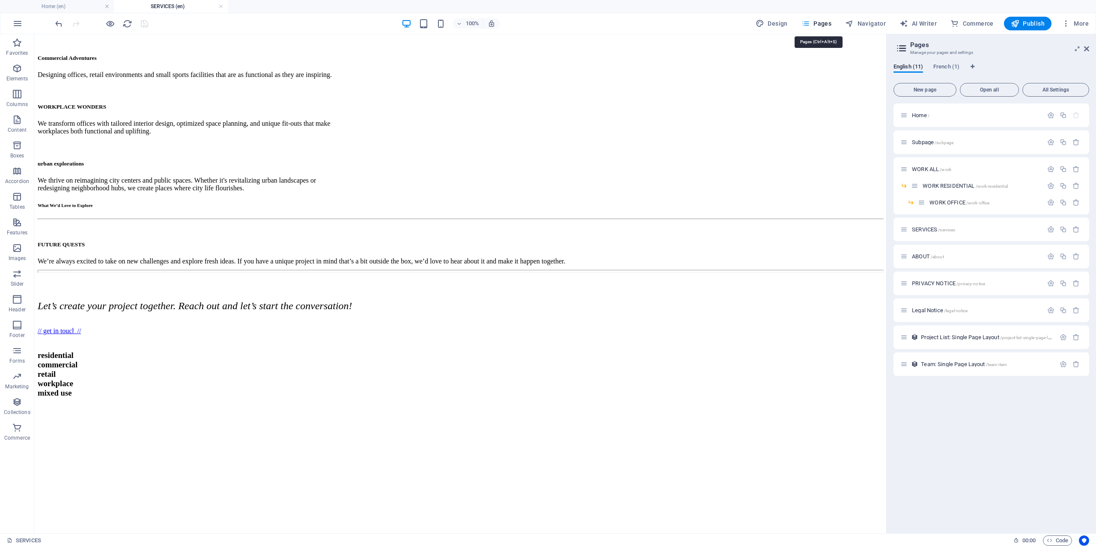
scroll to position [467, 0]
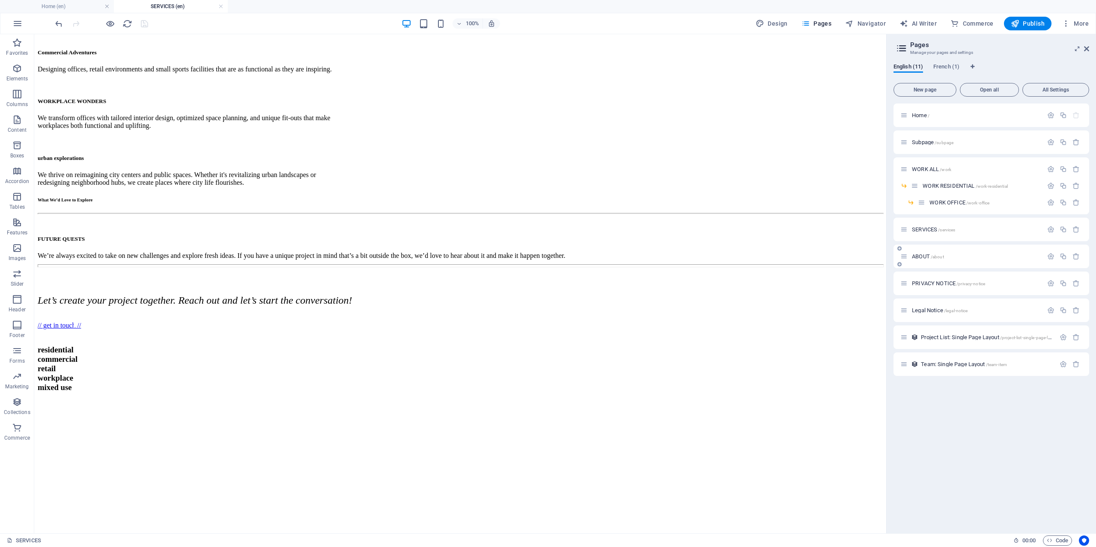
click at [919, 257] on span "ABOUT /about" at bounding box center [928, 256] width 32 height 6
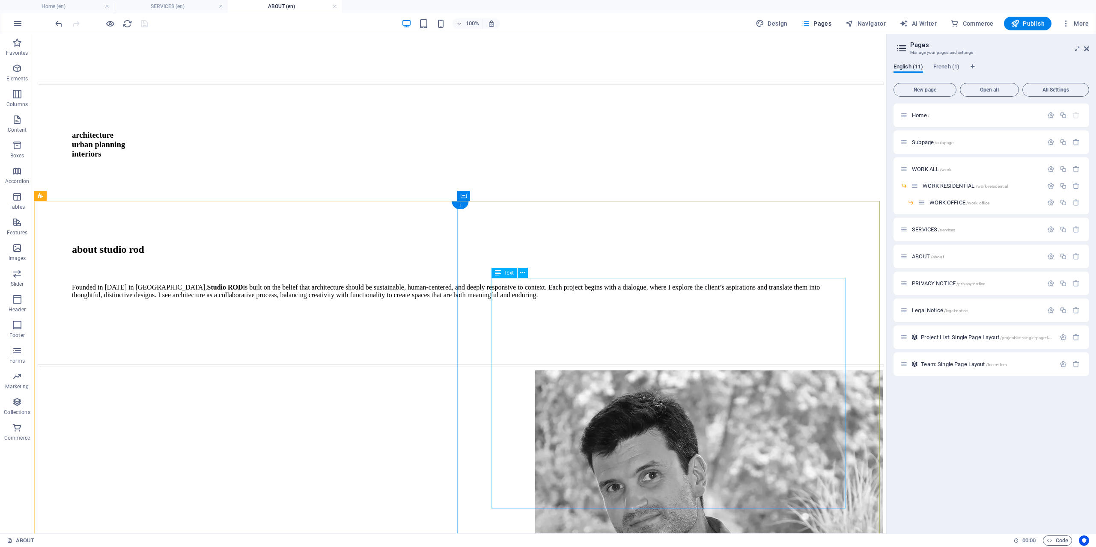
scroll to position [642, 0]
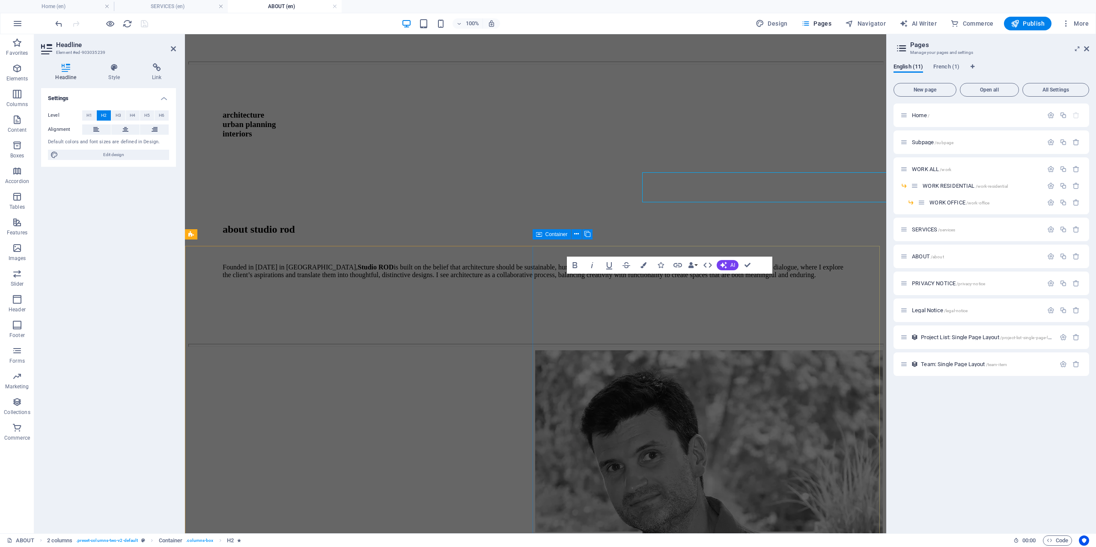
scroll to position [701, 0]
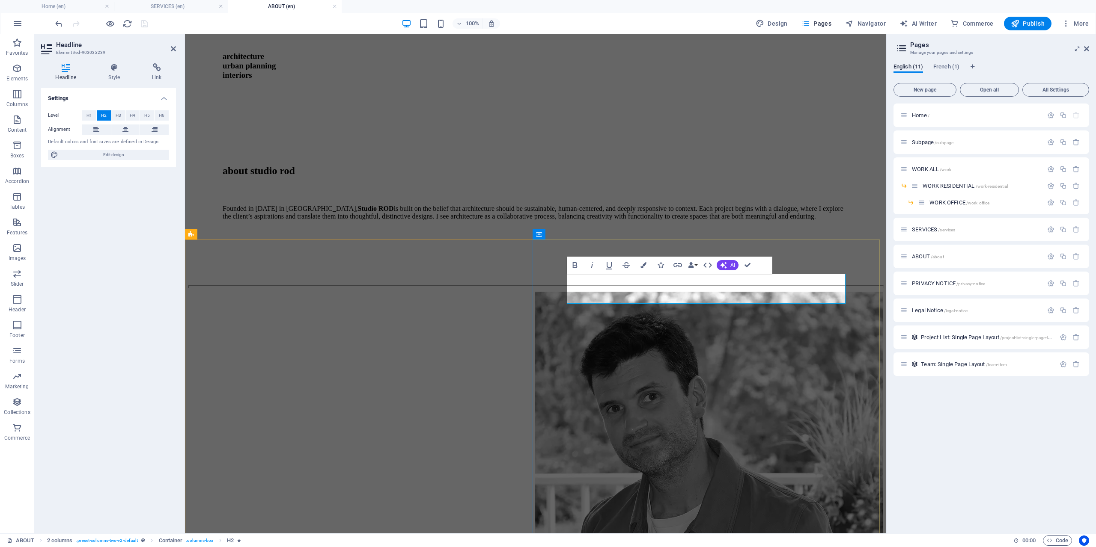
drag, startPoint x: 731, startPoint y: 290, endPoint x: 682, endPoint y: 291, distance: 49.2
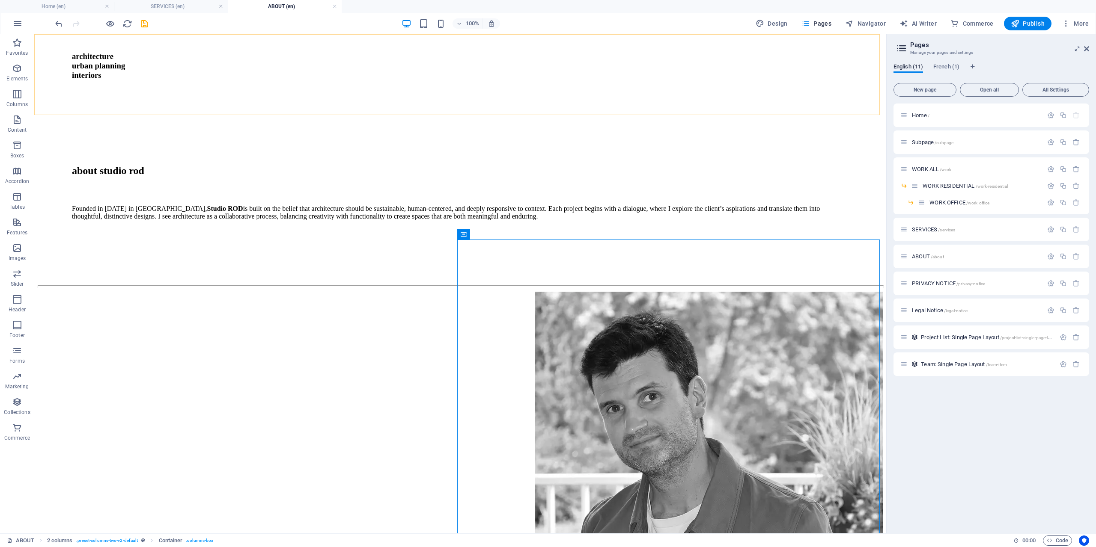
scroll to position [599, 0]
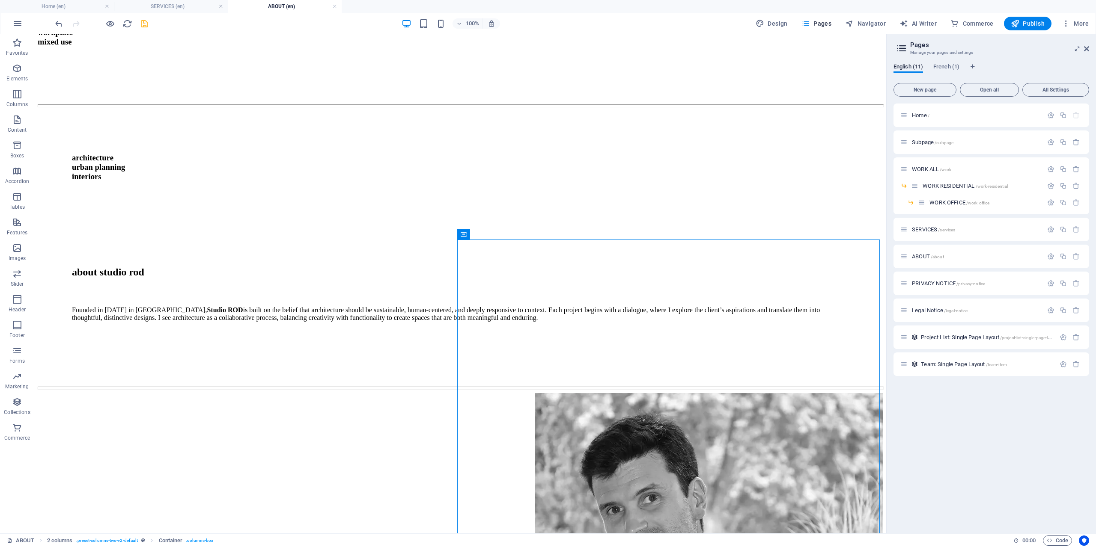
click at [140, 22] on icon "save" at bounding box center [145, 24] width 10 height 10
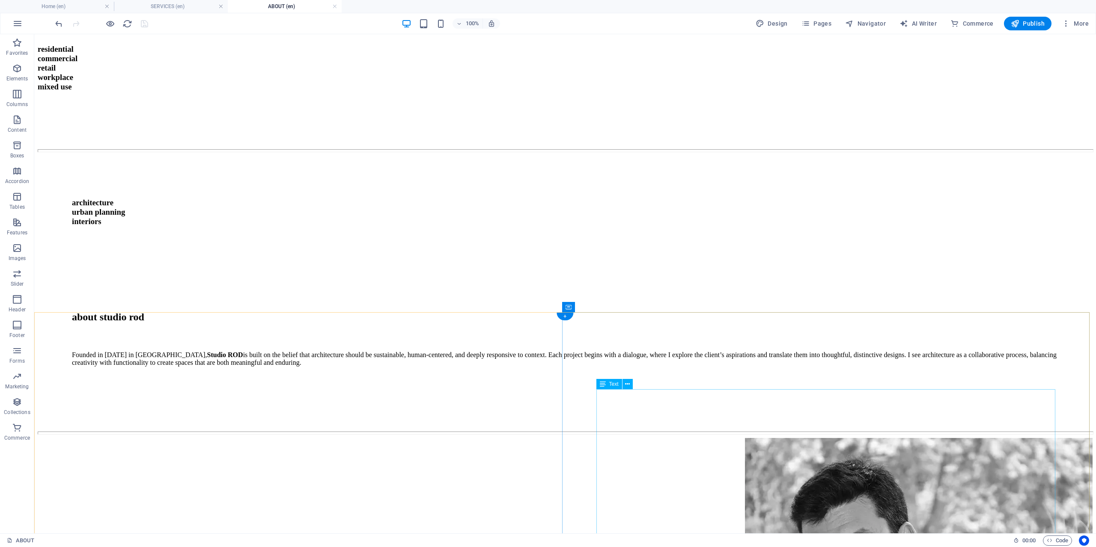
scroll to position [702, 0]
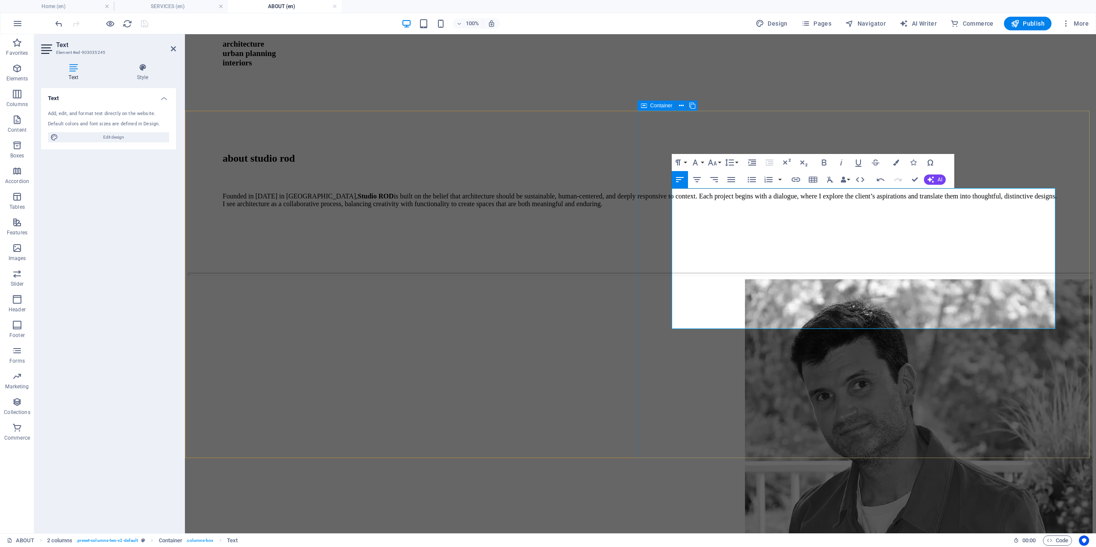
scroll to position [7556, 1]
drag, startPoint x: 807, startPoint y: 293, endPoint x: 708, endPoint y: 242, distance: 111.2
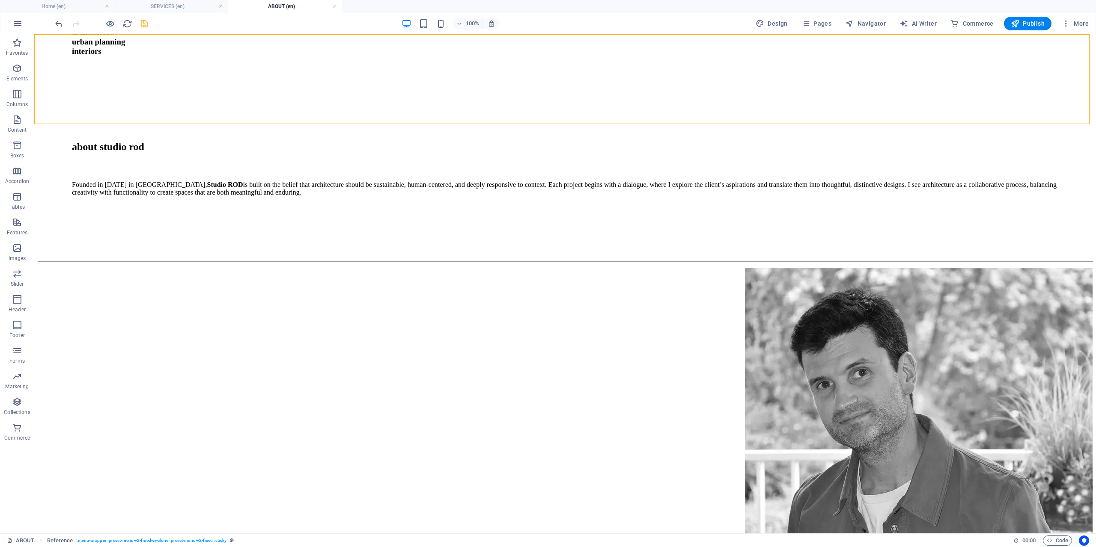
scroll to position [702, 0]
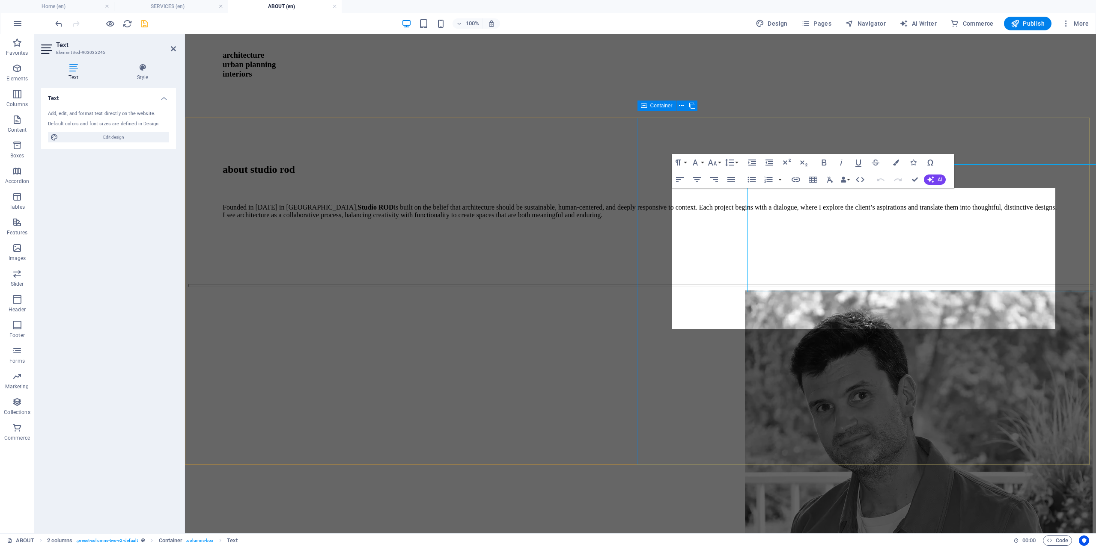
scroll to position [713, 0]
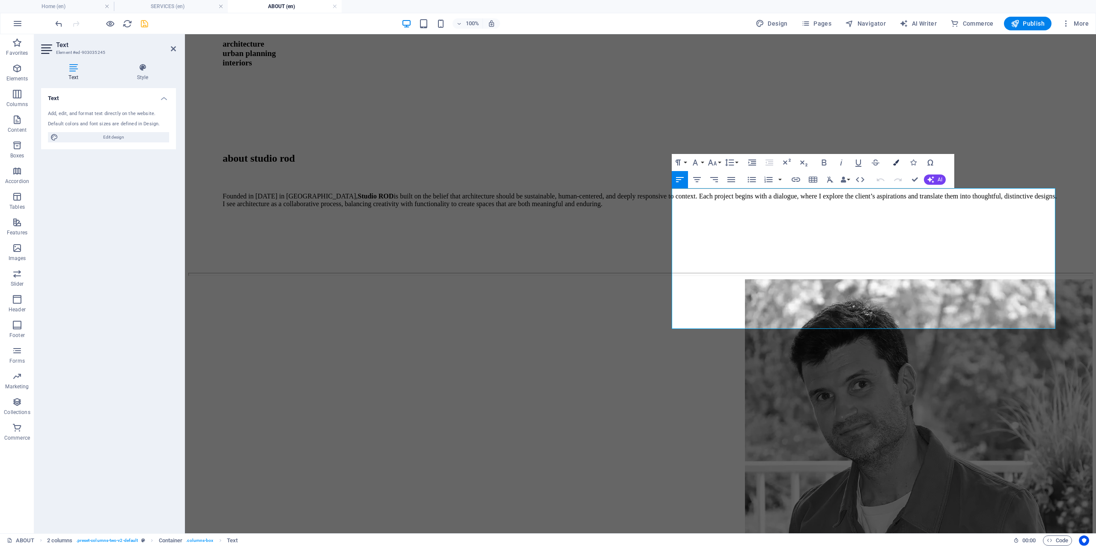
click at [892, 164] on button "Colors" at bounding box center [896, 162] width 16 height 17
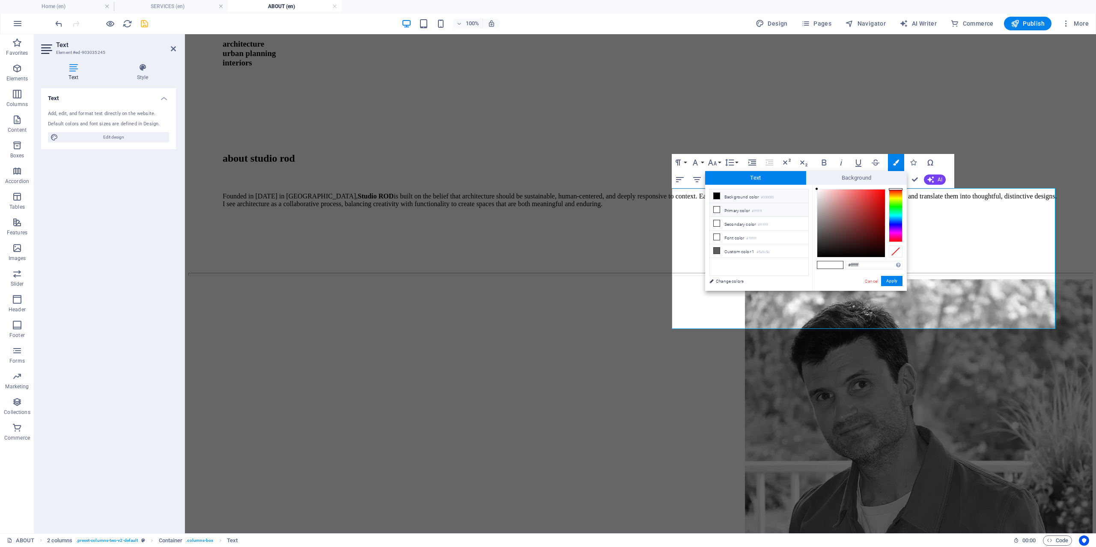
click at [728, 196] on li "Background color #000000" at bounding box center [759, 197] width 98 height 14
type input "#000000"
click at [888, 282] on button "Apply" at bounding box center [891, 281] width 21 height 10
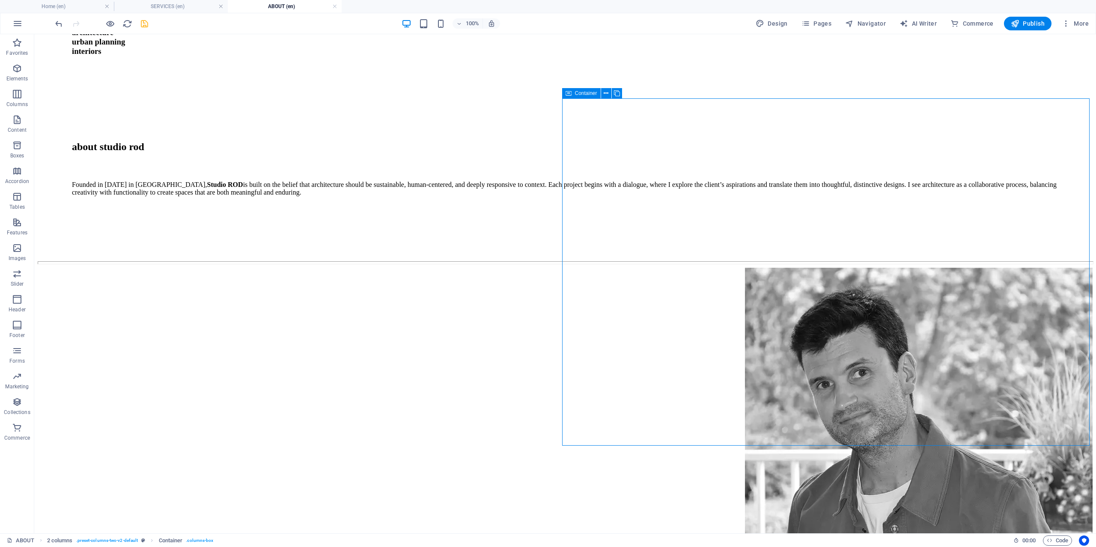
scroll to position [702, 0]
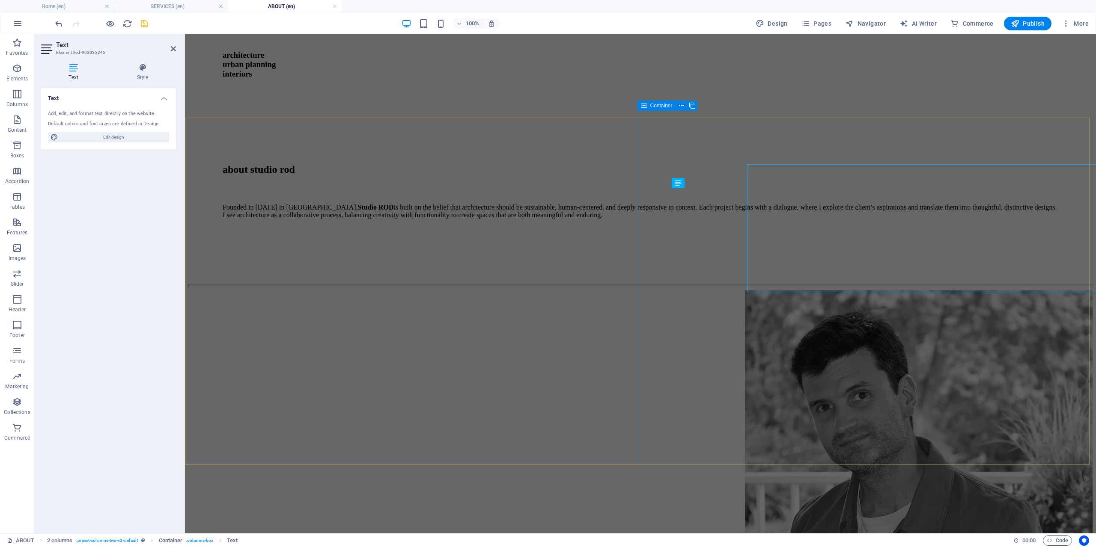
scroll to position [713, 0]
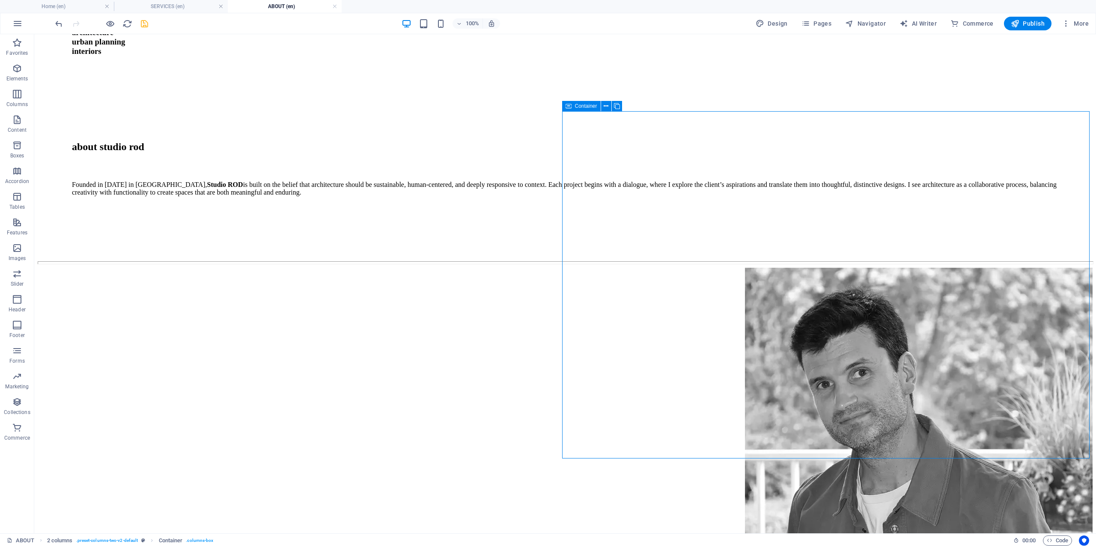
scroll to position [689, 0]
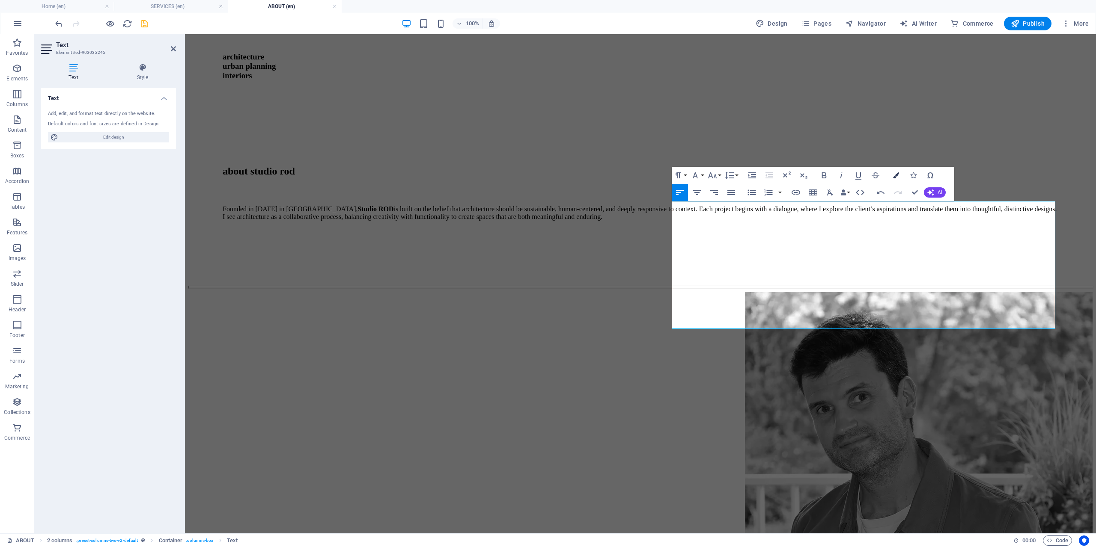
click at [895, 177] on icon "button" at bounding box center [896, 175] width 6 height 6
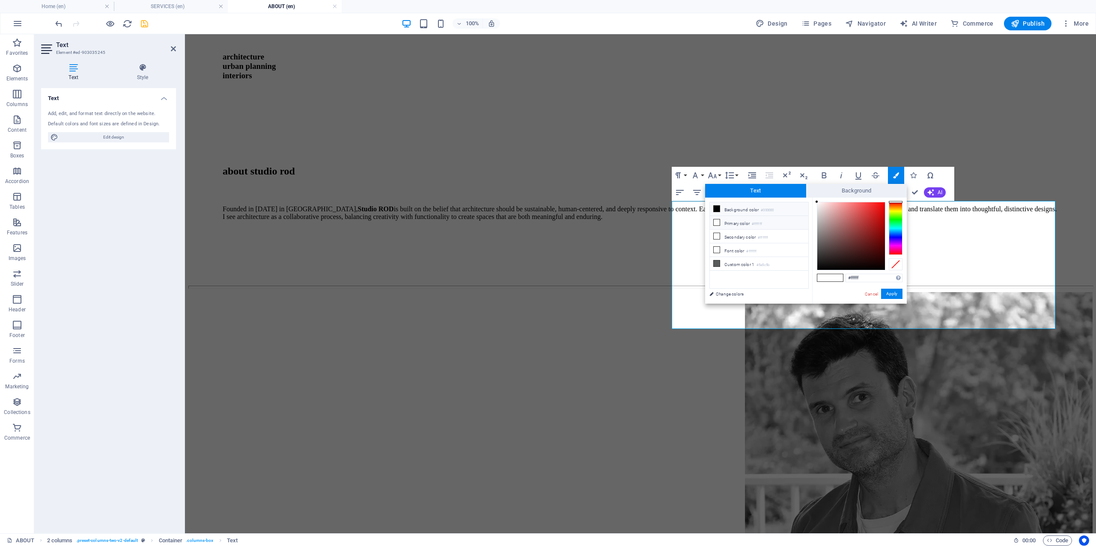
click at [735, 213] on li "Background color #000000" at bounding box center [759, 209] width 98 height 14
type input "#000000"
click at [894, 298] on button "Apply" at bounding box center [891, 294] width 21 height 10
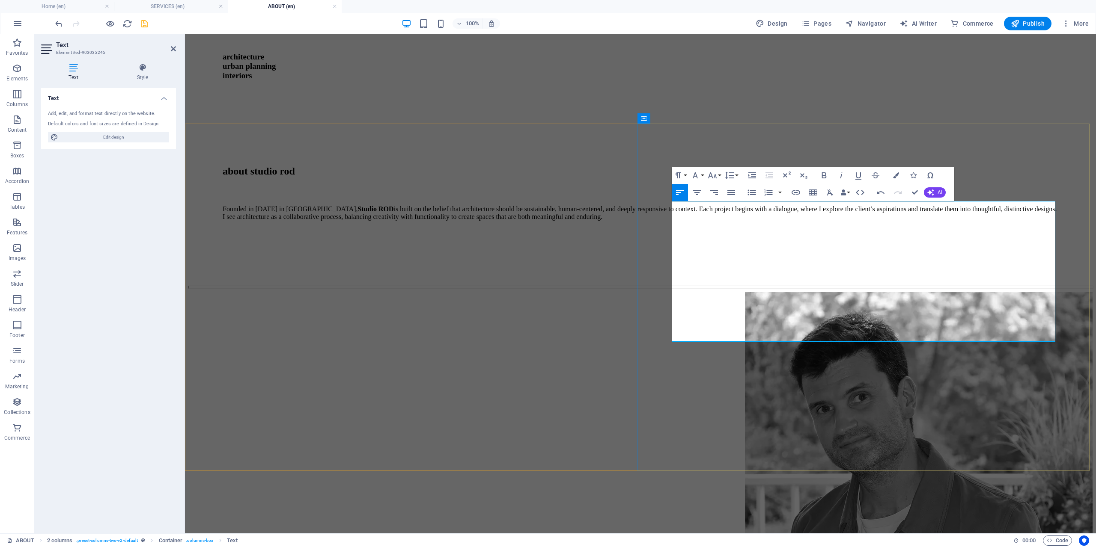
drag, startPoint x: 702, startPoint y: 297, endPoint x: 731, endPoint y: 314, distance: 33.8
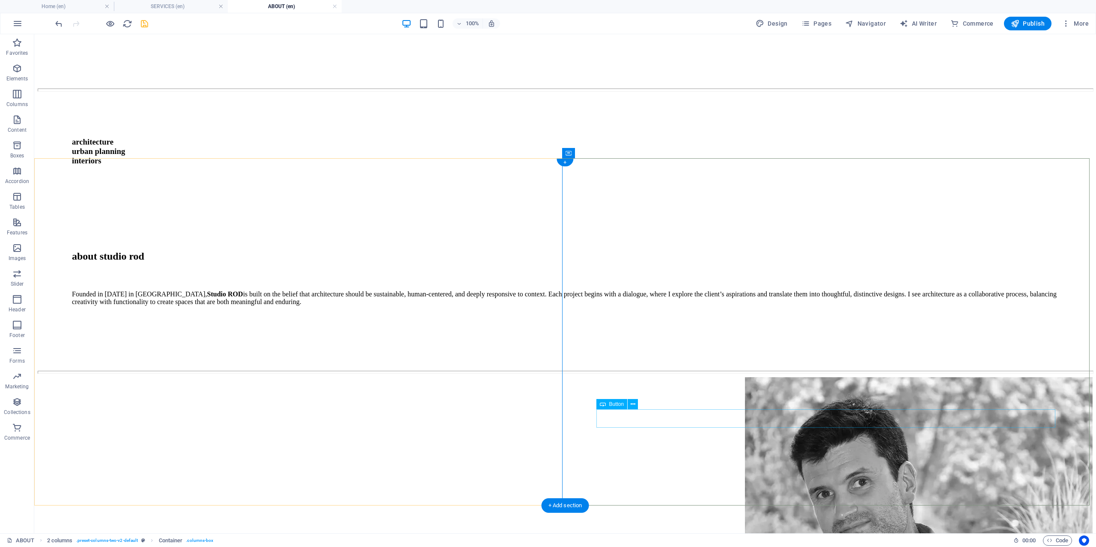
scroll to position [646, 0]
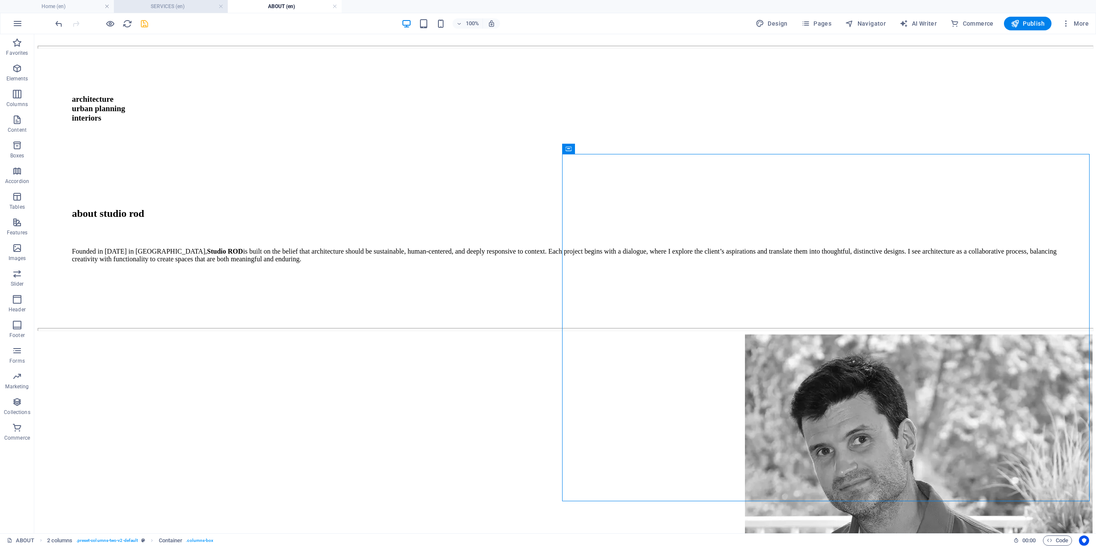
click at [185, 8] on h4 "SERVICES (en)" at bounding box center [171, 6] width 114 height 9
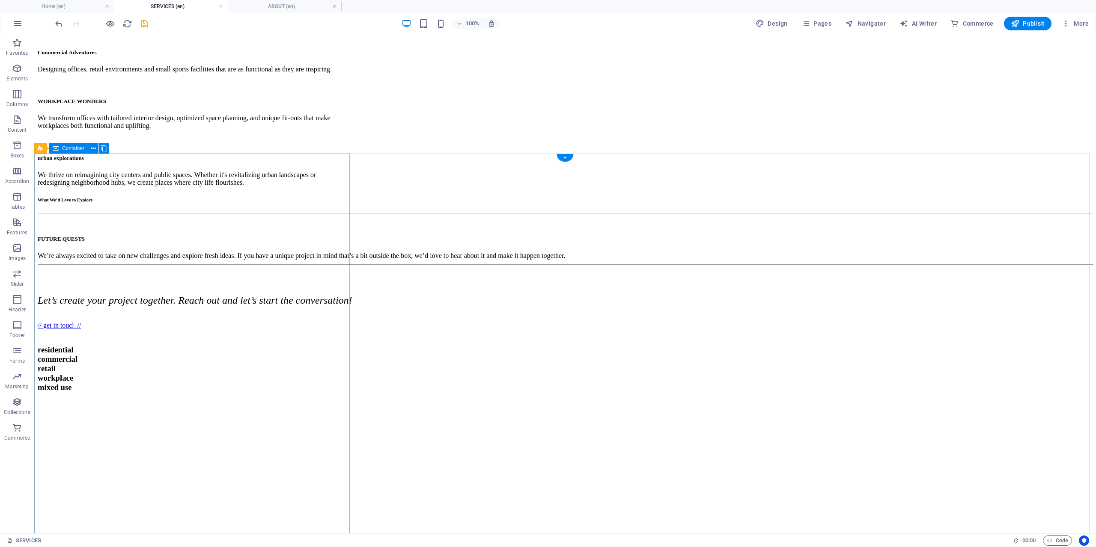
click at [342, 271] on div "From the very first sketch to the final handover, we are with you every step of…" at bounding box center [195, 549] width 315 height 556
select select "px"
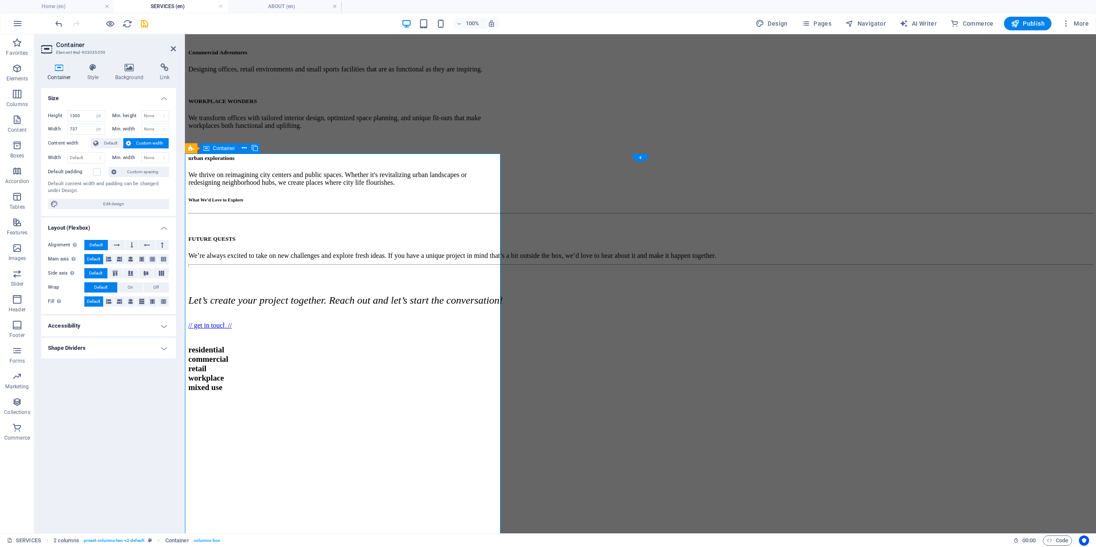
scroll to position [460, 0]
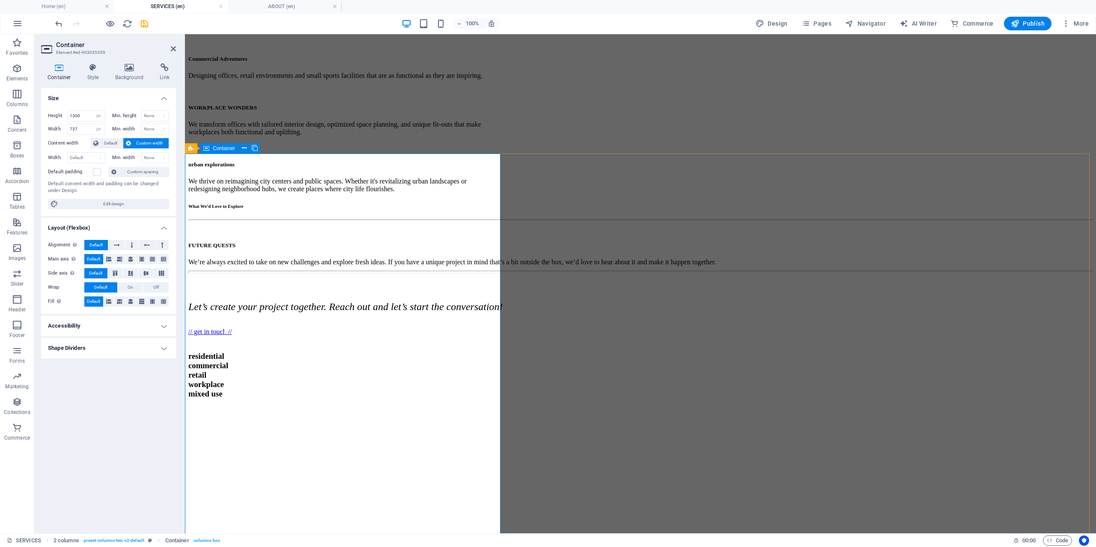
click at [213, 148] on span "Container" at bounding box center [224, 148] width 22 height 5
select select "px"
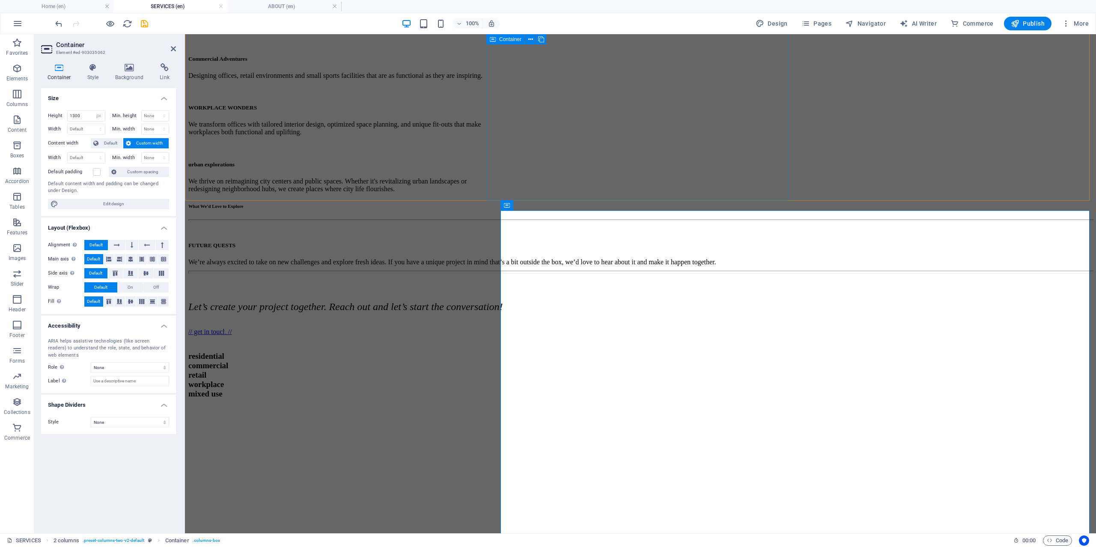
scroll to position [332, 0]
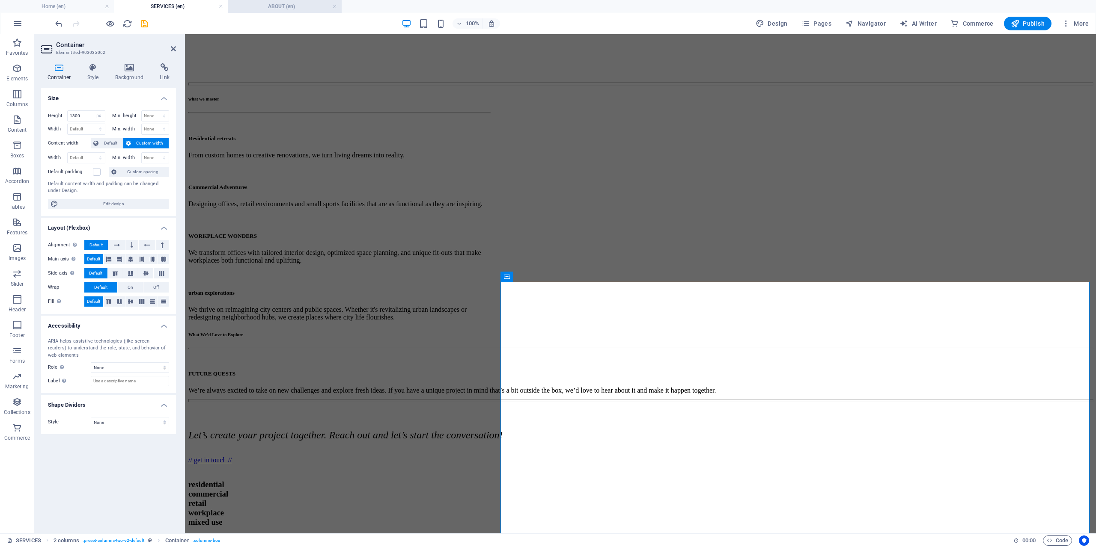
click at [286, 10] on h4 "ABOUT (en)" at bounding box center [285, 6] width 114 height 9
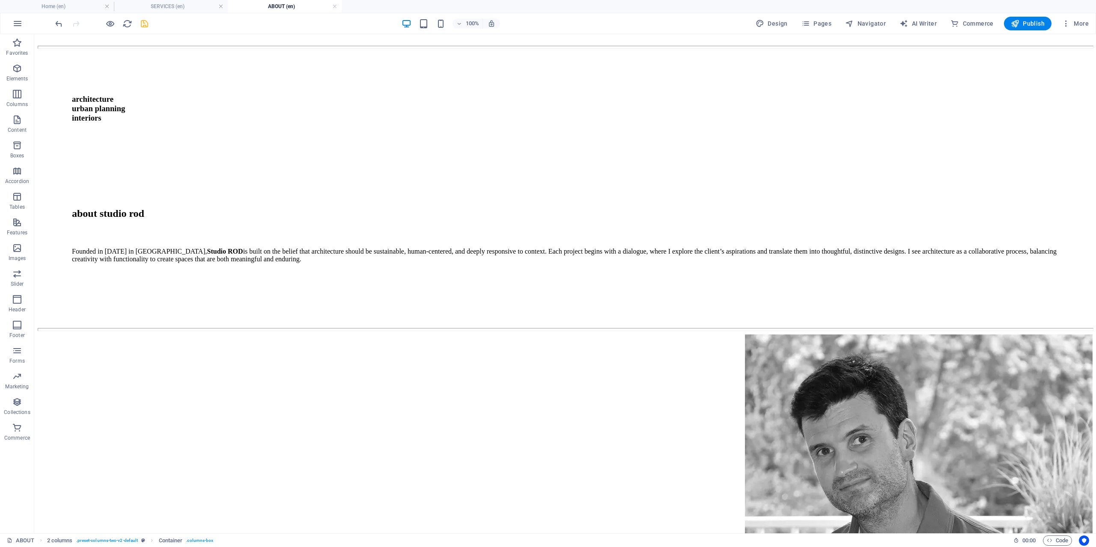
scroll to position [0, 0]
click at [863, 27] on span "Navigator" at bounding box center [865, 23] width 41 height 9
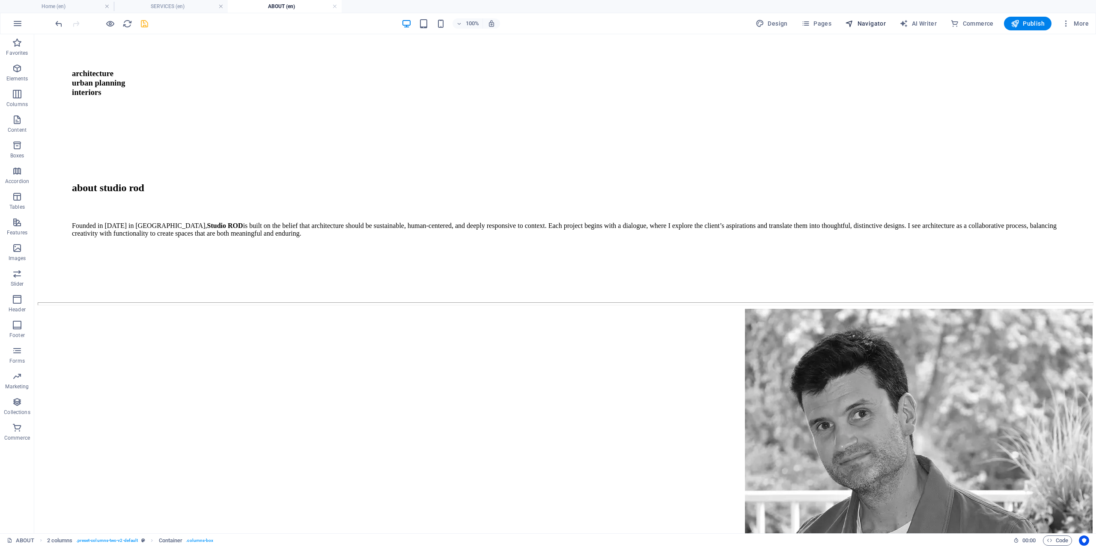
select select "16957957-en"
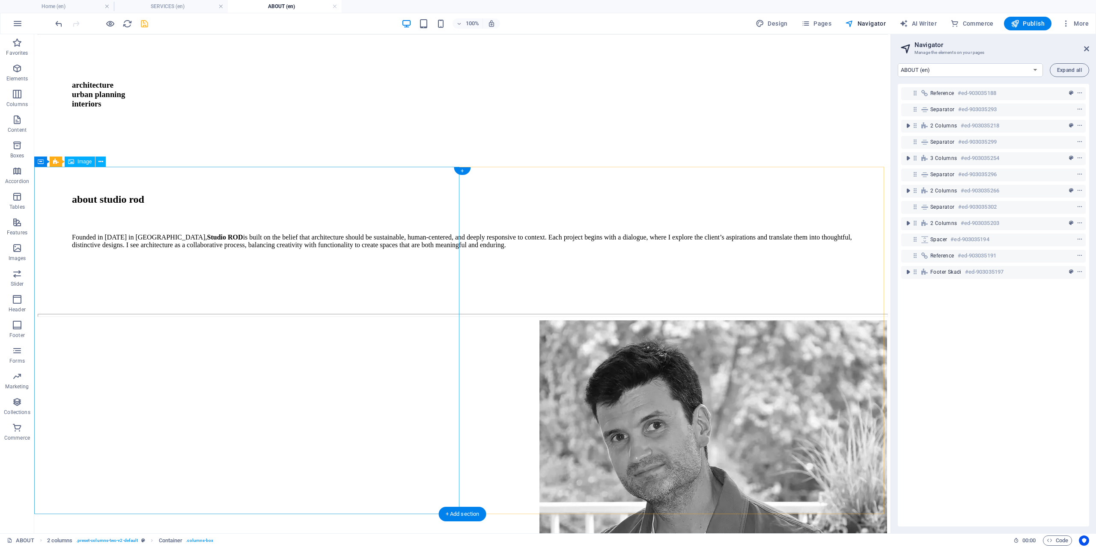
click at [54, 321] on figure at bounding box center [462, 495] width 849 height 349
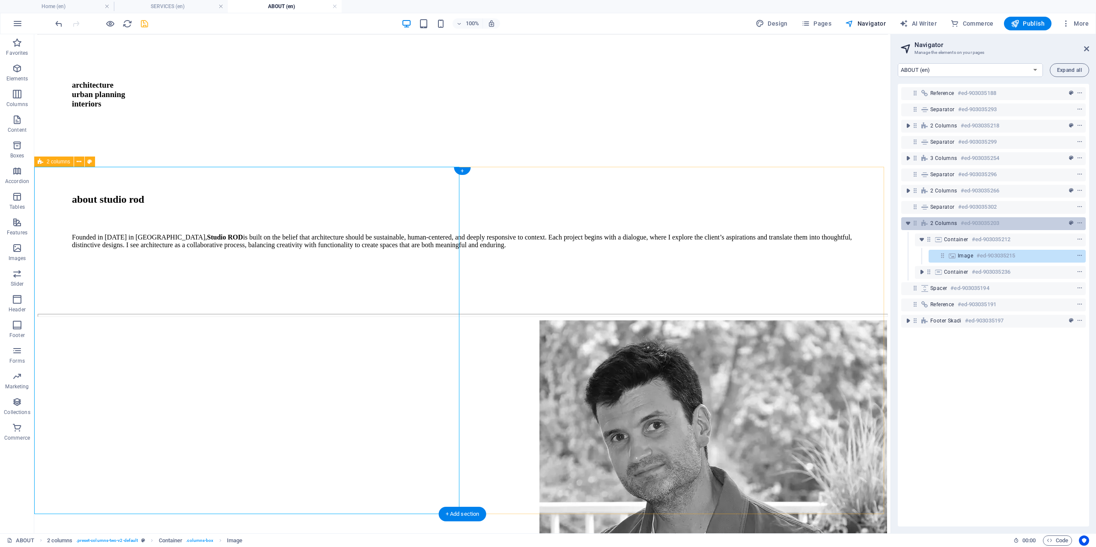
click at [929, 224] on div "2 columns #ed-903035203" at bounding box center [993, 223] width 184 height 13
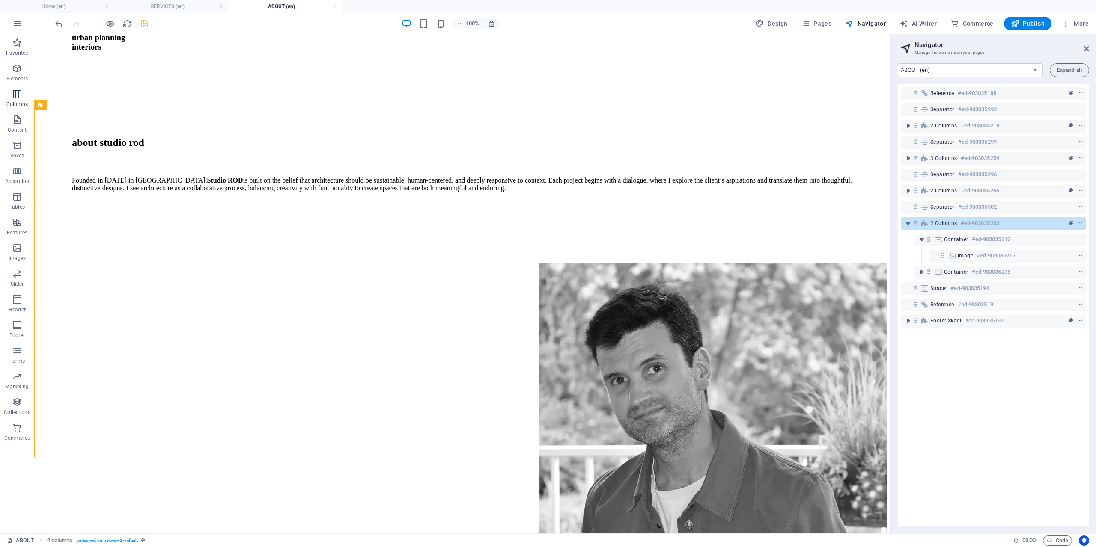
click at [21, 95] on icon "button" at bounding box center [17, 94] width 10 height 10
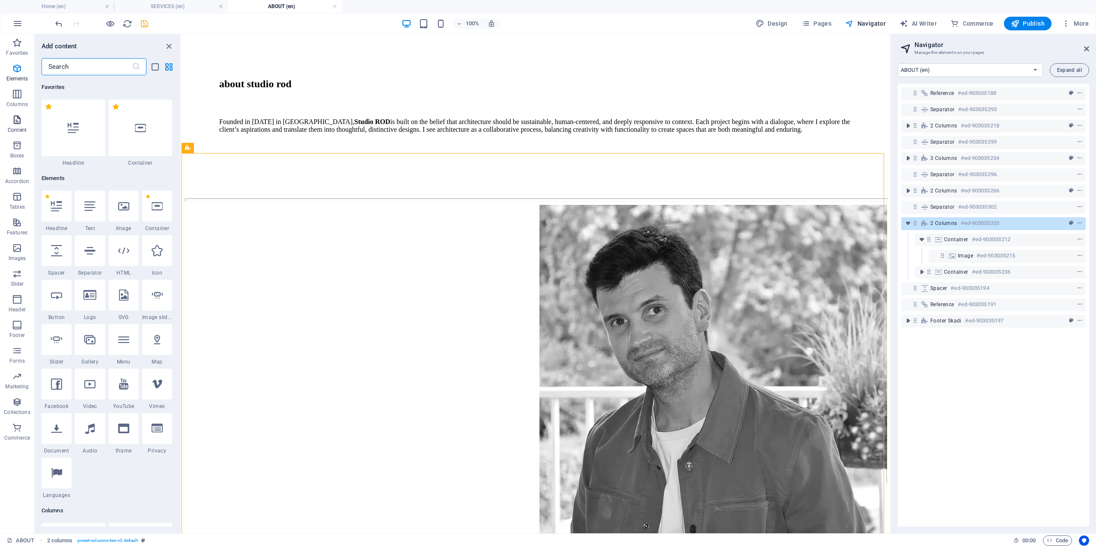
scroll to position [424, 0]
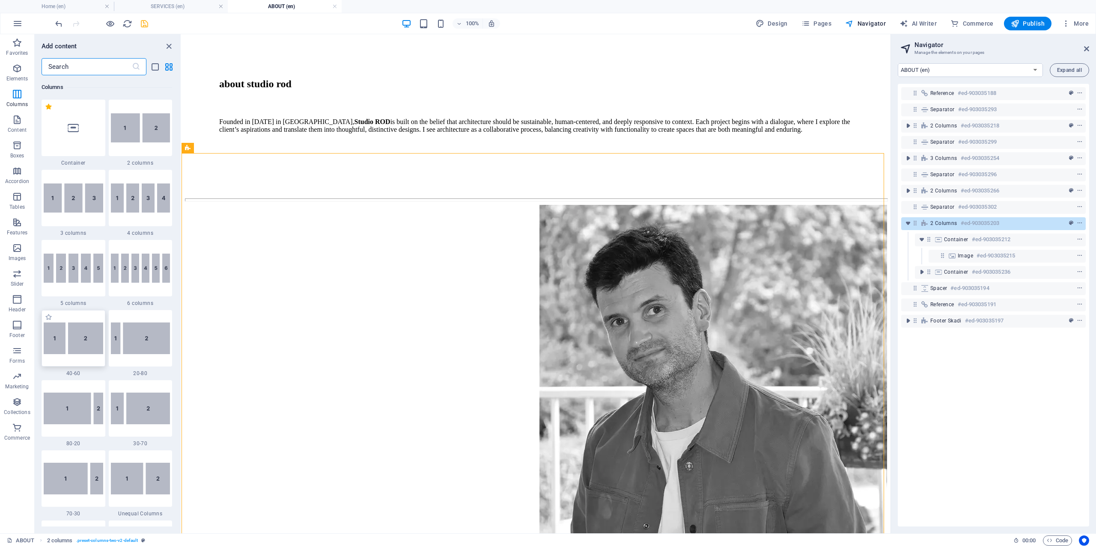
click at [83, 344] on img at bounding box center [73, 339] width 59 height 32
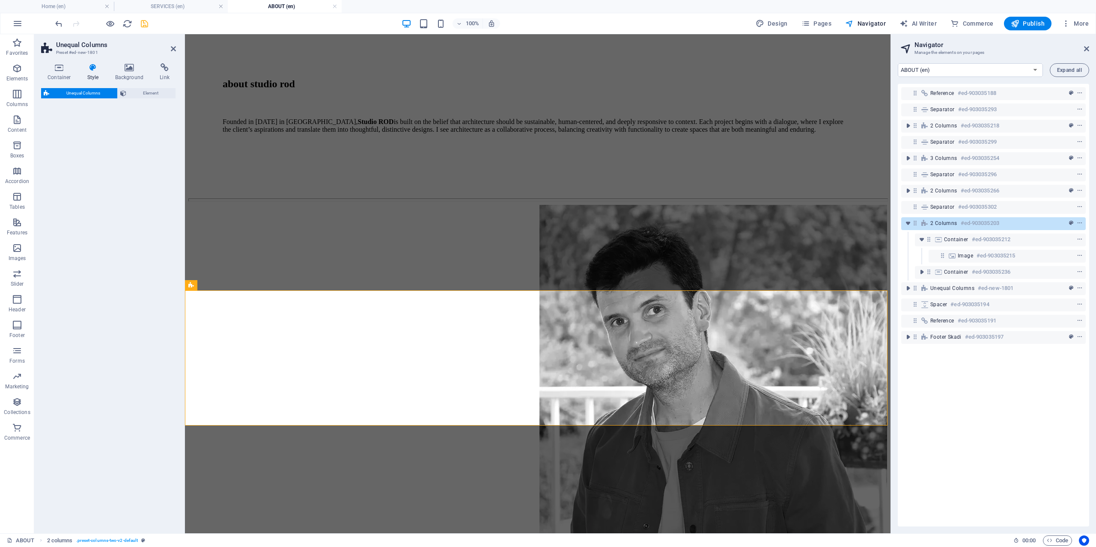
select select "%"
select select "rem"
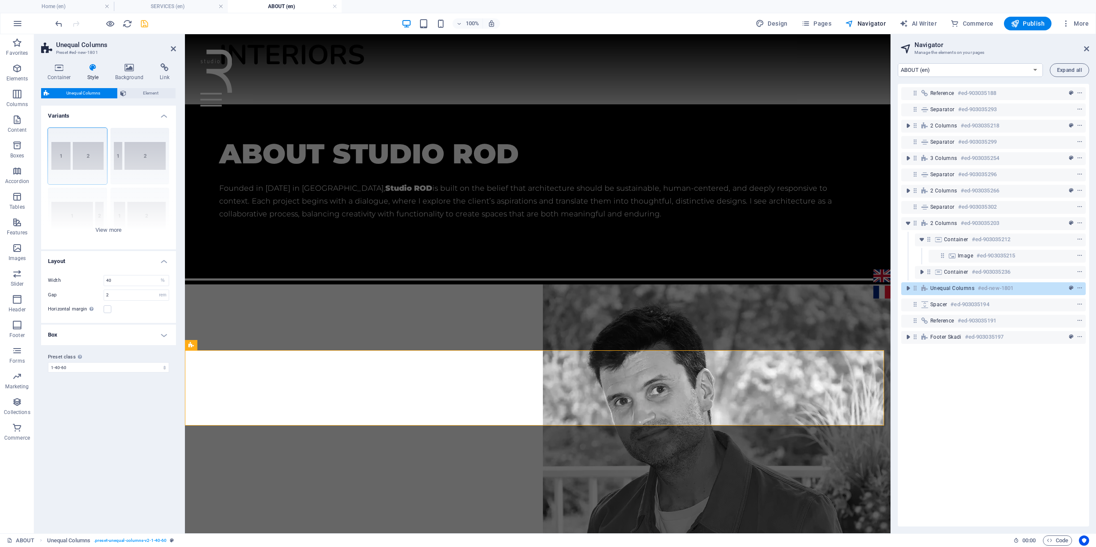
scroll to position [988, 0]
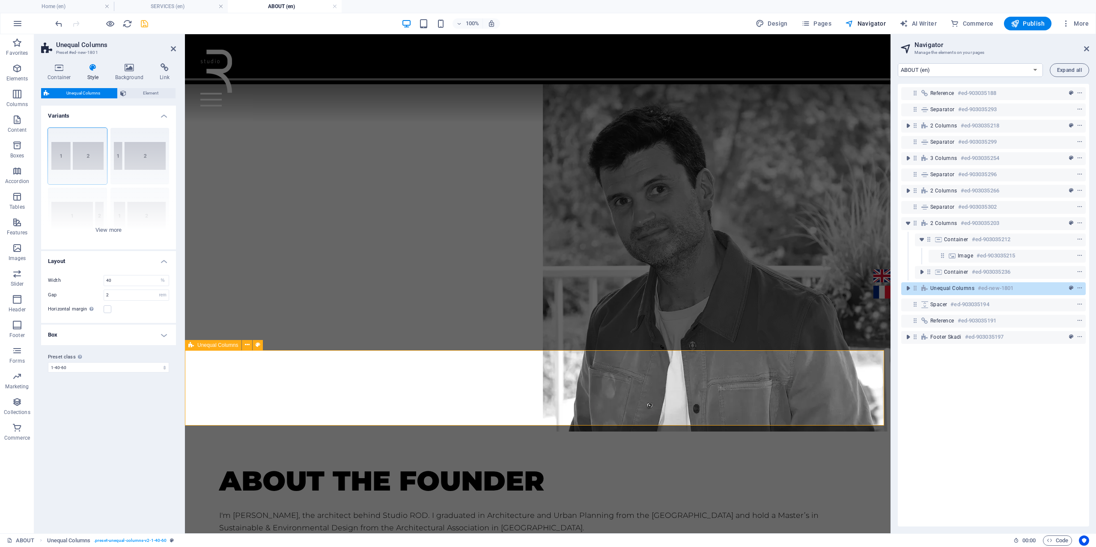
drag, startPoint x: 908, startPoint y: 288, endPoint x: 913, endPoint y: 288, distance: 5.6
click at [913, 288] on div "Unequal Columns #ed-new-1801" at bounding box center [993, 288] width 184 height 13
click at [276, 7] on h4 "ABOUT (en)" at bounding box center [285, 6] width 114 height 9
click at [205, 8] on h4 "SERVICES (en)" at bounding box center [171, 6] width 114 height 9
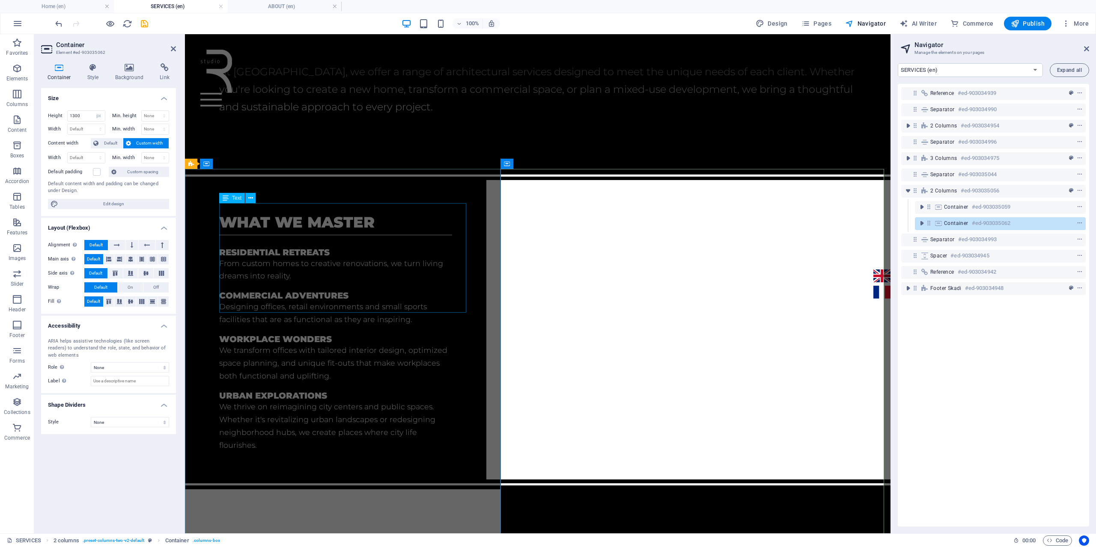
scroll to position [471, 0]
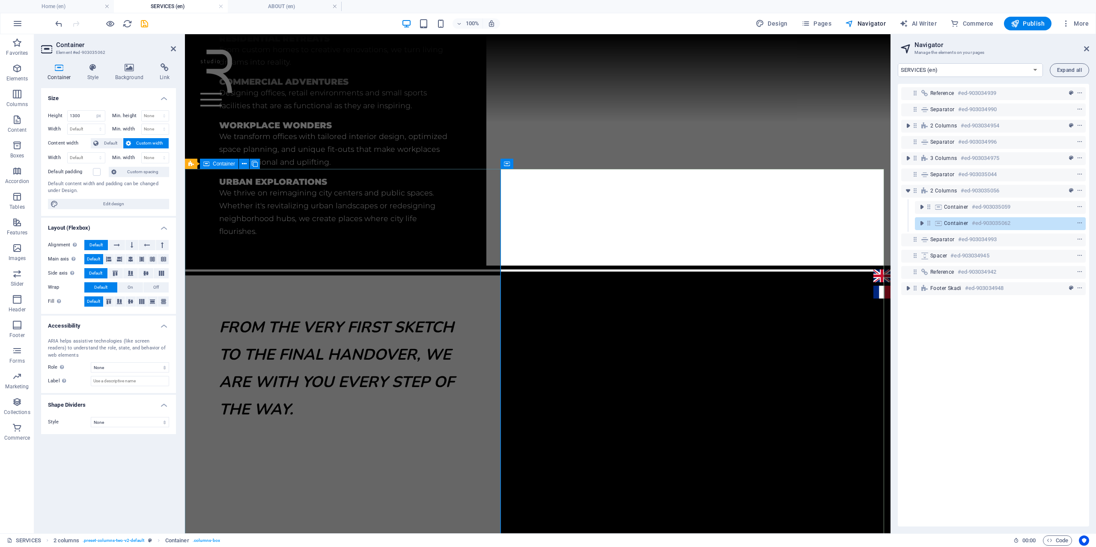
click at [462, 276] on div "From the very first sketch to the final handover, we are with you every step of…" at bounding box center [342, 554] width 315 height 556
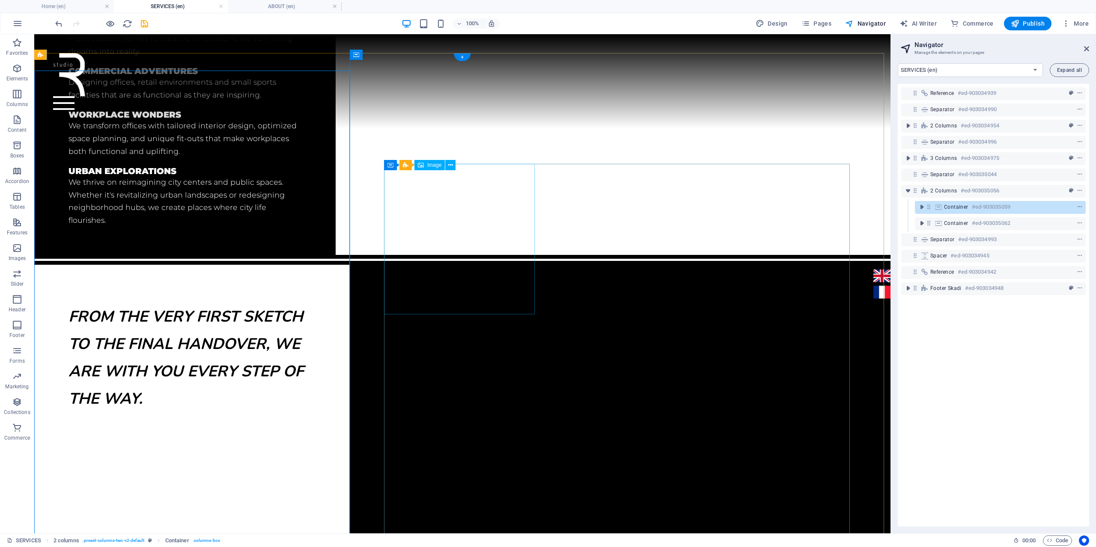
scroll to position [569, 0]
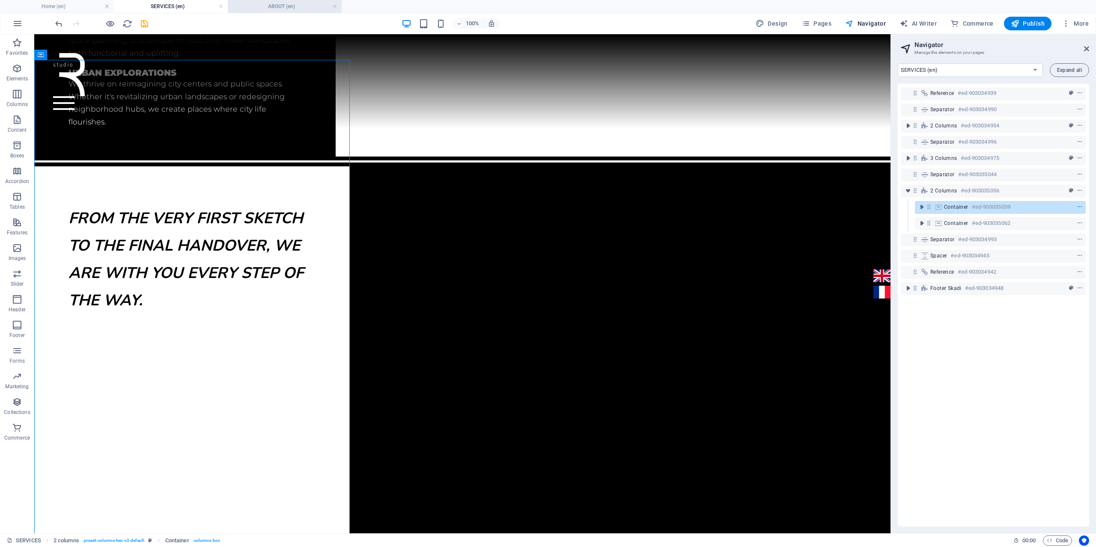
click at [259, 3] on h4 "ABOUT (en)" at bounding box center [285, 6] width 114 height 9
select select "16957957-en"
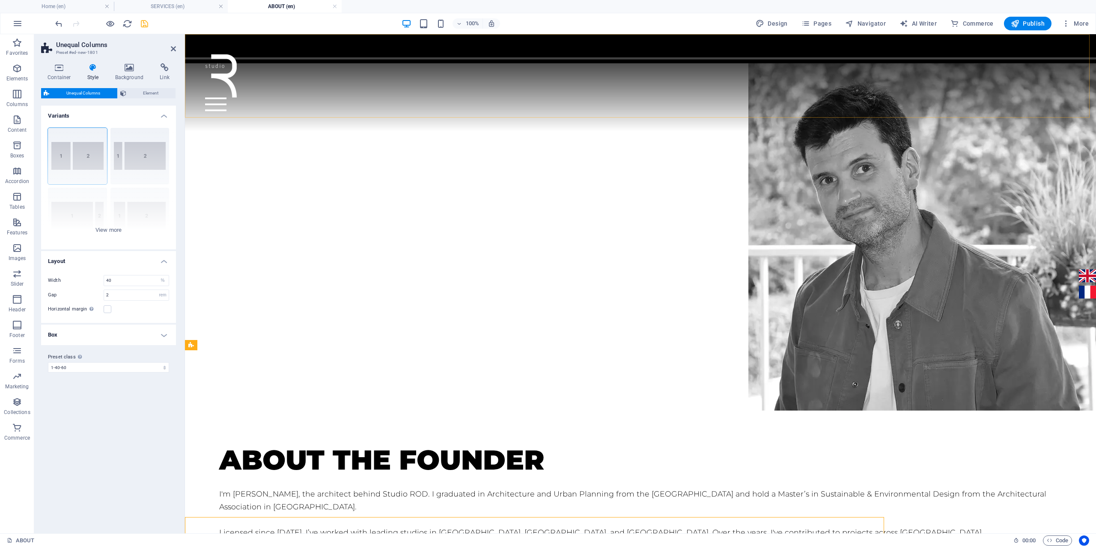
scroll to position [821, 0]
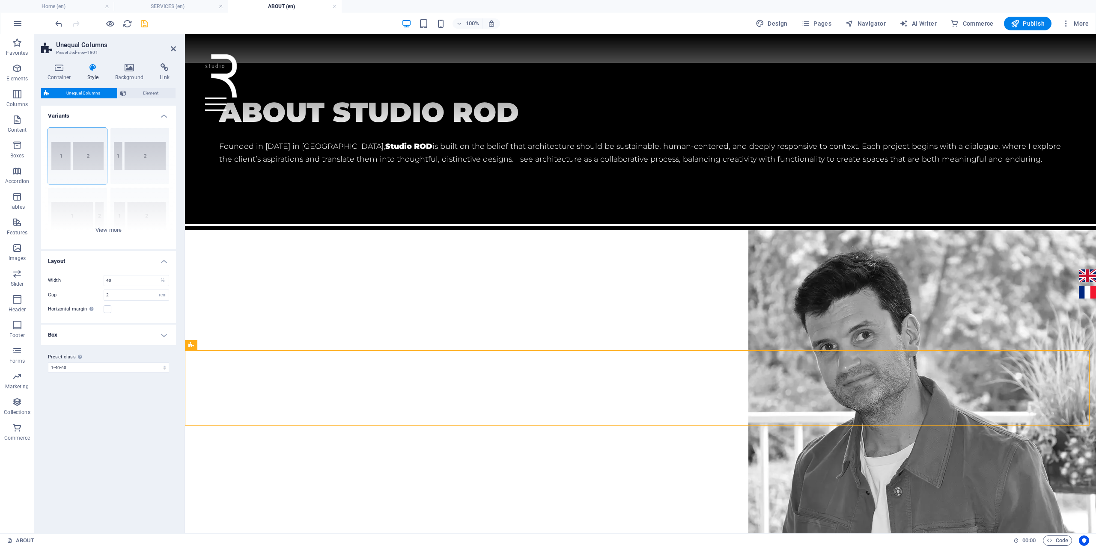
click at [189, 2] on h4 "SERVICES (en)" at bounding box center [171, 6] width 114 height 9
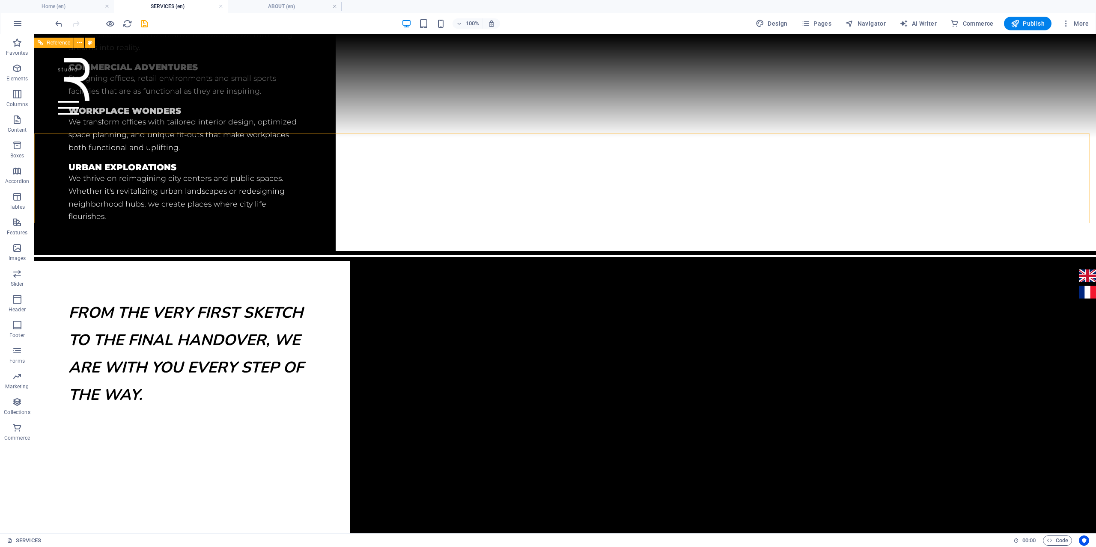
scroll to position [441, 0]
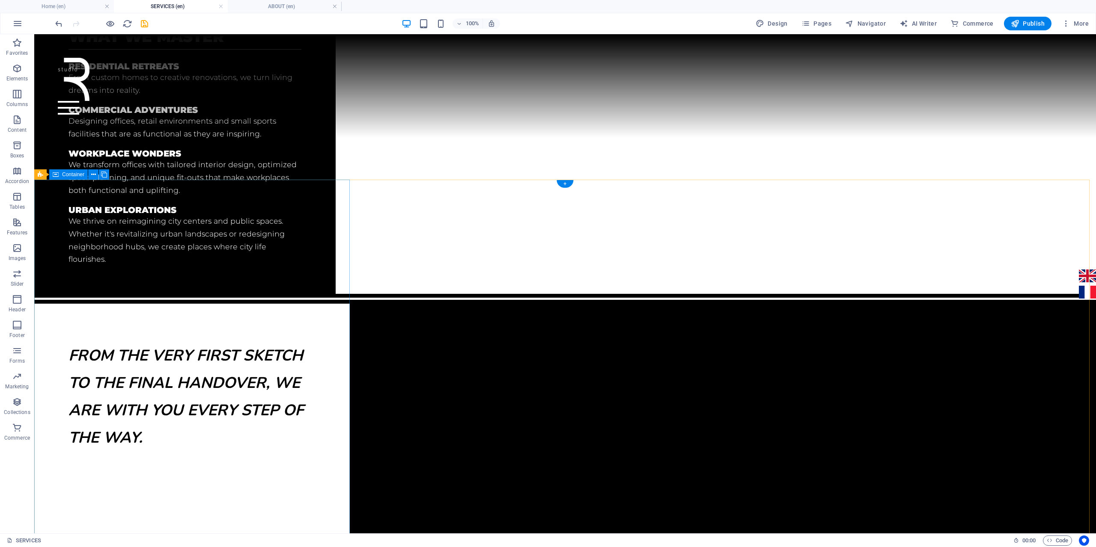
select select "px"
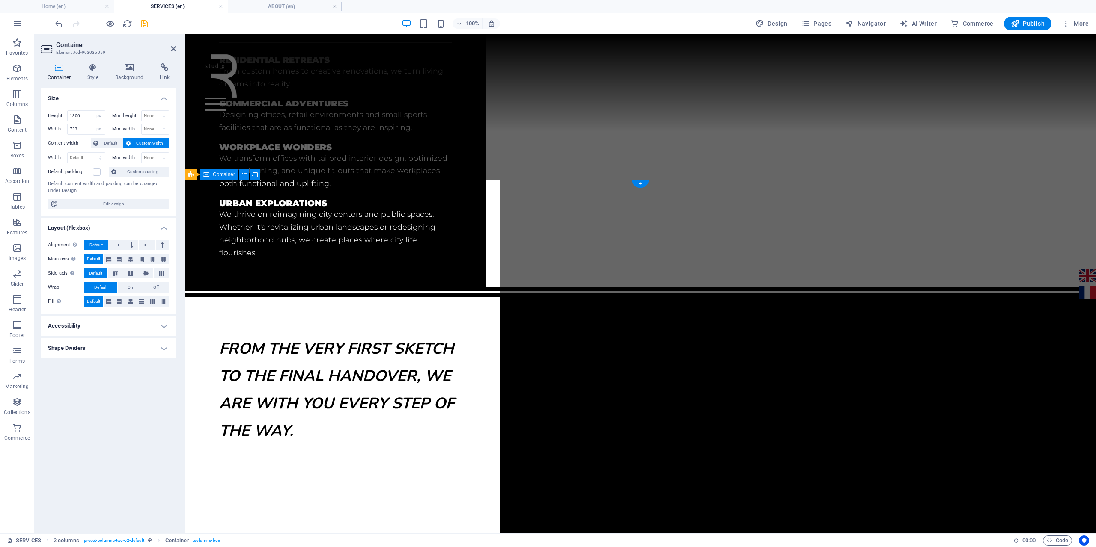
scroll to position [434, 0]
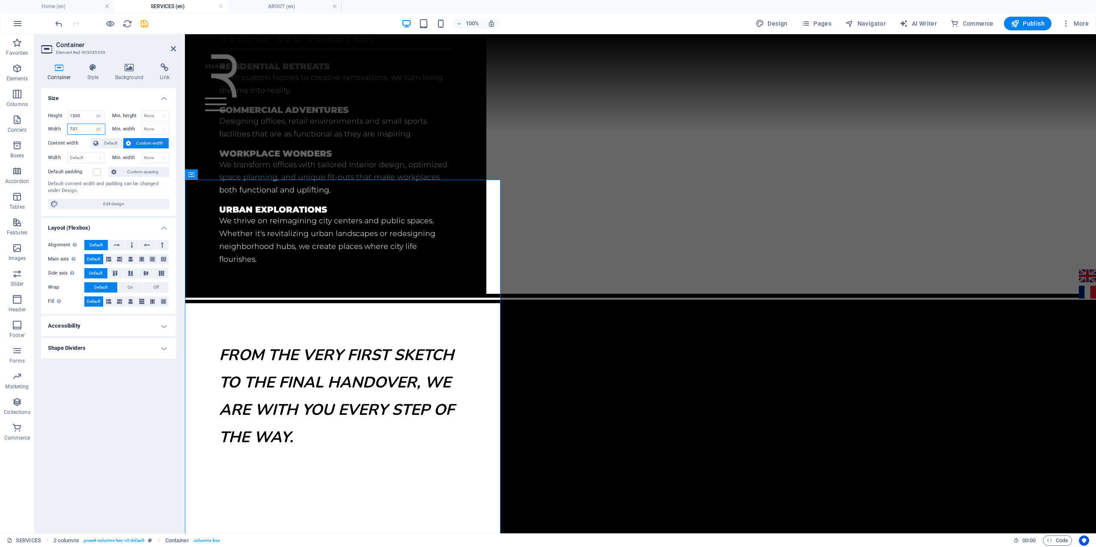
drag, startPoint x: 84, startPoint y: 128, endPoint x: 68, endPoint y: 127, distance: 16.3
click at [65, 128] on div "Width 737 Default px rem % em vh vw" at bounding box center [76, 129] width 57 height 11
click at [249, 4] on h4 "ABOUT (en)" at bounding box center [285, 6] width 114 height 9
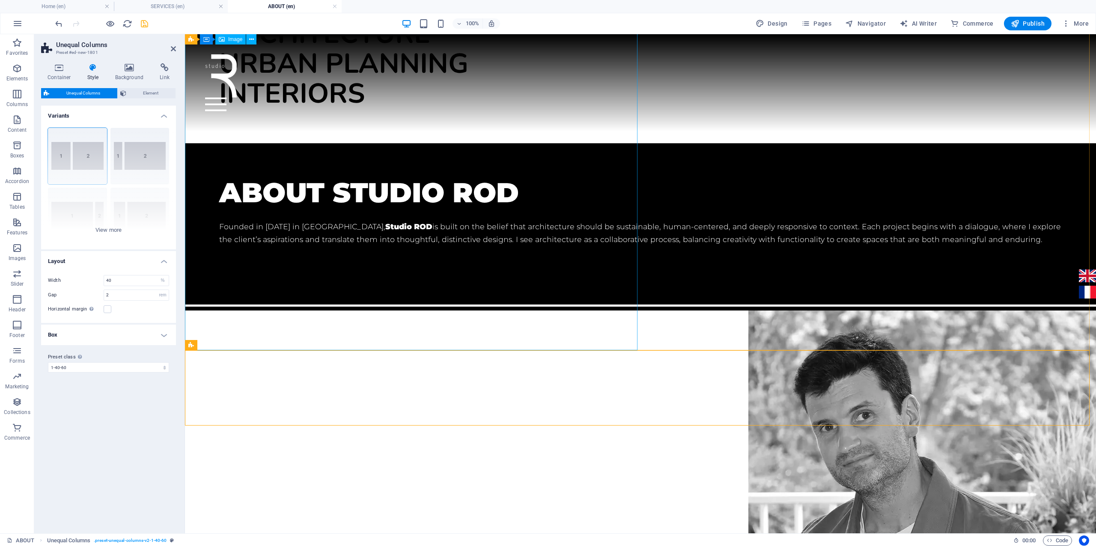
scroll to position [692, 0]
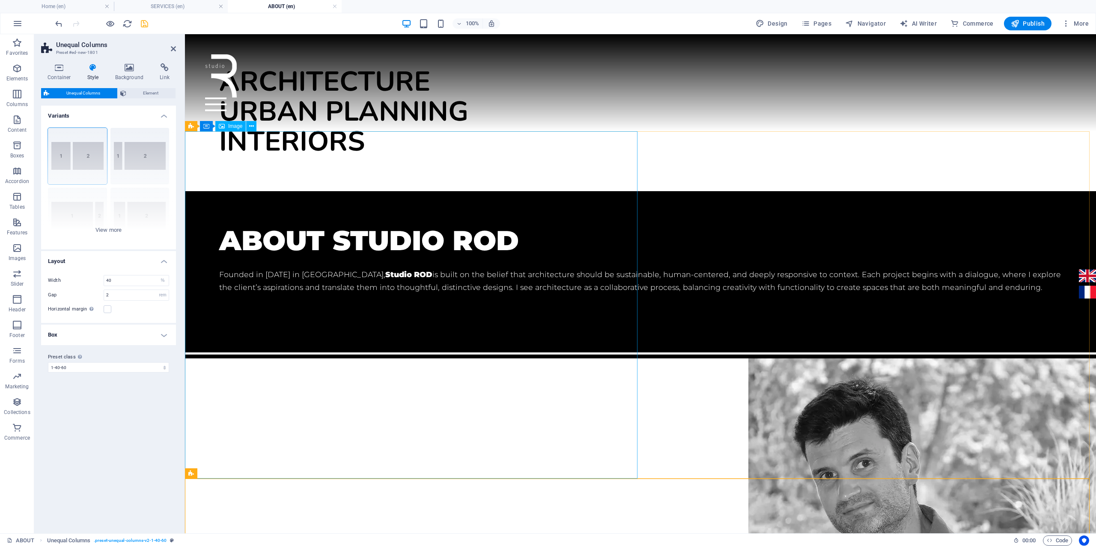
click at [244, 359] on figure at bounding box center [640, 532] width 911 height 347
click at [395, 359] on figure at bounding box center [640, 532] width 911 height 347
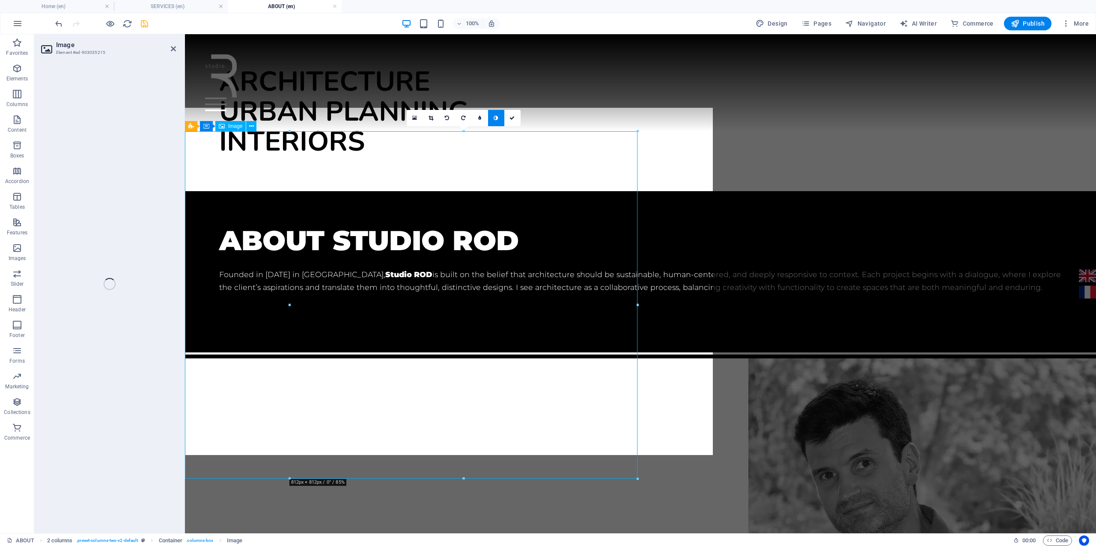
select select "px"
select select "%"
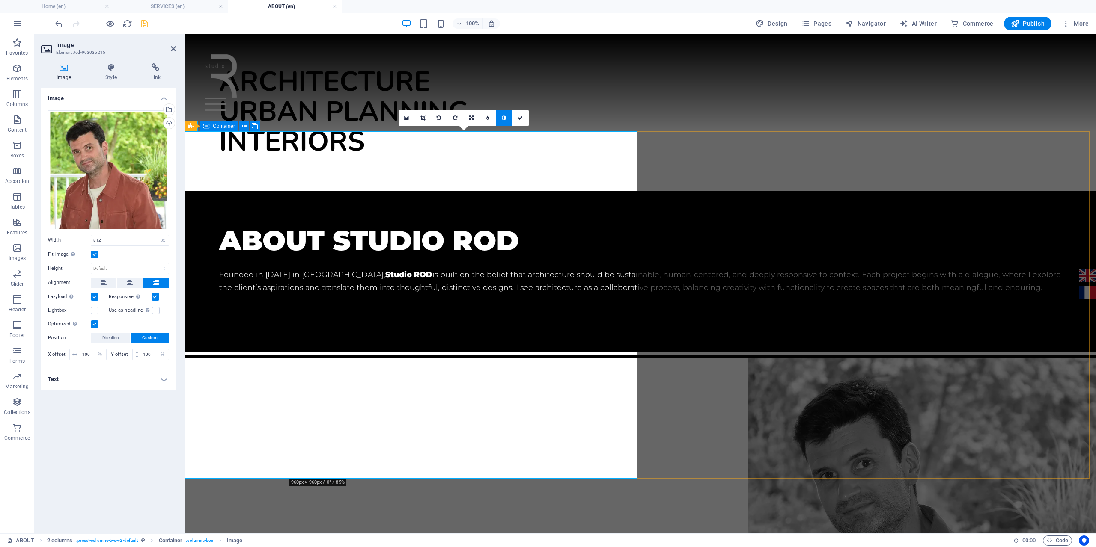
click at [210, 126] on div "Container" at bounding box center [219, 126] width 39 height 10
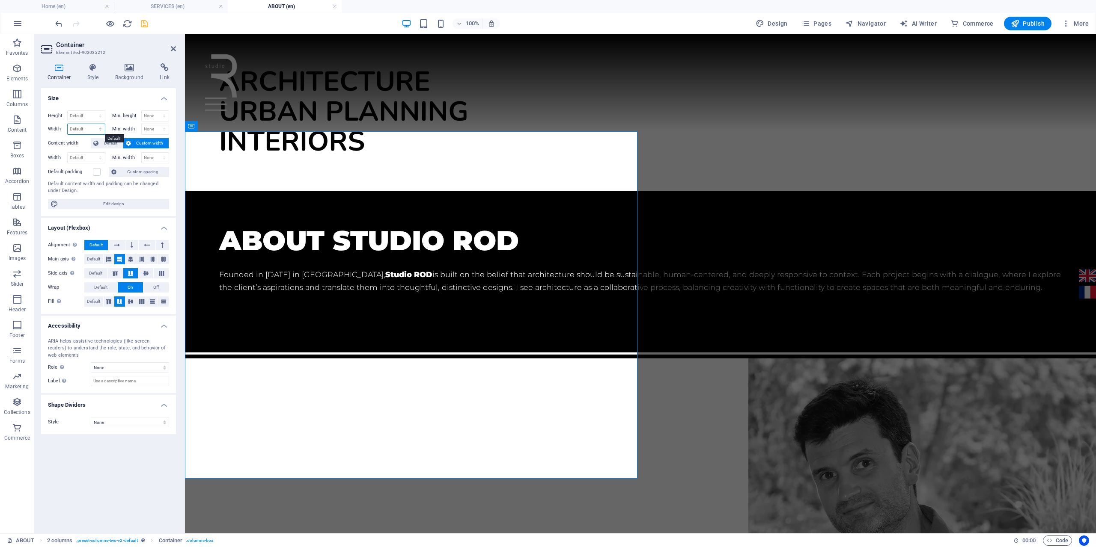
click at [96, 128] on select "Default px rem % em vh vw" at bounding box center [86, 129] width 37 height 10
select select "px"
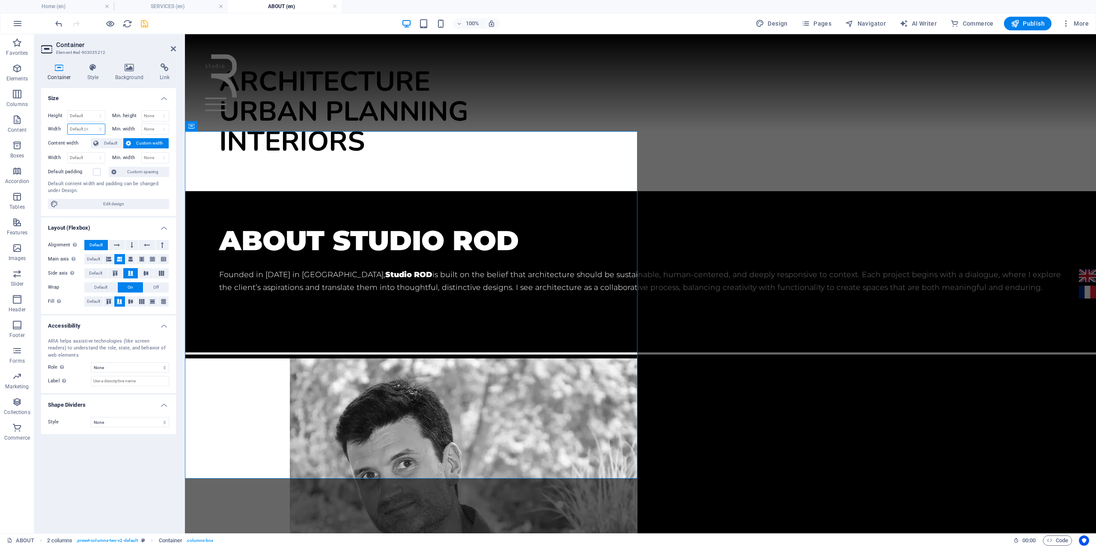
click at [92, 124] on select "Default px rem % em vh vw" at bounding box center [86, 129] width 37 height 10
paste input "73"
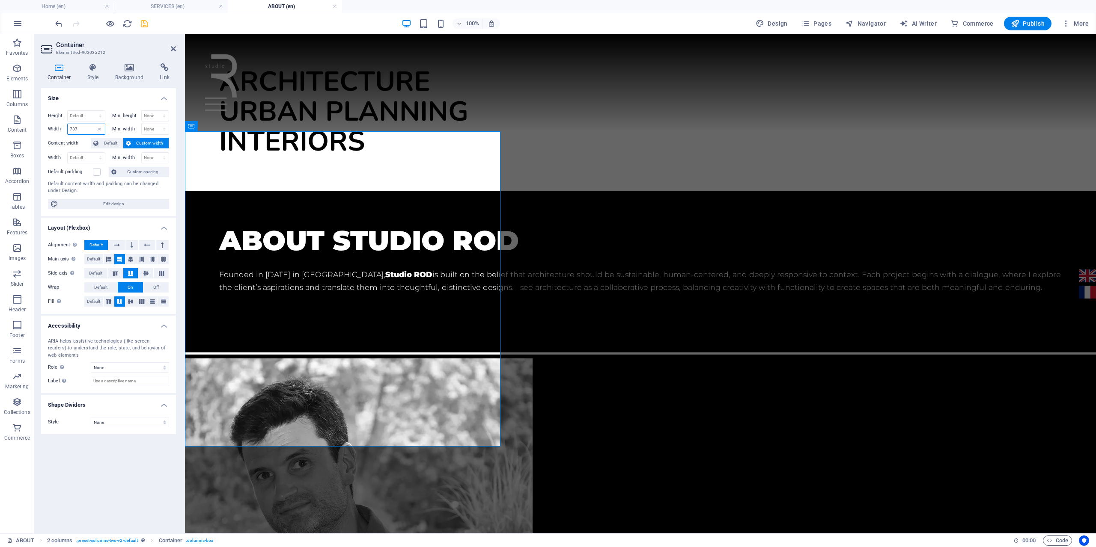
type input "737"
click at [145, 24] on icon "save" at bounding box center [145, 24] width 10 height 10
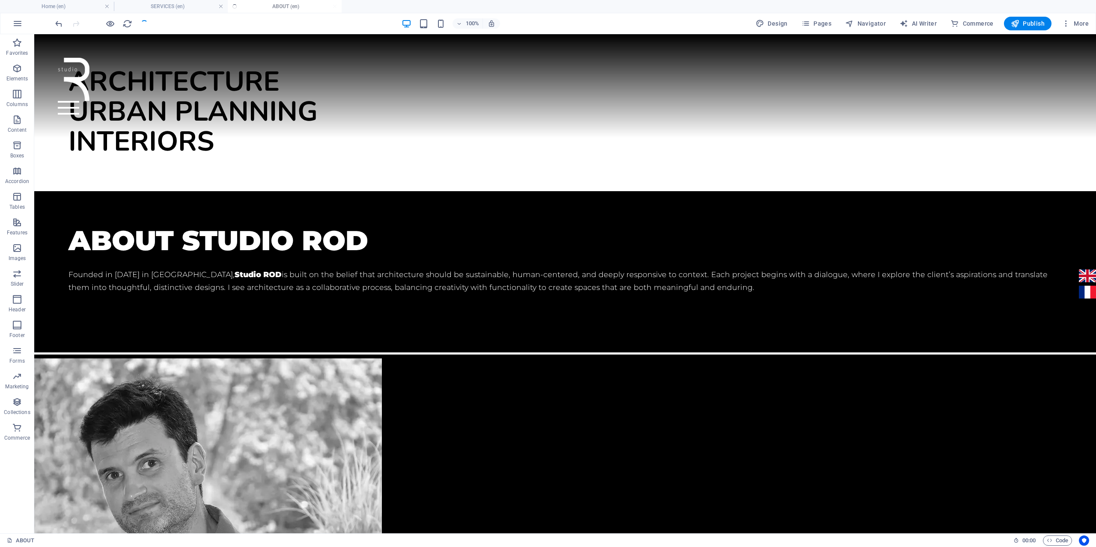
scroll to position [681, 0]
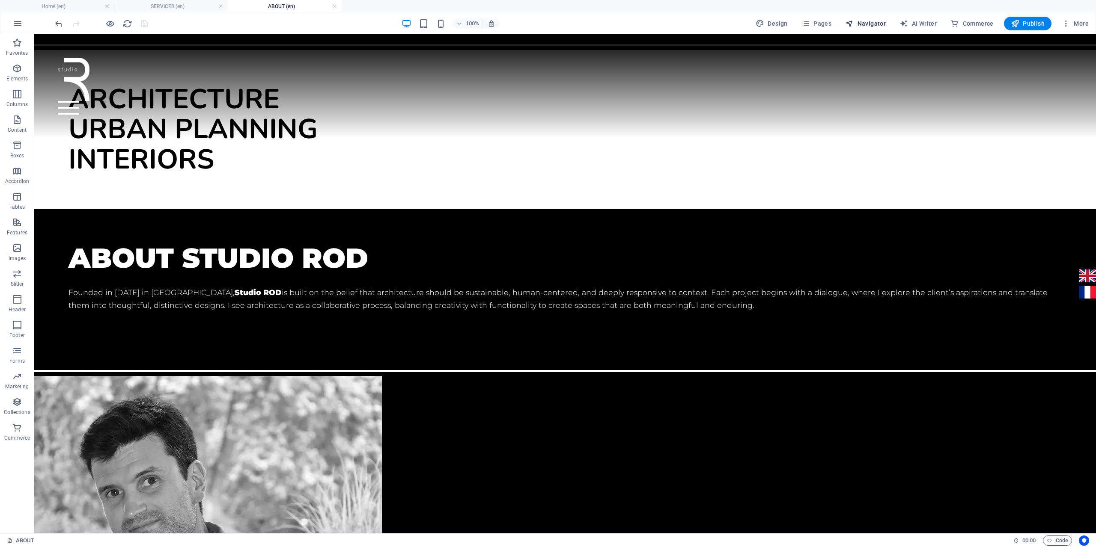
drag, startPoint x: 857, startPoint y: 23, endPoint x: 862, endPoint y: 28, distance: 7.3
click at [857, 23] on span "Navigator" at bounding box center [865, 23] width 41 height 9
select select "16957957-en"
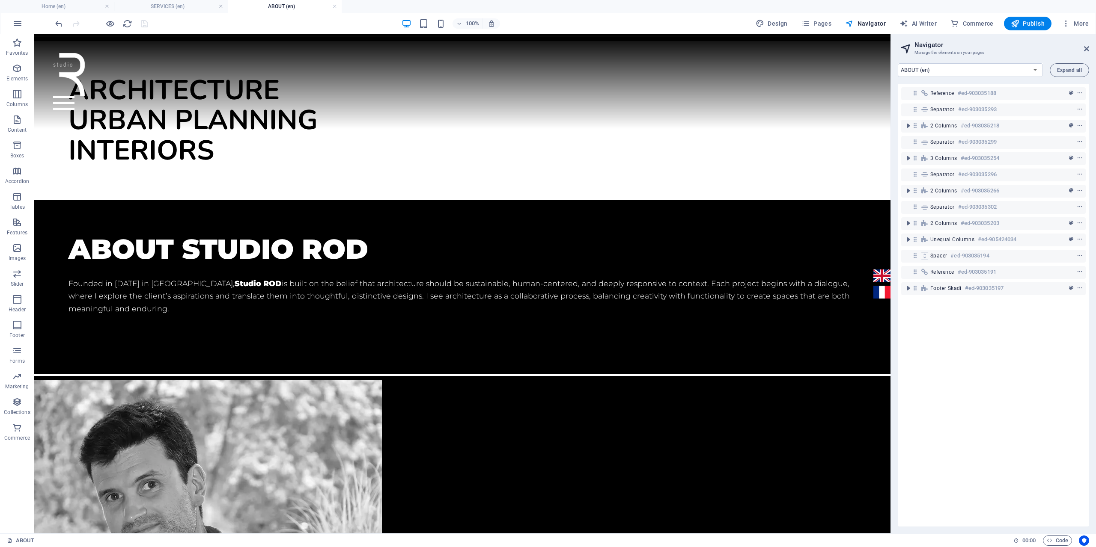
scroll to position [707, 0]
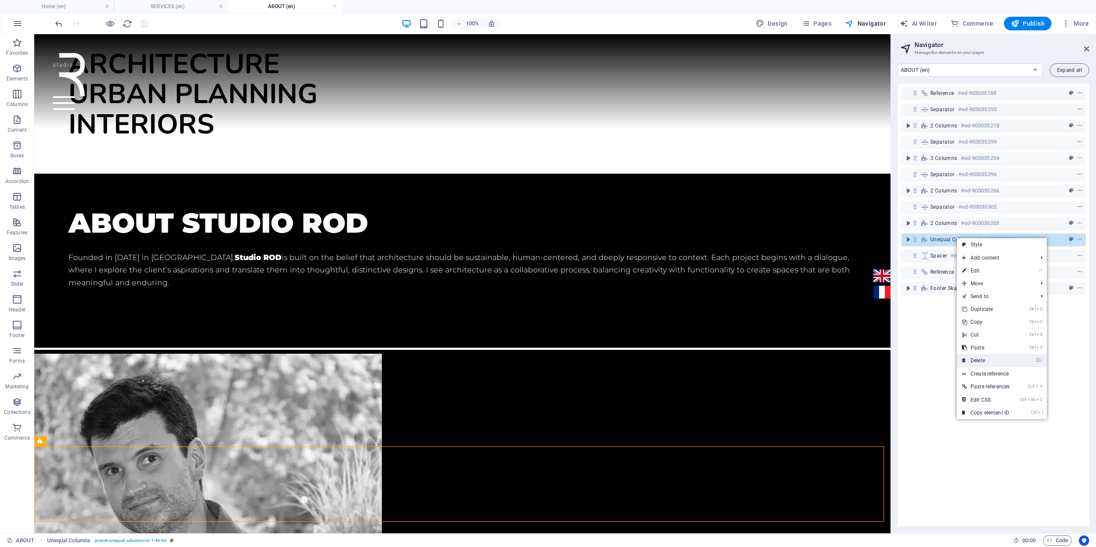
click at [994, 359] on link "⌦ Delete" at bounding box center [985, 360] width 58 height 13
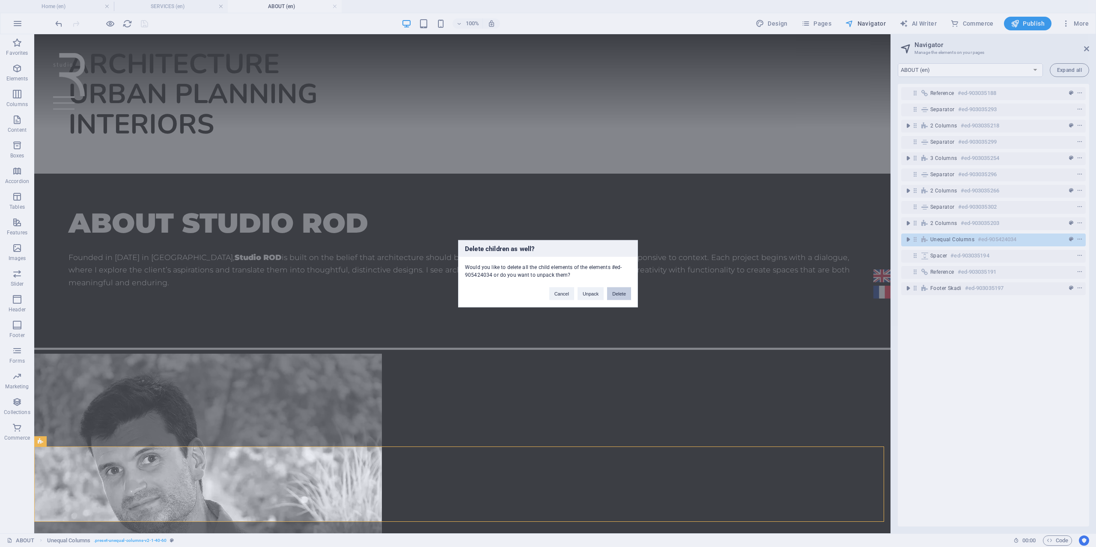
click at [617, 294] on button "Delete" at bounding box center [619, 293] width 24 height 13
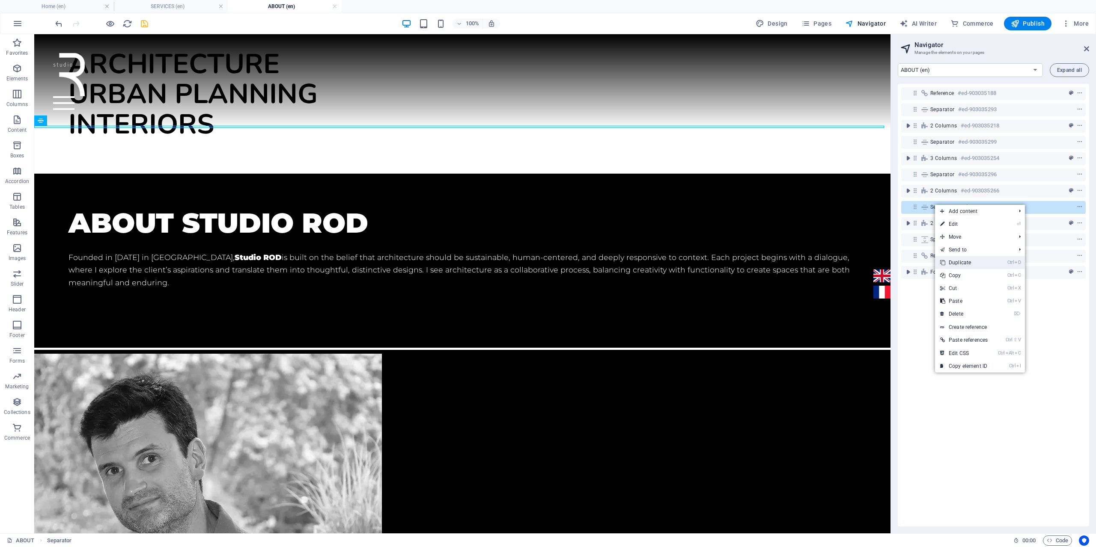
click at [965, 263] on link "Ctrl D Duplicate" at bounding box center [964, 262] width 58 height 13
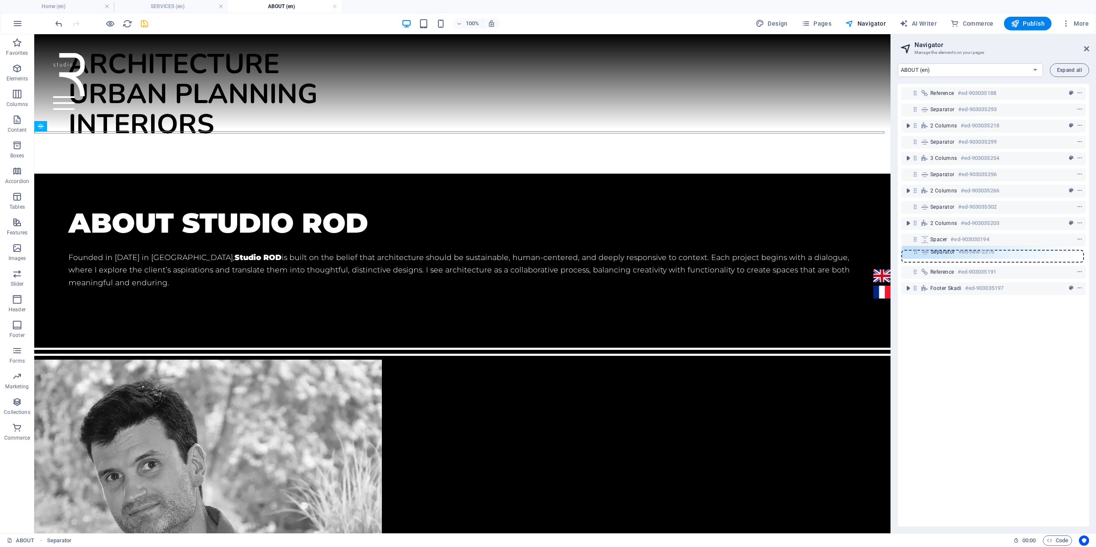
drag, startPoint x: 917, startPoint y: 223, endPoint x: 918, endPoint y: 255, distance: 32.1
click at [918, 255] on div "Reference #ed-903035188 Separator #ed-903035293 2 columns #ed-903035218 Separat…" at bounding box center [992, 305] width 191 height 443
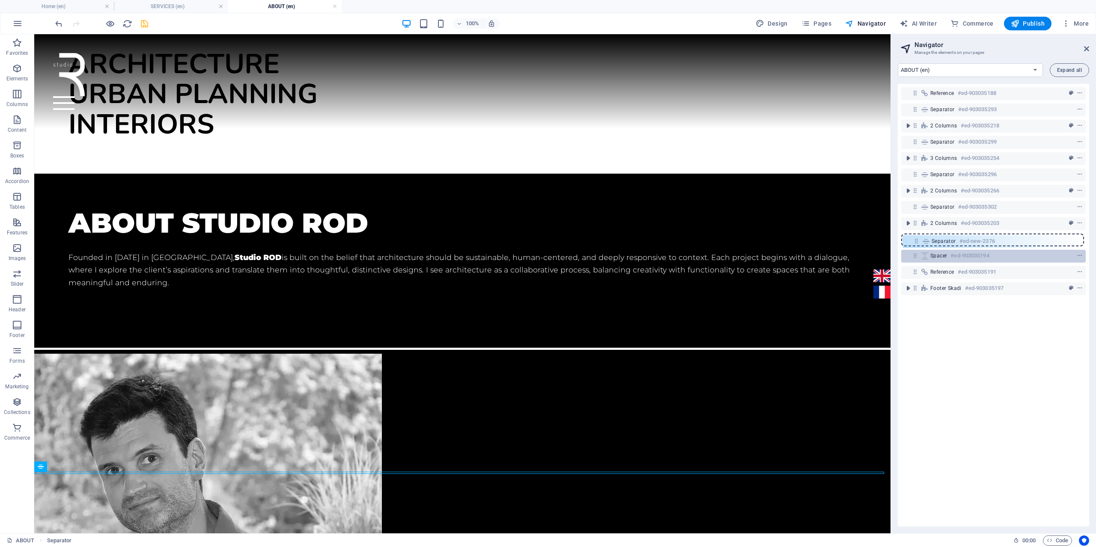
drag, startPoint x: 915, startPoint y: 256, endPoint x: 917, endPoint y: 239, distance: 17.6
click at [917, 239] on div "Reference #ed-903035188 Separator #ed-903035293 2 columns #ed-903035218 Separat…" at bounding box center [992, 305] width 191 height 443
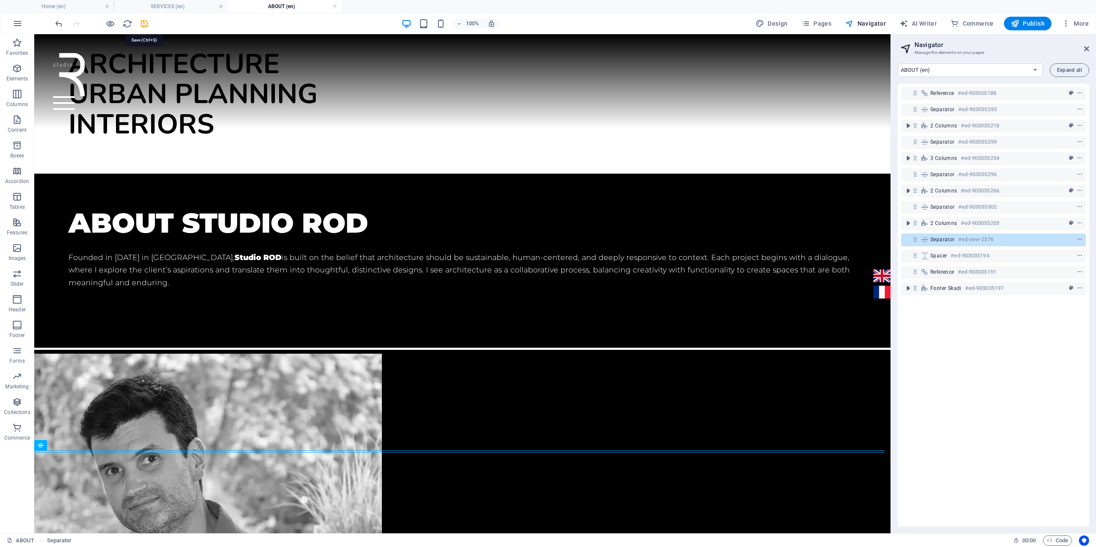
click at [145, 23] on icon "save" at bounding box center [145, 24] width 10 height 10
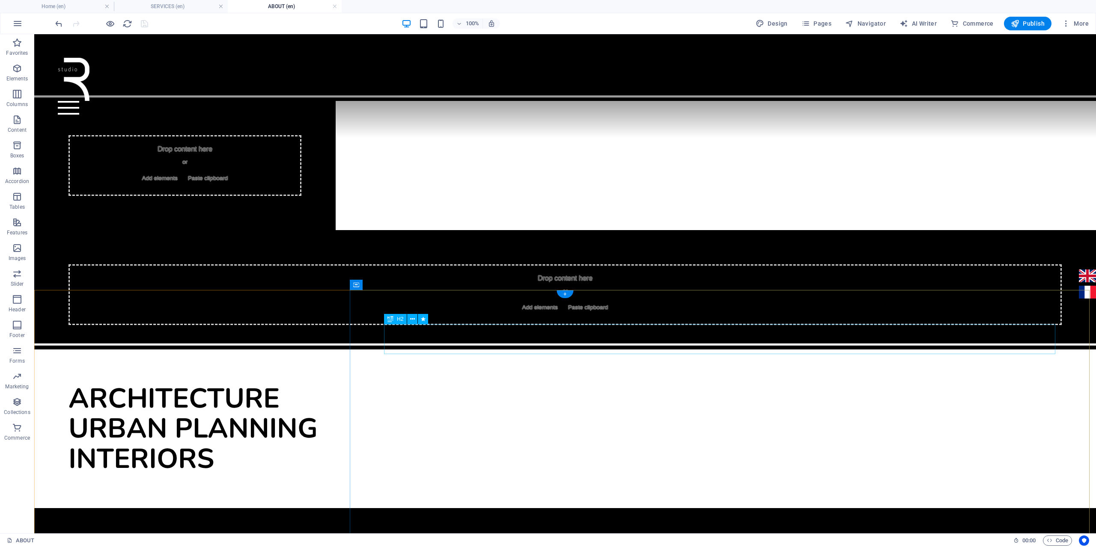
scroll to position [510, 0]
